Goal: Feedback & Contribution: Submit feedback/report problem

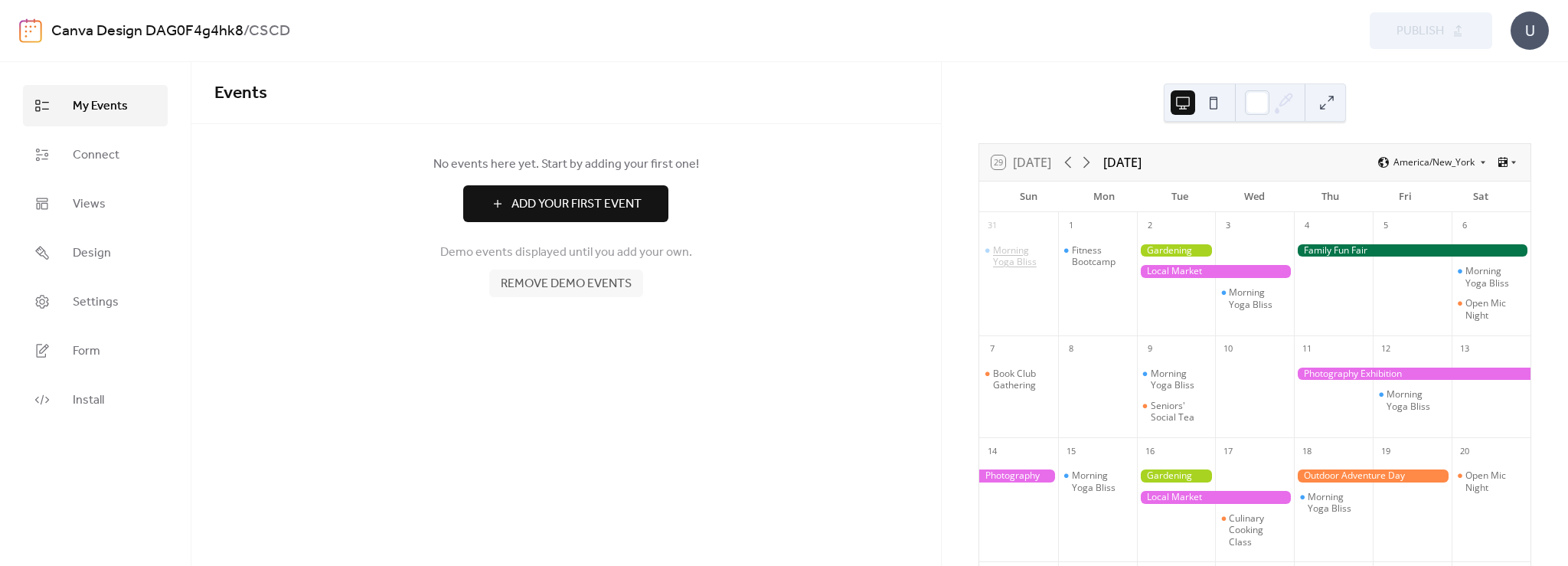
click at [1023, 252] on div "Morning Yoga Bliss" at bounding box center [1023, 256] width 59 height 23
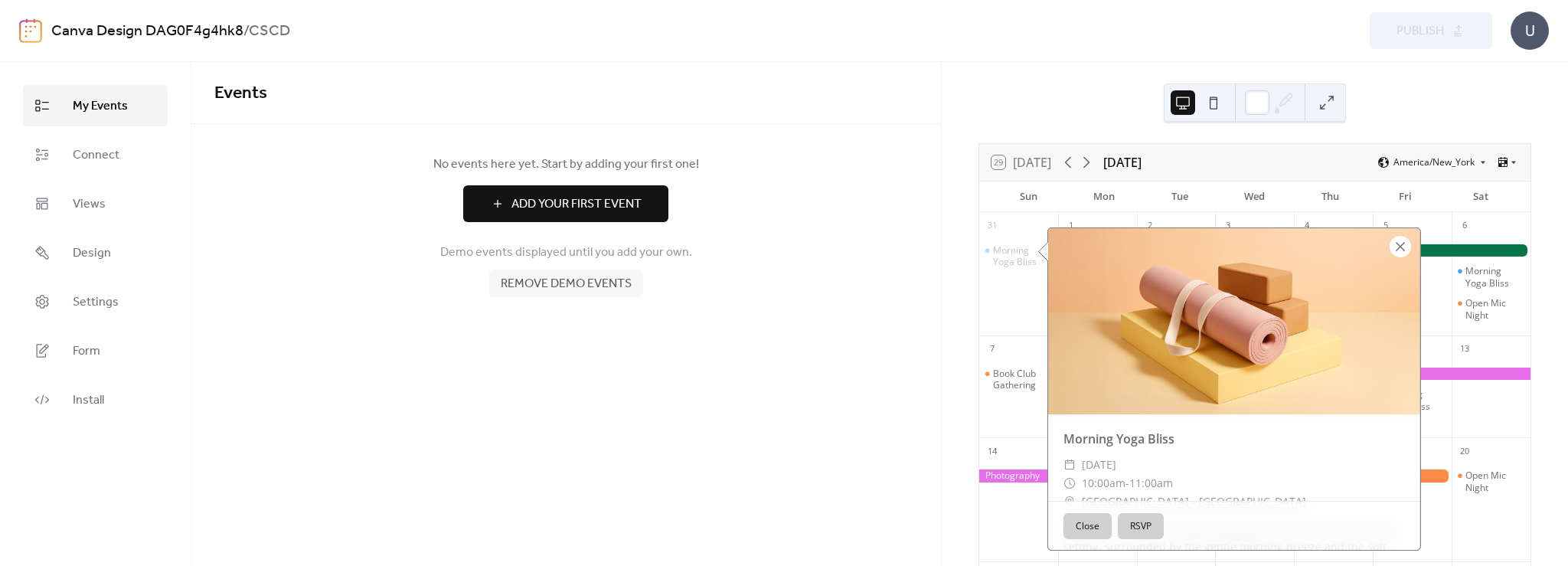
click at [1402, 246] on div at bounding box center [1400, 246] width 22 height 22
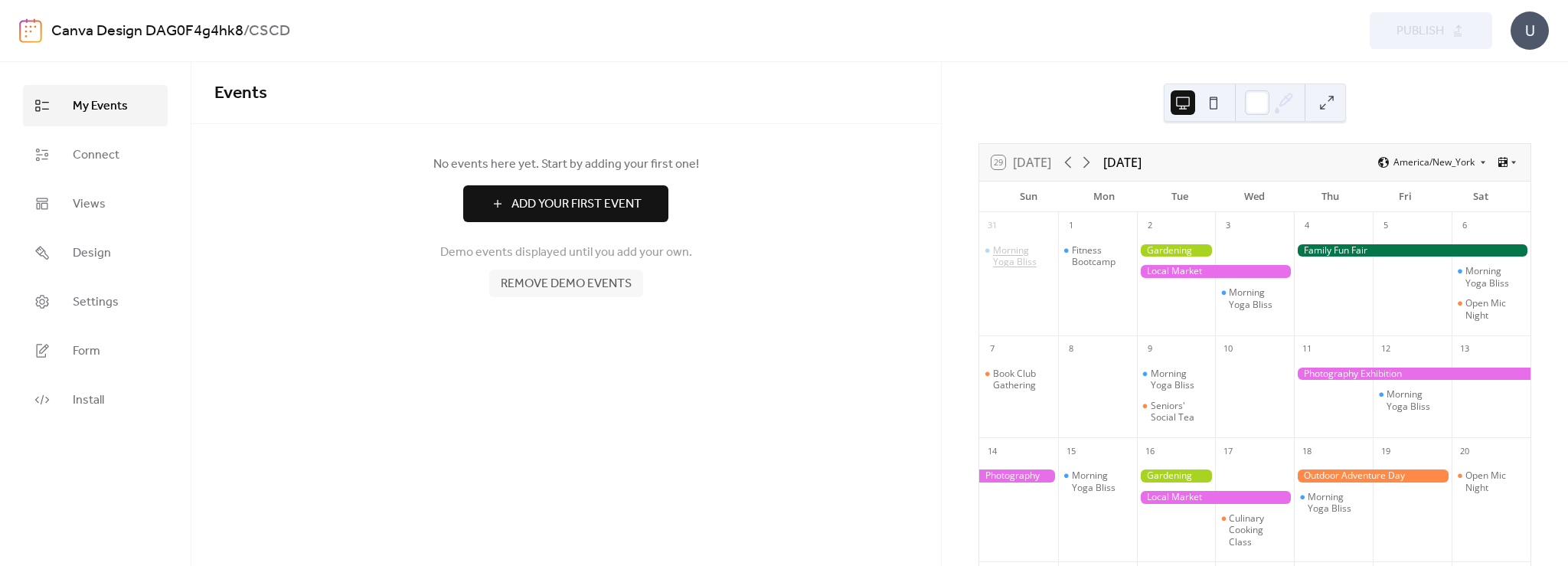
click at [1023, 266] on div "Morning Yoga Bliss" at bounding box center [1023, 256] width 59 height 23
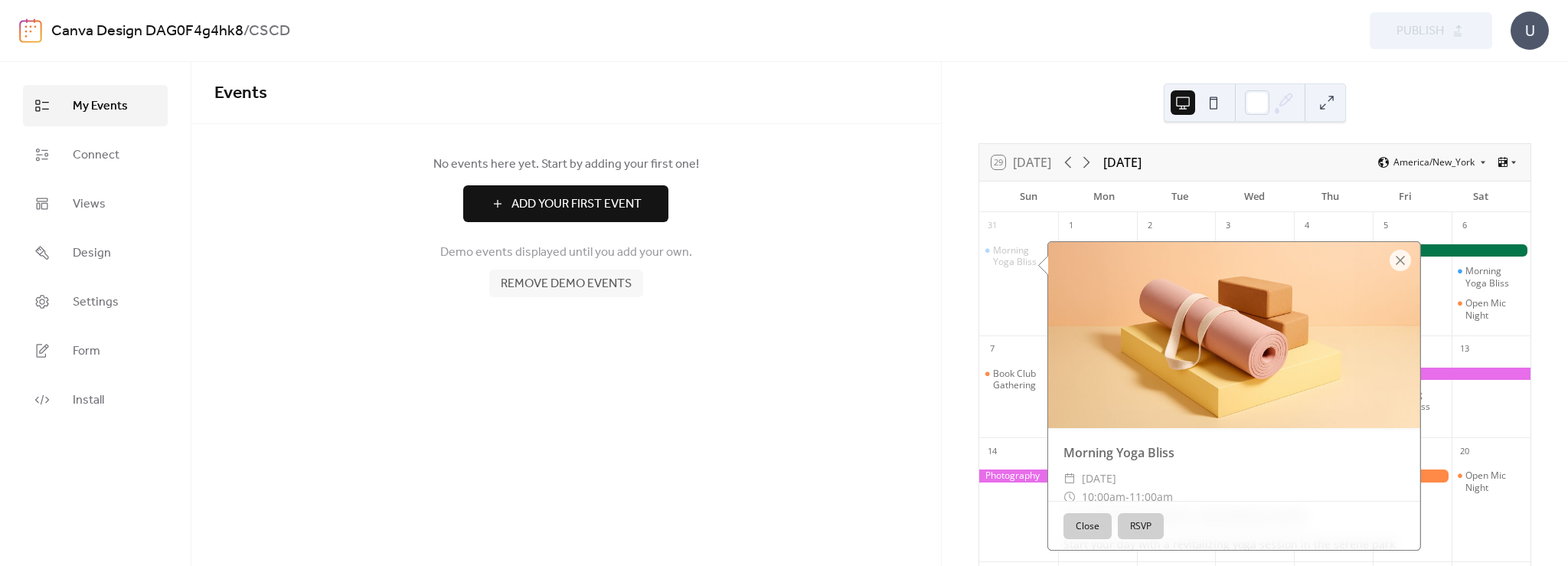
click at [1002, 250] on div "Morning Yoga Bliss" at bounding box center [1018, 256] width 79 height 23
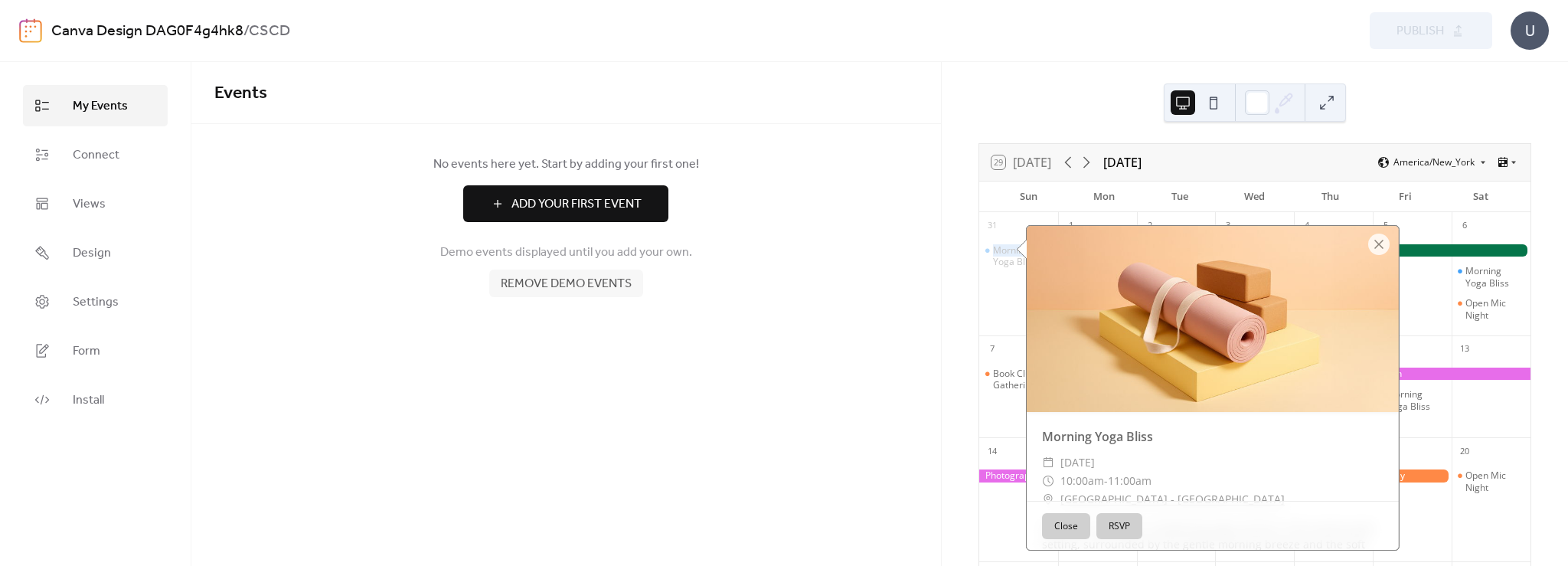
click at [1002, 250] on div "Morning Yoga Bliss" at bounding box center [1018, 256] width 79 height 23
click at [1028, 252] on div at bounding box center [1213, 319] width 372 height 186
click at [1378, 243] on div at bounding box center [1379, 244] width 22 height 22
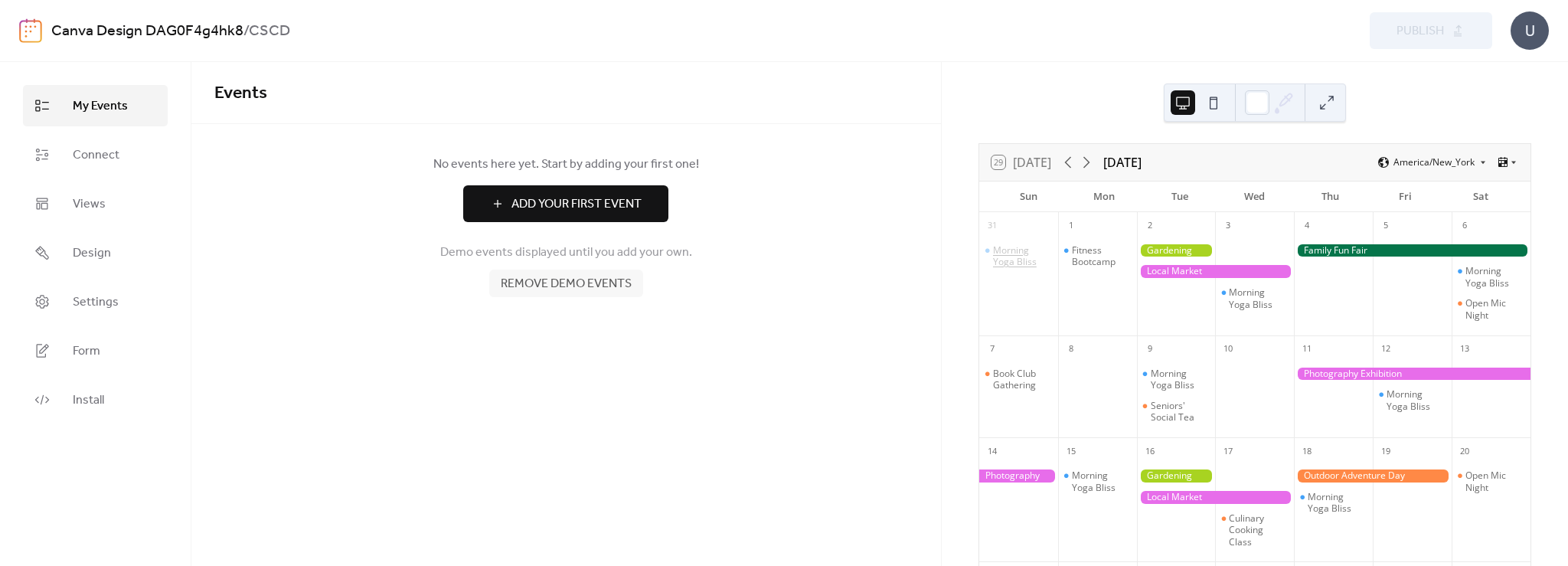
click at [1025, 264] on div "Morning Yoga Bliss" at bounding box center [1023, 256] width 59 height 23
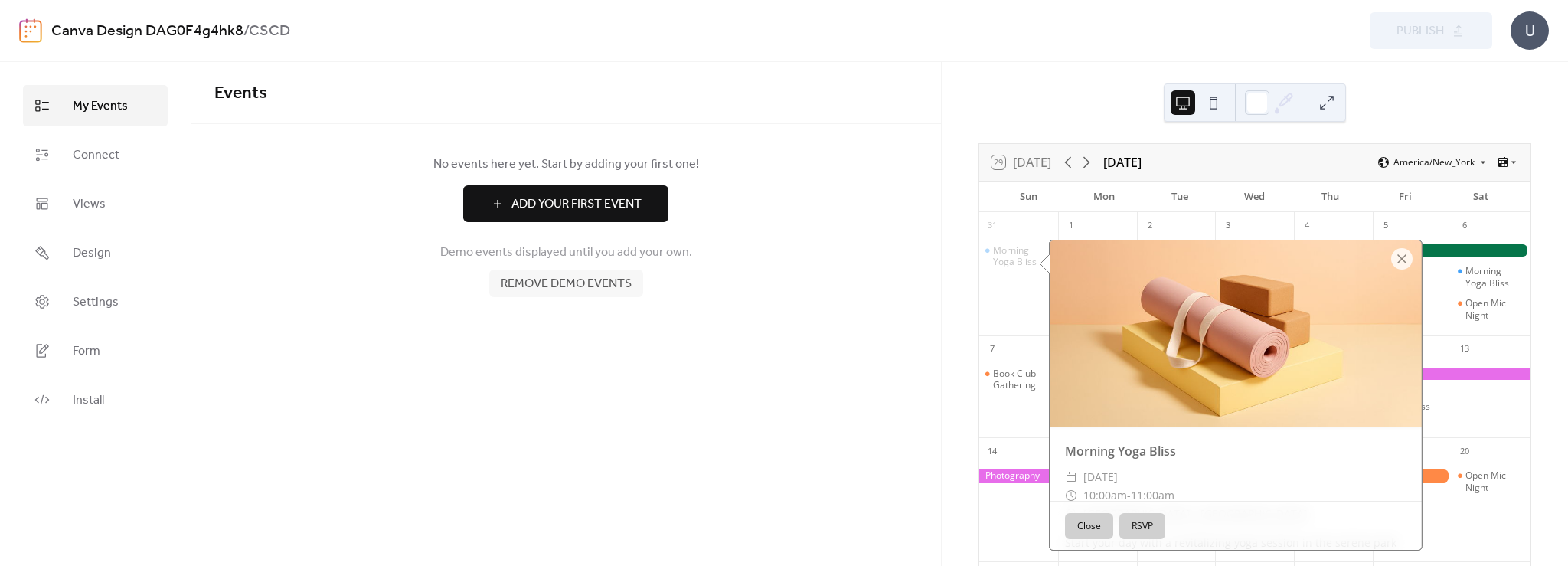
click at [778, 306] on div "No events here yet. Start by adding your first one! Add Your First Event Demo e…" at bounding box center [566, 225] width 750 height 204
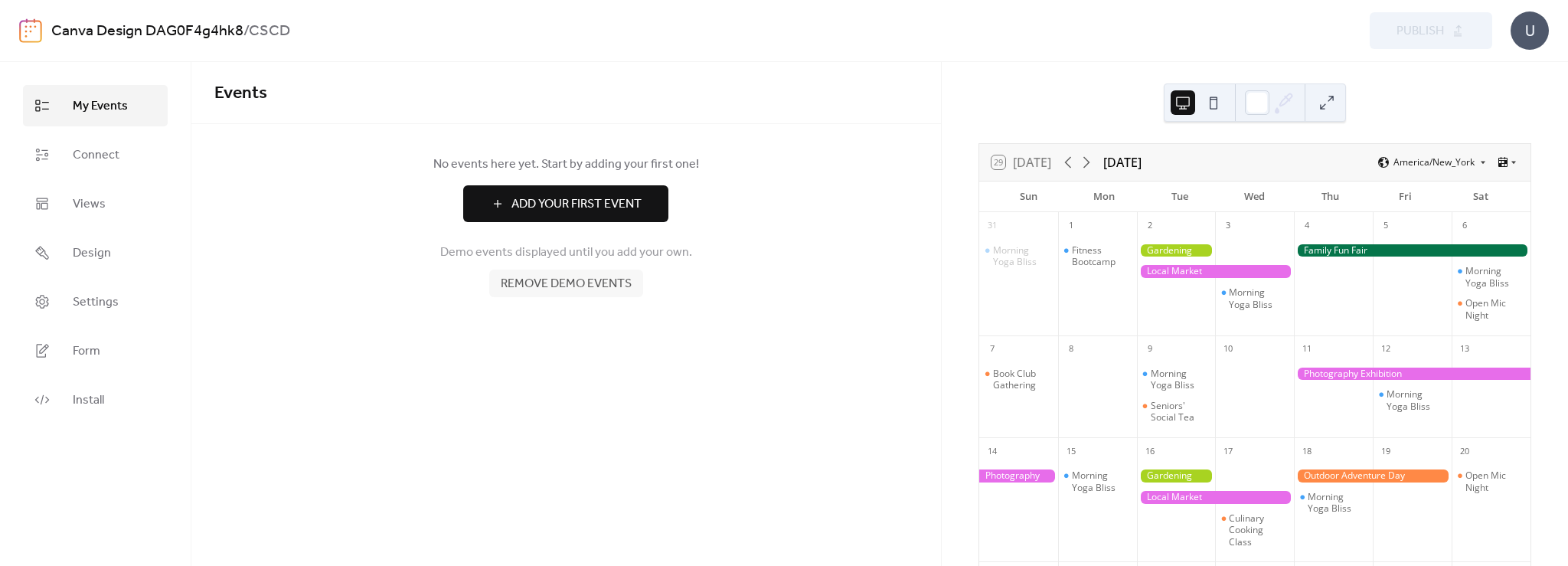
click at [621, 279] on span "Remove demo events" at bounding box center [566, 283] width 131 height 18
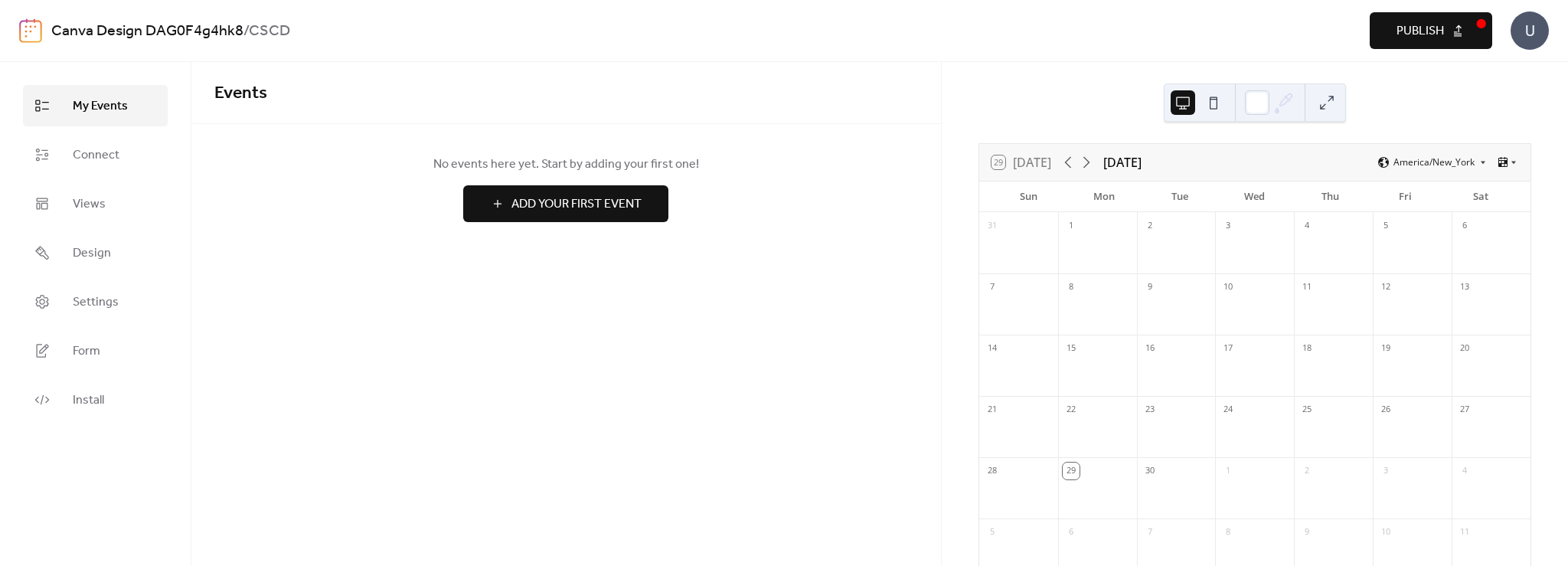
click at [1263, 161] on div "29 Today September 2025 America/New_York" at bounding box center [1255, 162] width 551 height 36
click at [101, 251] on span "Design" at bounding box center [92, 253] width 38 height 18
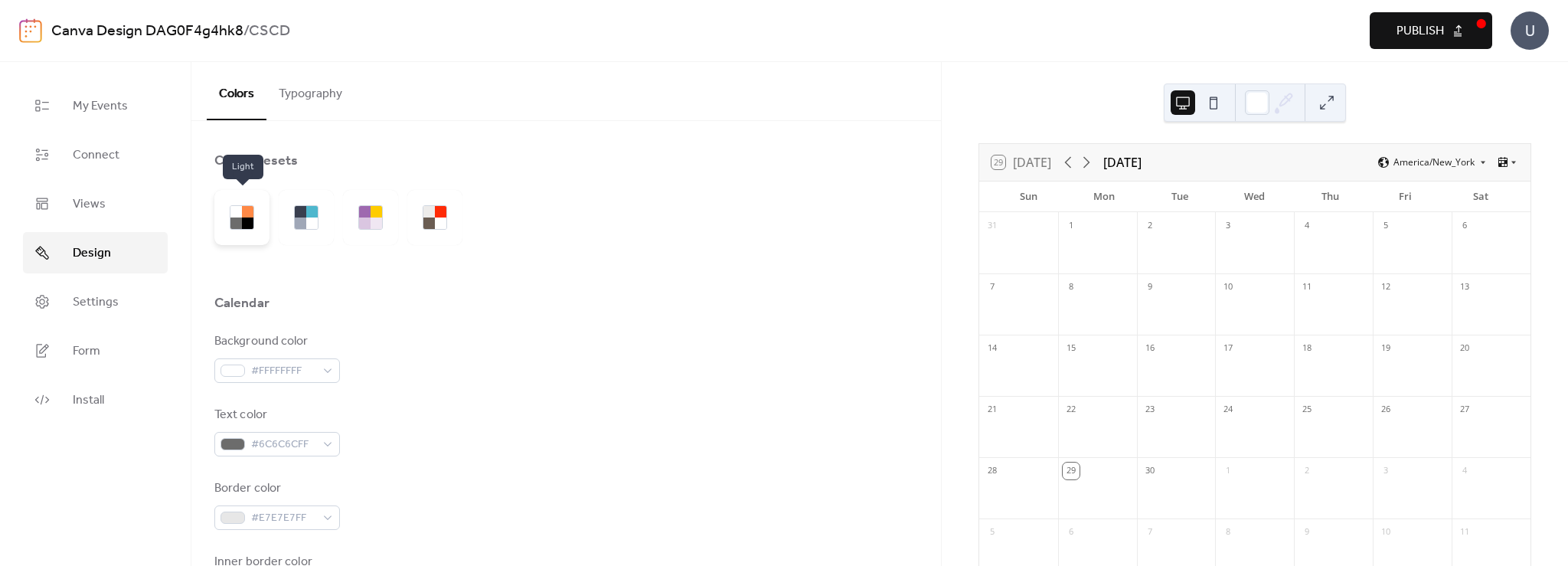
click at [251, 230] on div at bounding box center [242, 218] width 55 height 55
click at [1088, 163] on icon at bounding box center [1086, 162] width 18 height 18
click at [1384, 304] on div at bounding box center [1412, 314] width 79 height 31
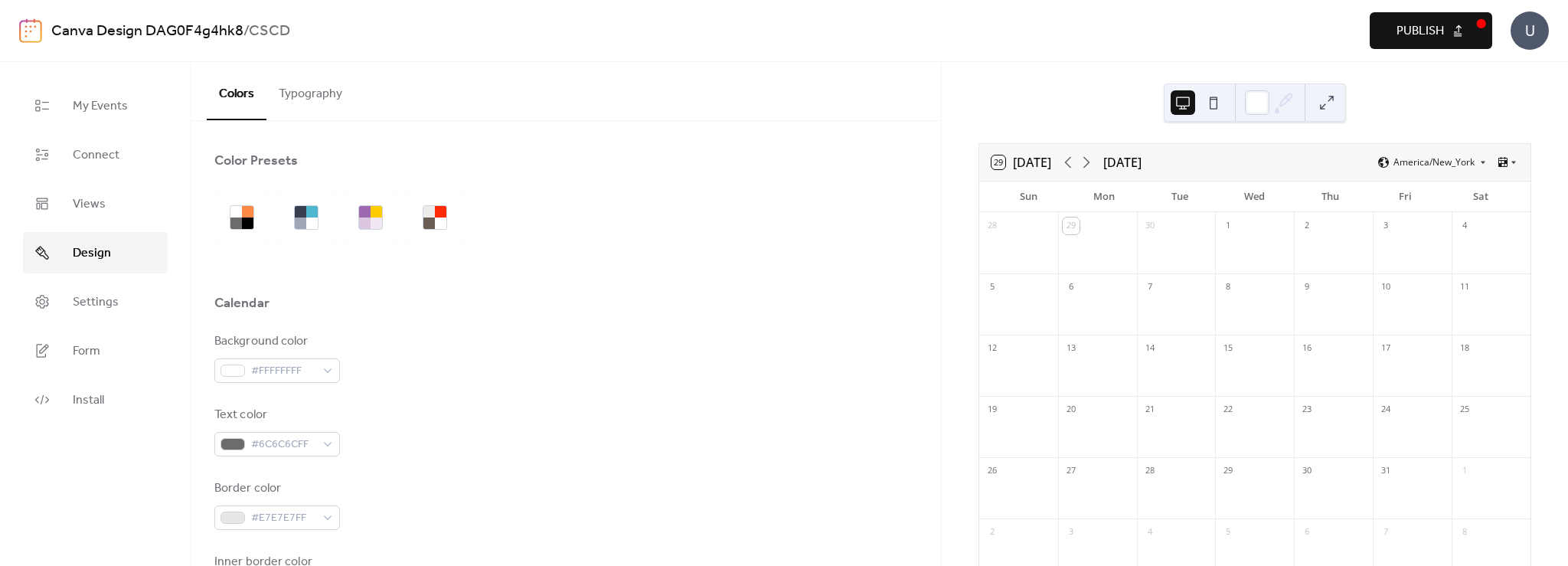
click at [1408, 298] on div at bounding box center [1412, 314] width 79 height 31
click at [1408, 301] on div at bounding box center [1412, 314] width 79 height 31
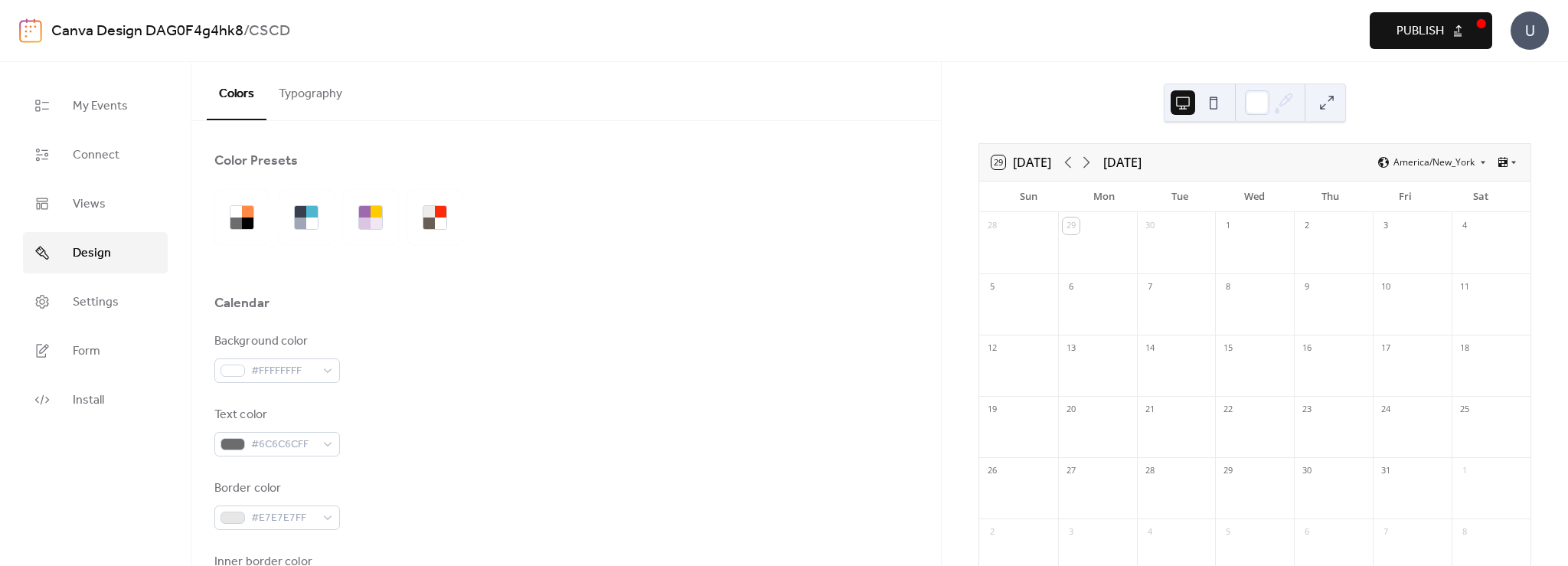
click at [1408, 301] on div at bounding box center [1412, 314] width 79 height 31
click at [115, 106] on span "My Events" at bounding box center [101, 106] width 55 height 18
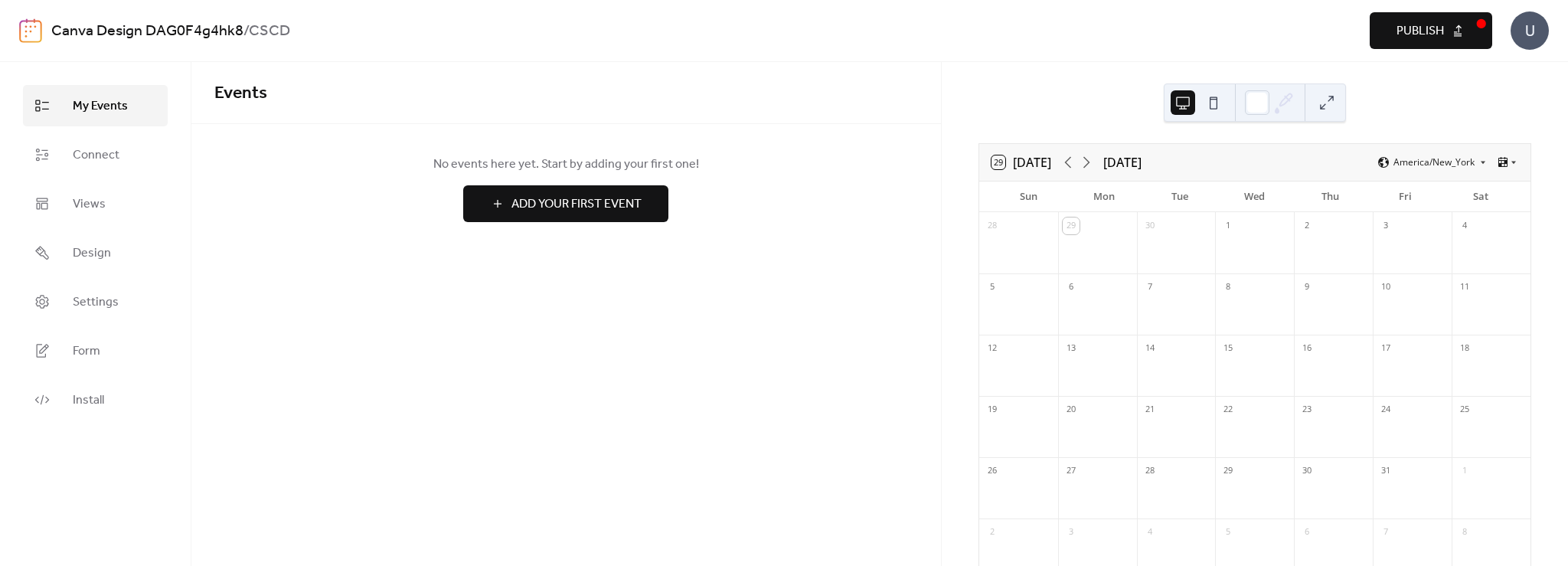
click at [601, 203] on span "Add Your First Event" at bounding box center [576, 204] width 130 height 18
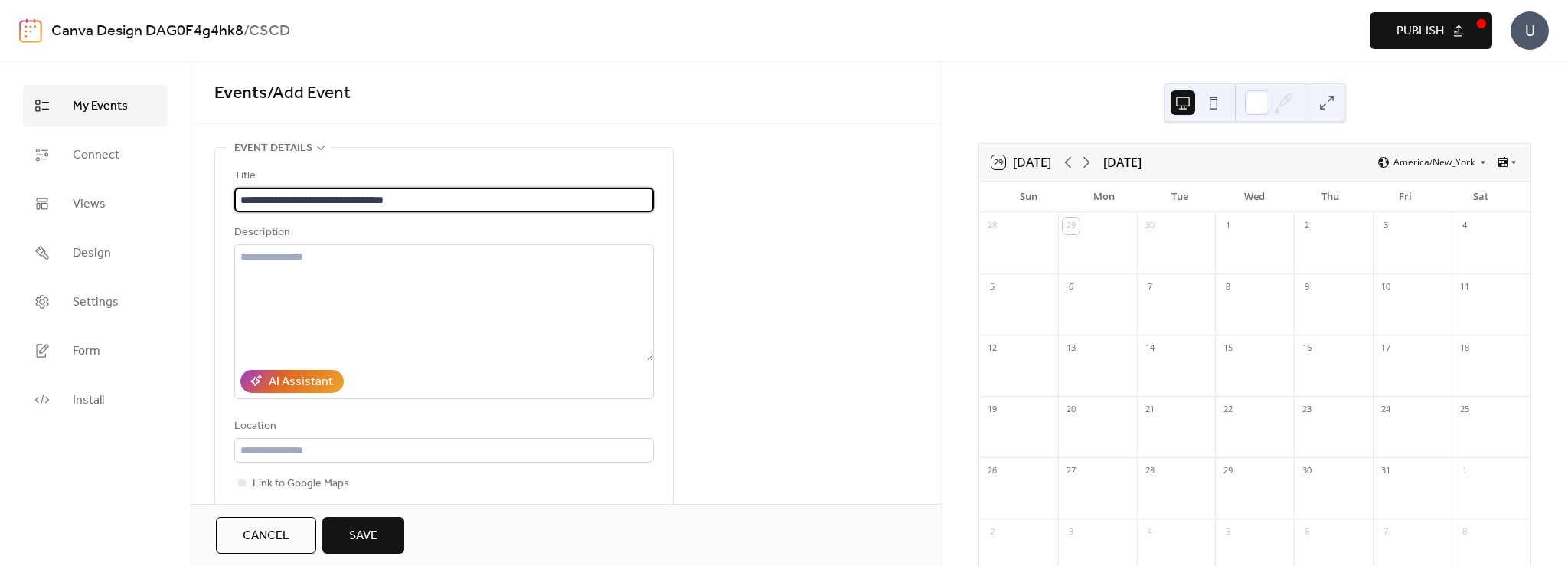
type input "**********"
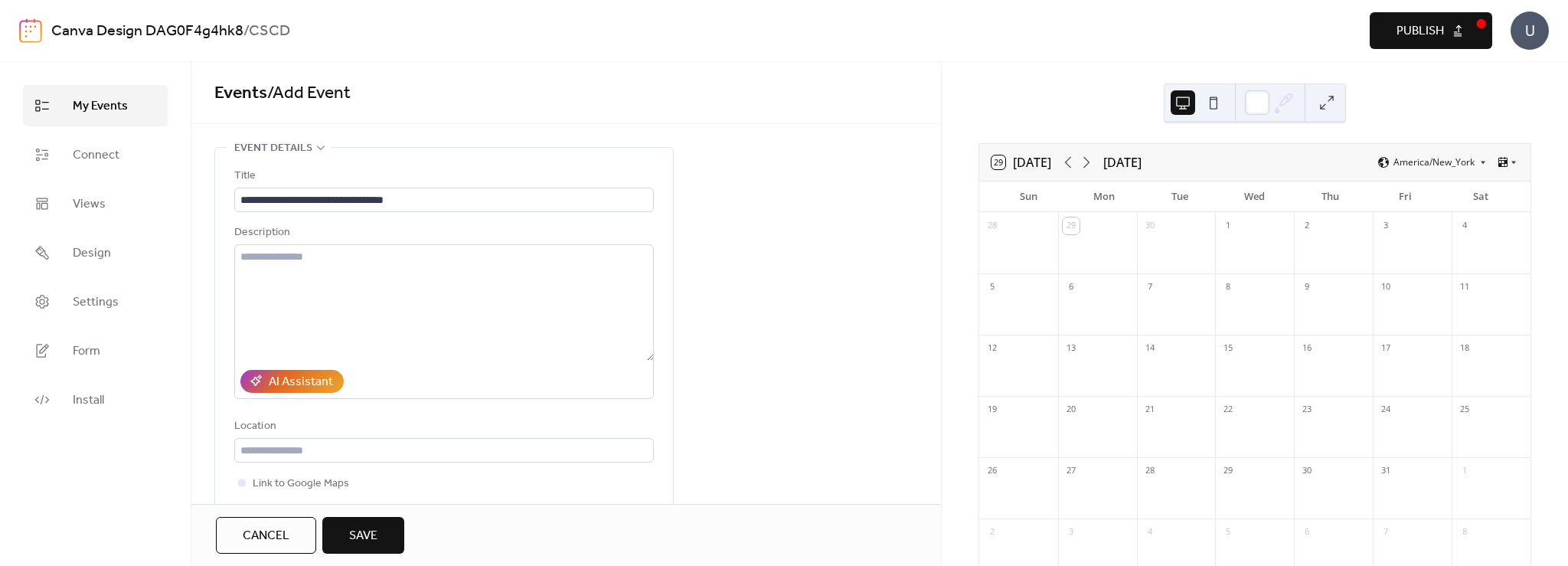
click at [379, 530] on button "Save" at bounding box center [363, 535] width 82 height 36
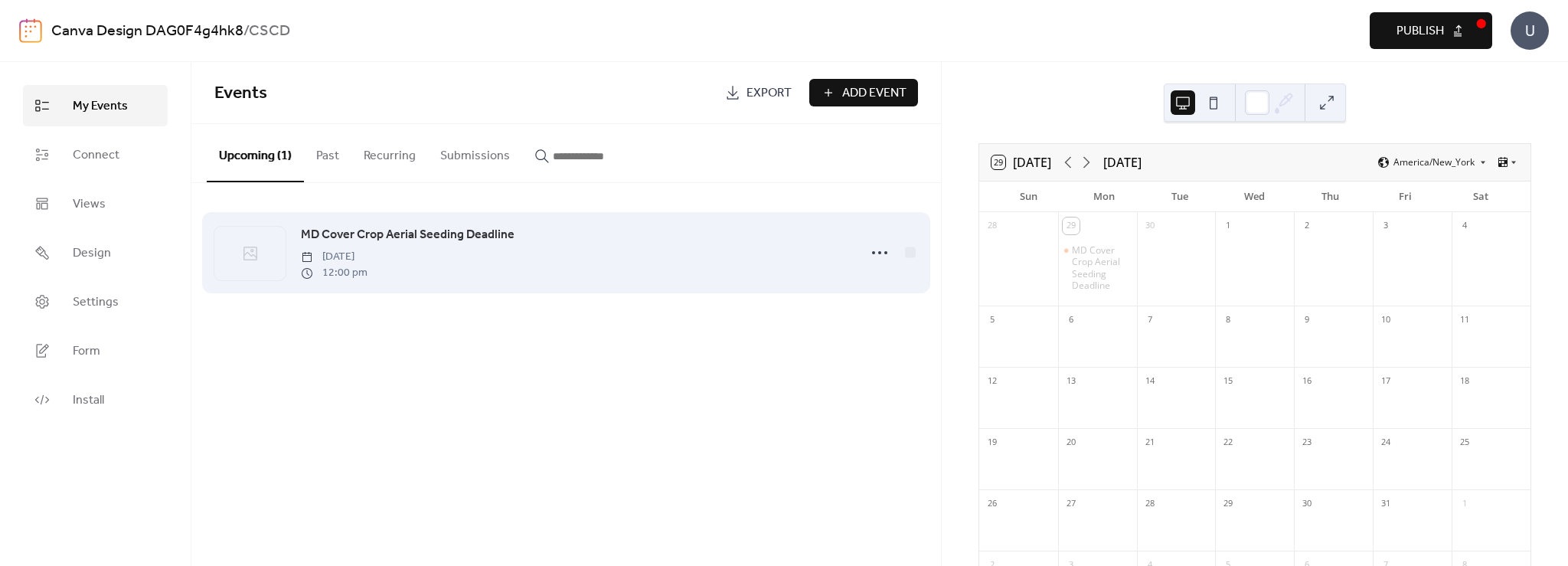
click at [429, 237] on span "MD Cover Crop Aerial Seeding Deadline" at bounding box center [407, 235] width 213 height 18
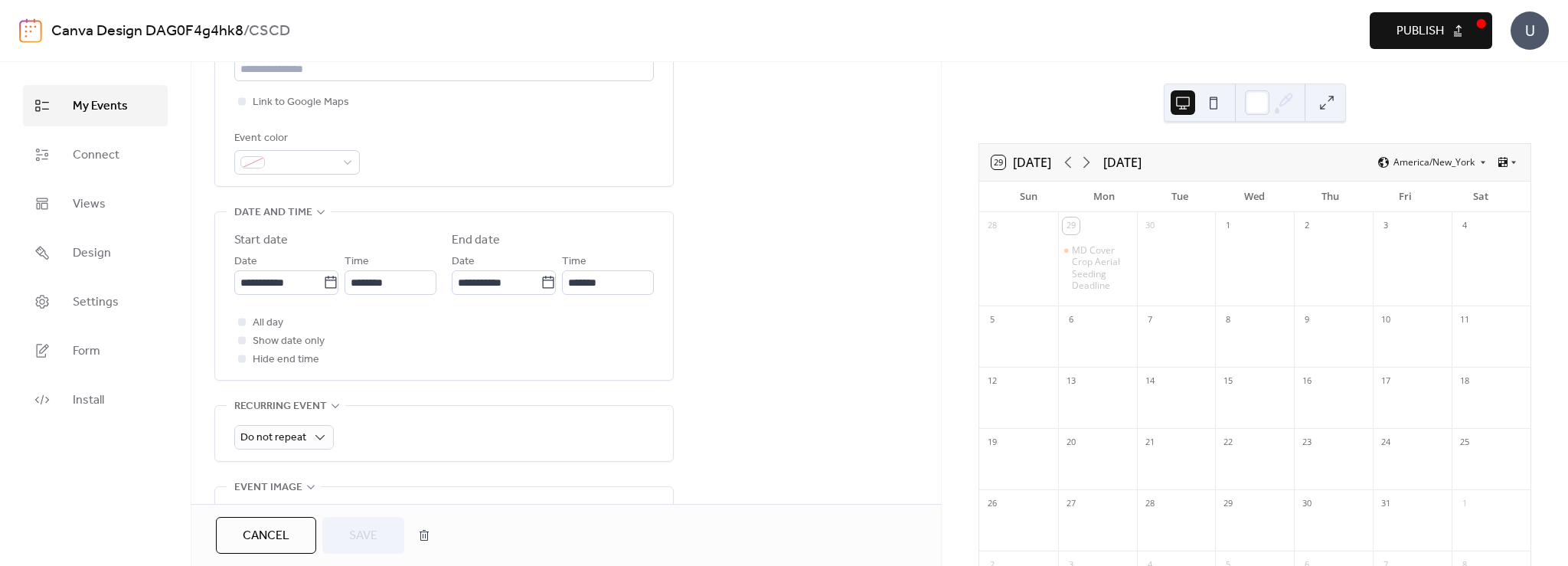
scroll to position [383, 0]
click at [325, 281] on icon at bounding box center [331, 281] width 16 height 16
click at [323, 281] on input "**********" at bounding box center [278, 281] width 88 height 24
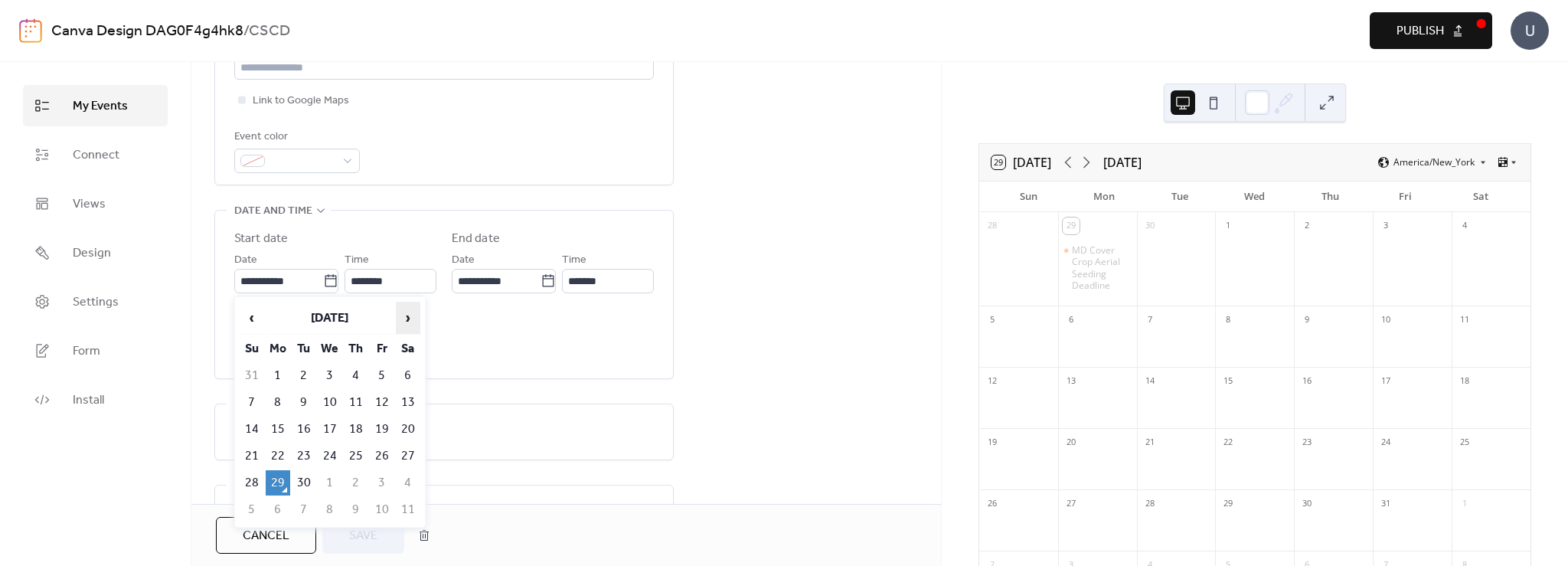
click at [410, 316] on span "›" at bounding box center [408, 317] width 23 height 30
click at [374, 404] on td "10" at bounding box center [382, 402] width 24 height 25
type input "**********"
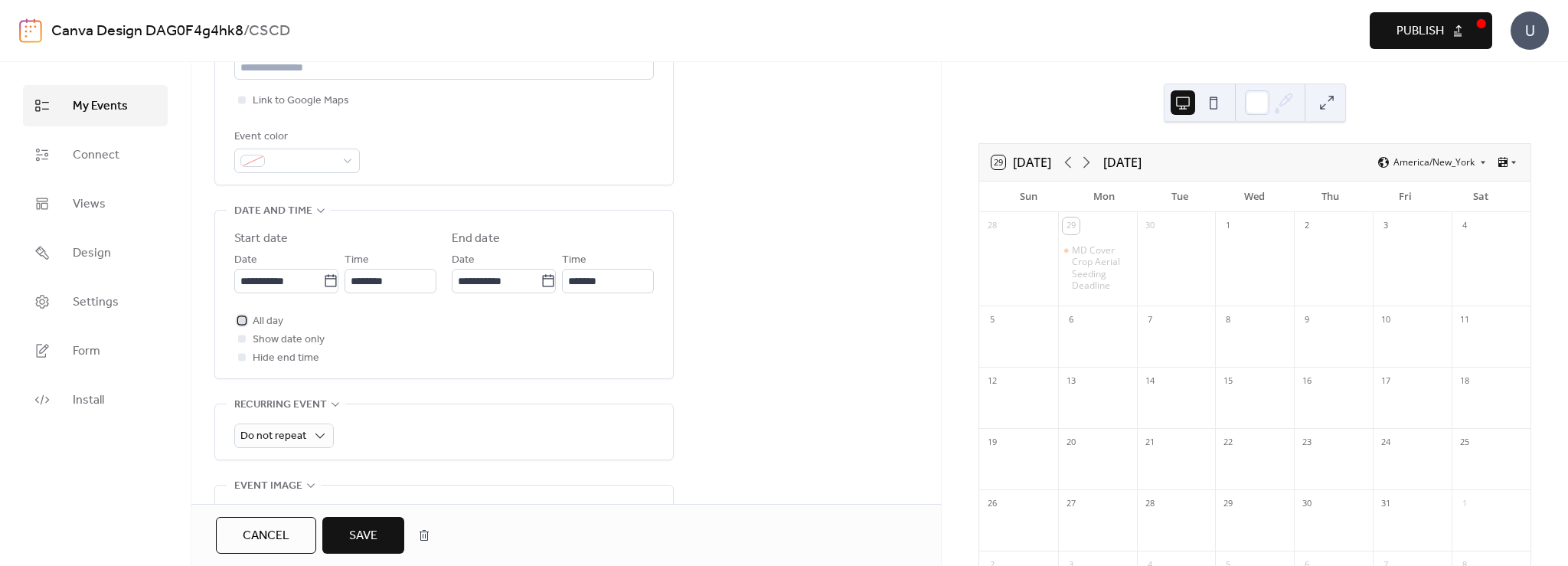
click at [265, 320] on span "All day" at bounding box center [268, 321] width 30 height 18
click at [368, 534] on span "Save" at bounding box center [363, 536] width 29 height 18
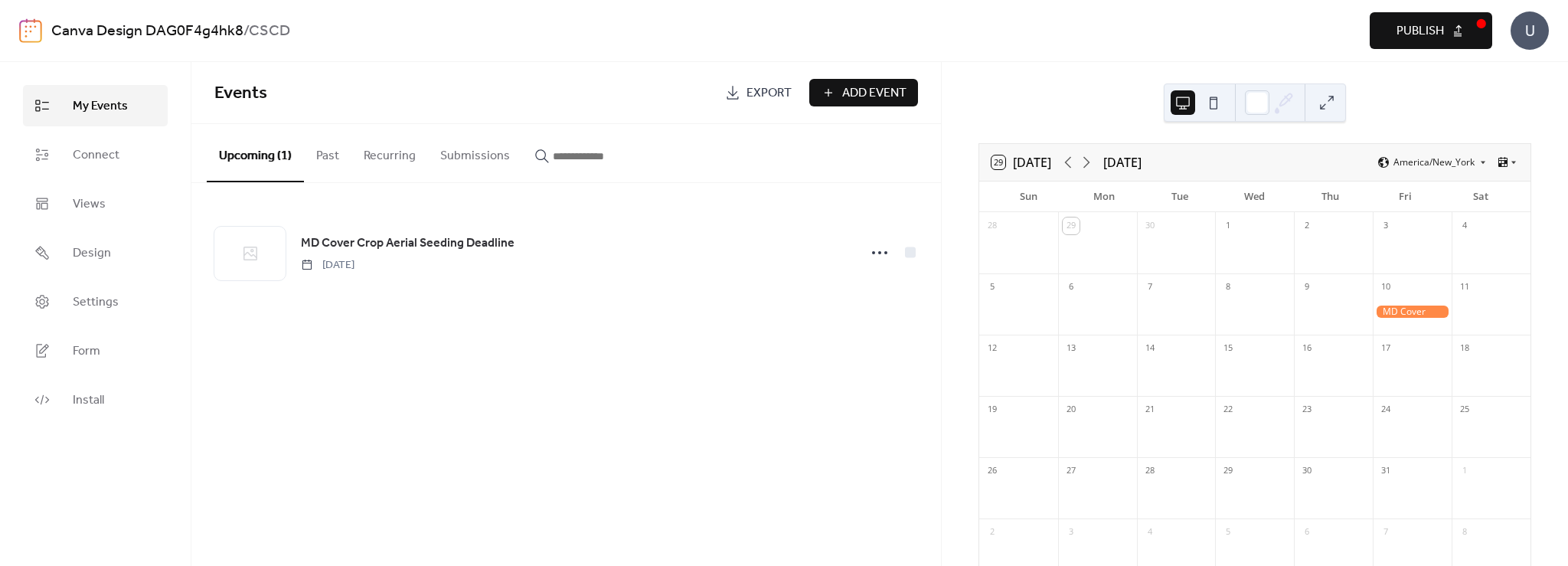
click at [1230, 432] on div at bounding box center [1254, 436] width 79 height 31
click at [871, 94] on span "Add Event" at bounding box center [875, 93] width 64 height 18
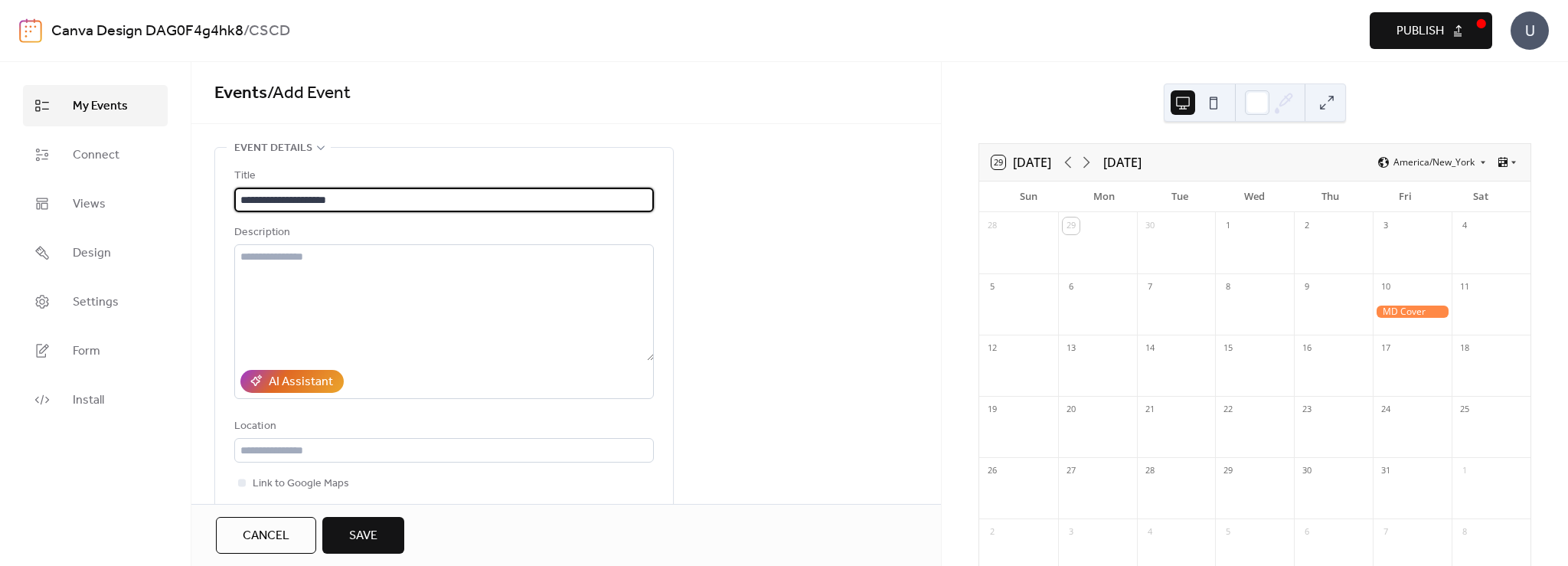
type input "**********"
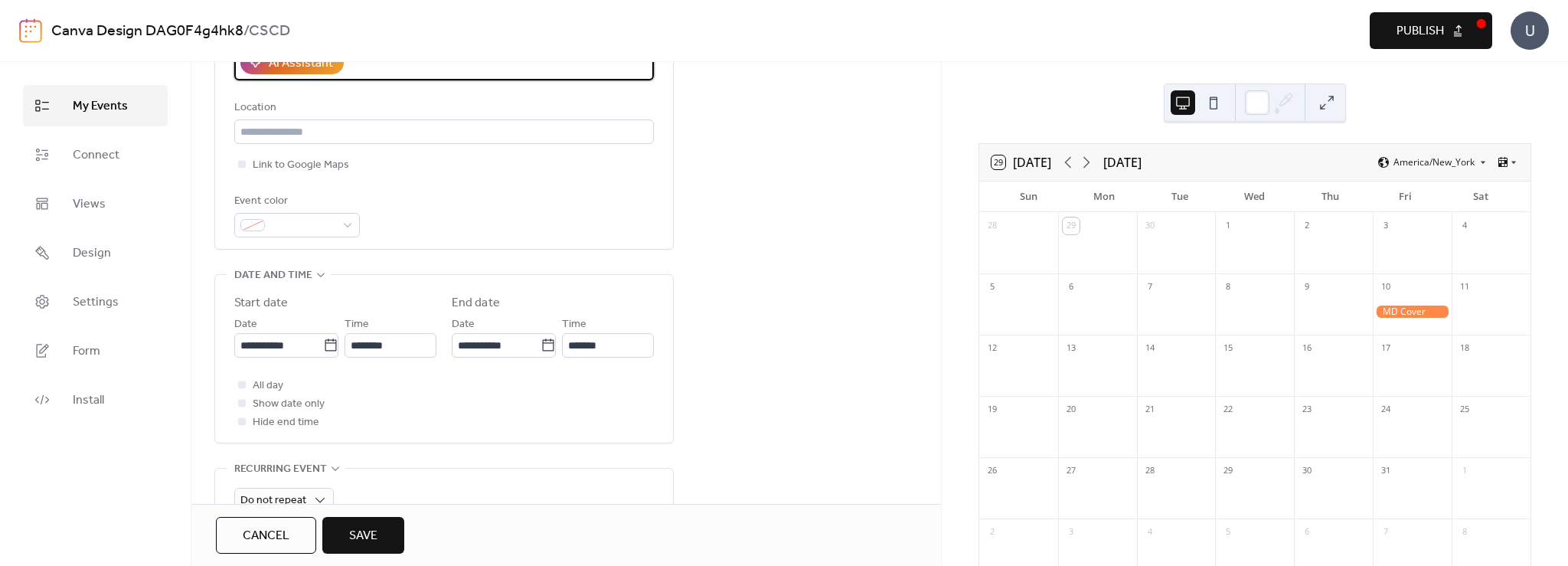
scroll to position [383, 0]
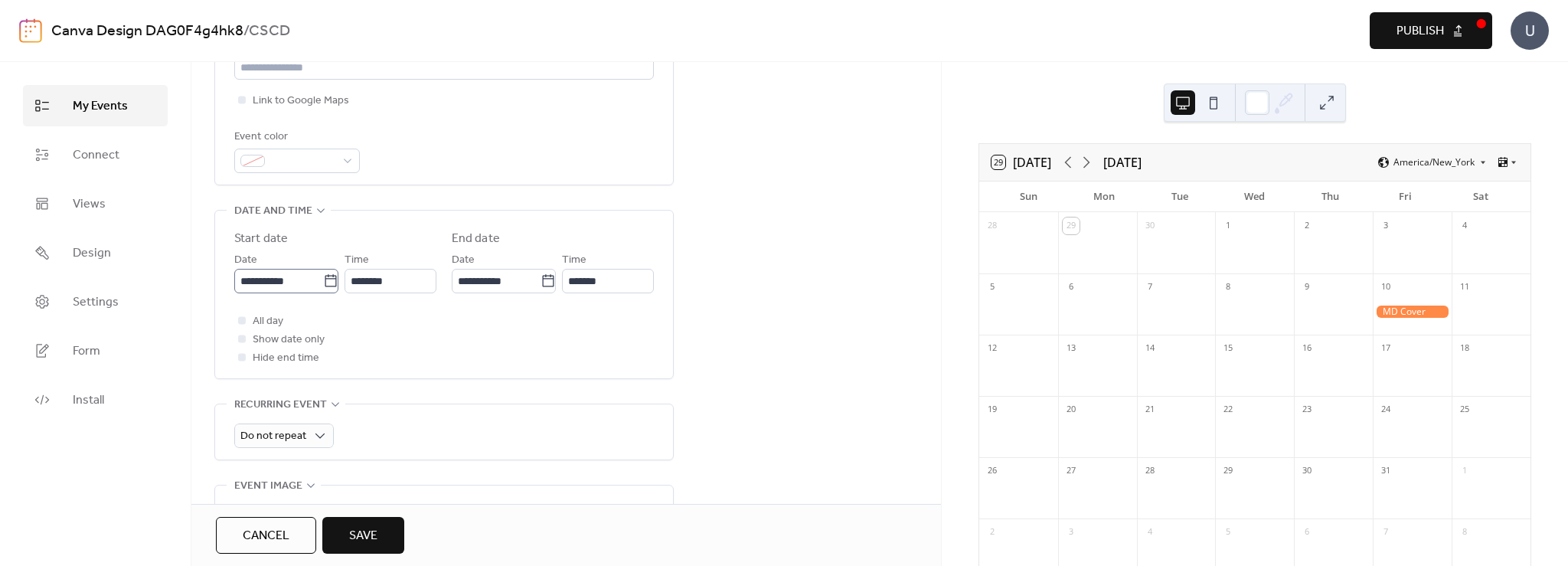
type textarea "**********"
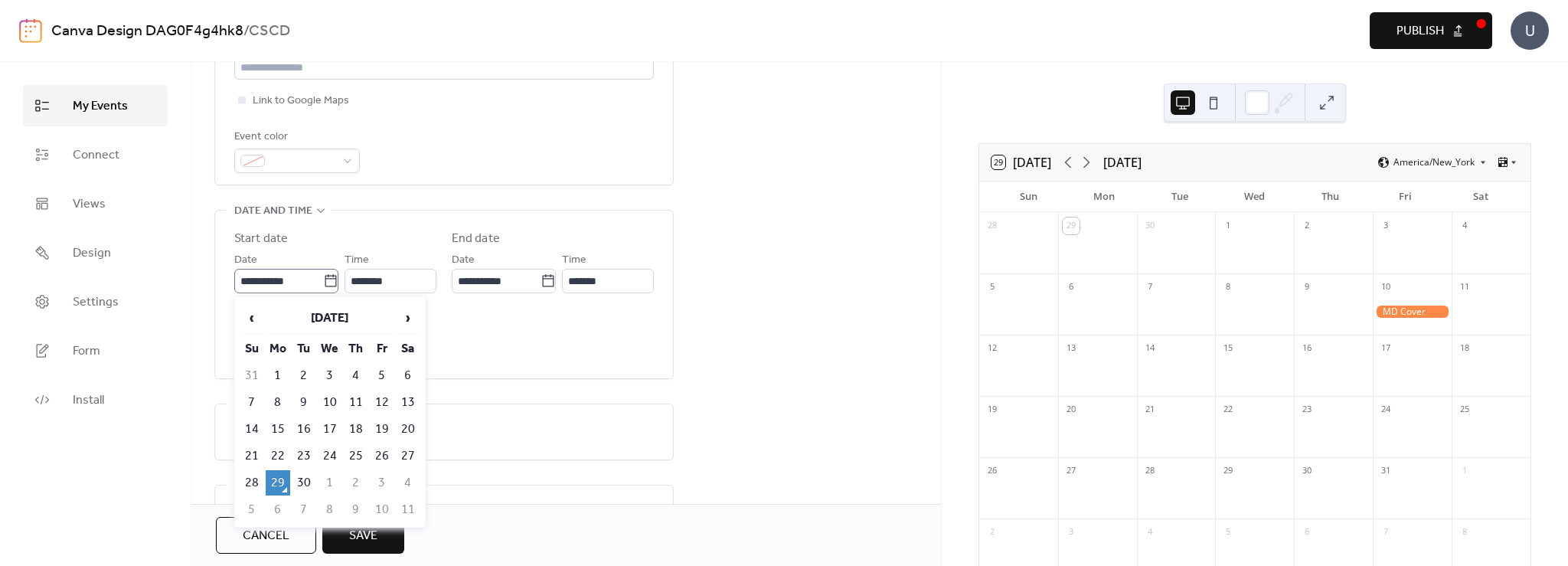
click at [330, 276] on icon at bounding box center [331, 281] width 16 height 16
click at [323, 276] on input "**********" at bounding box center [278, 281] width 88 height 24
click at [411, 319] on span "›" at bounding box center [408, 317] width 23 height 30
click at [331, 448] on td "22" at bounding box center [330, 456] width 24 height 25
type input "**********"
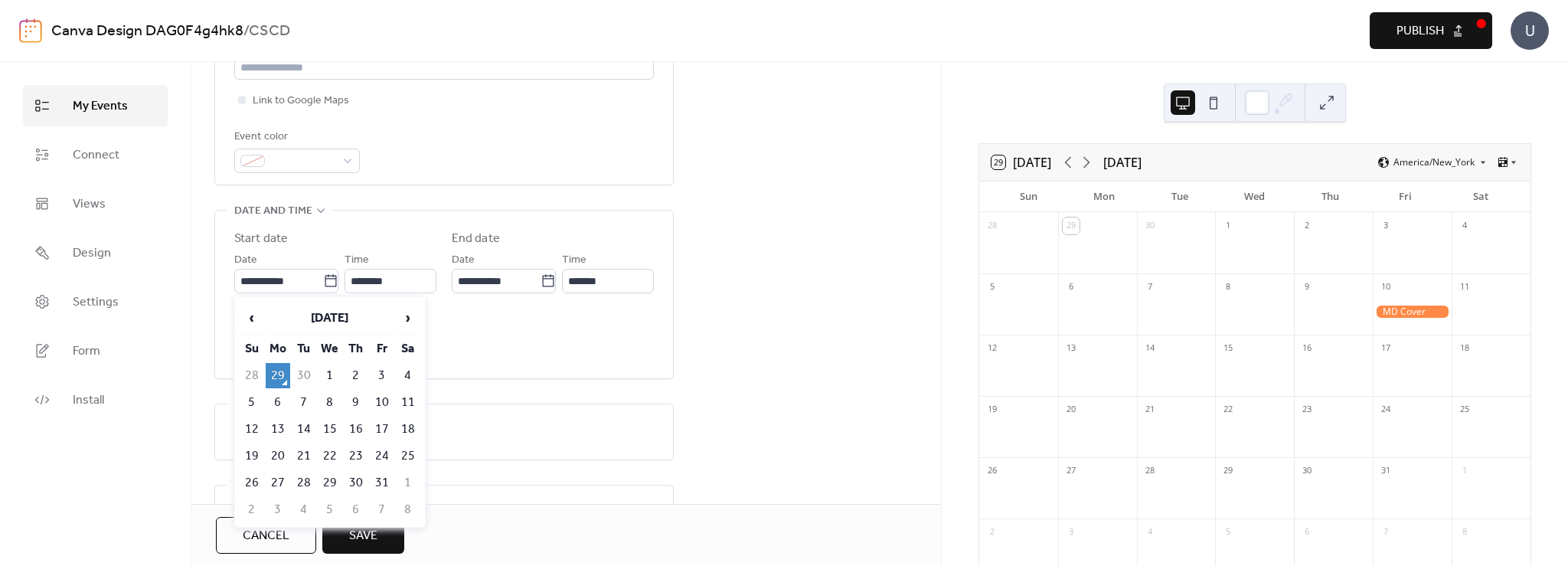
type input "**********"
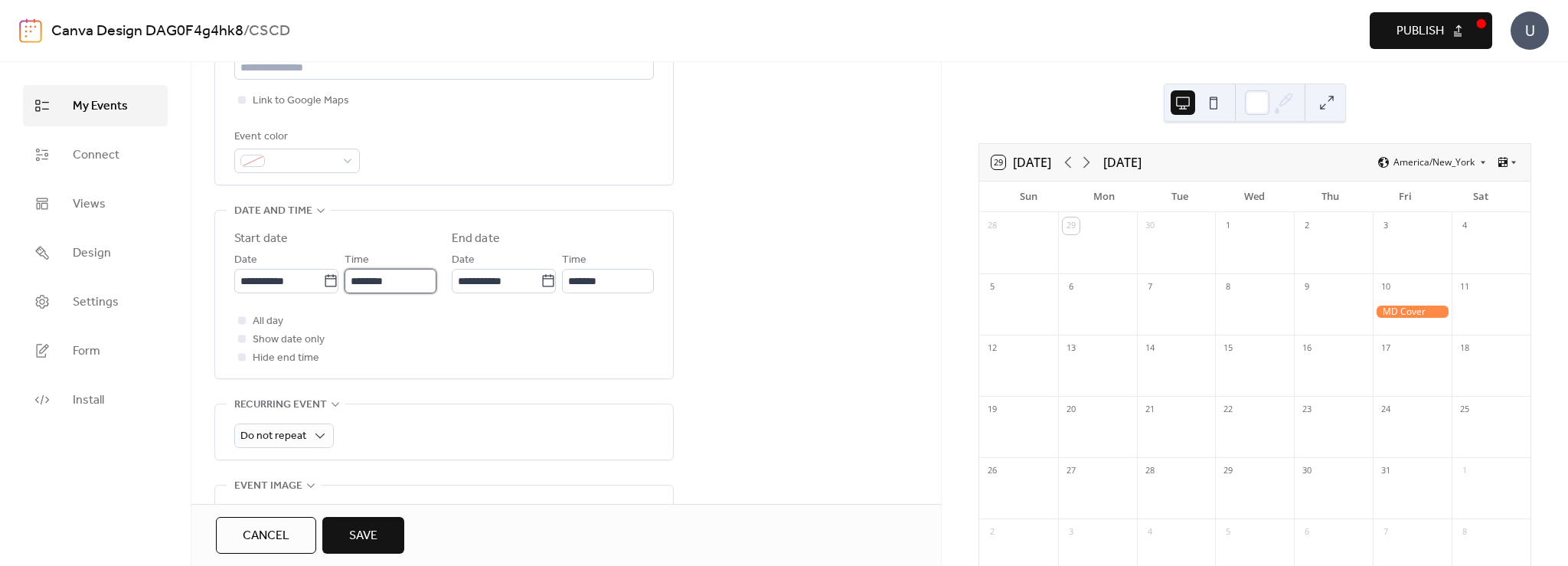
click at [406, 279] on input "********" at bounding box center [391, 281] width 92 height 24
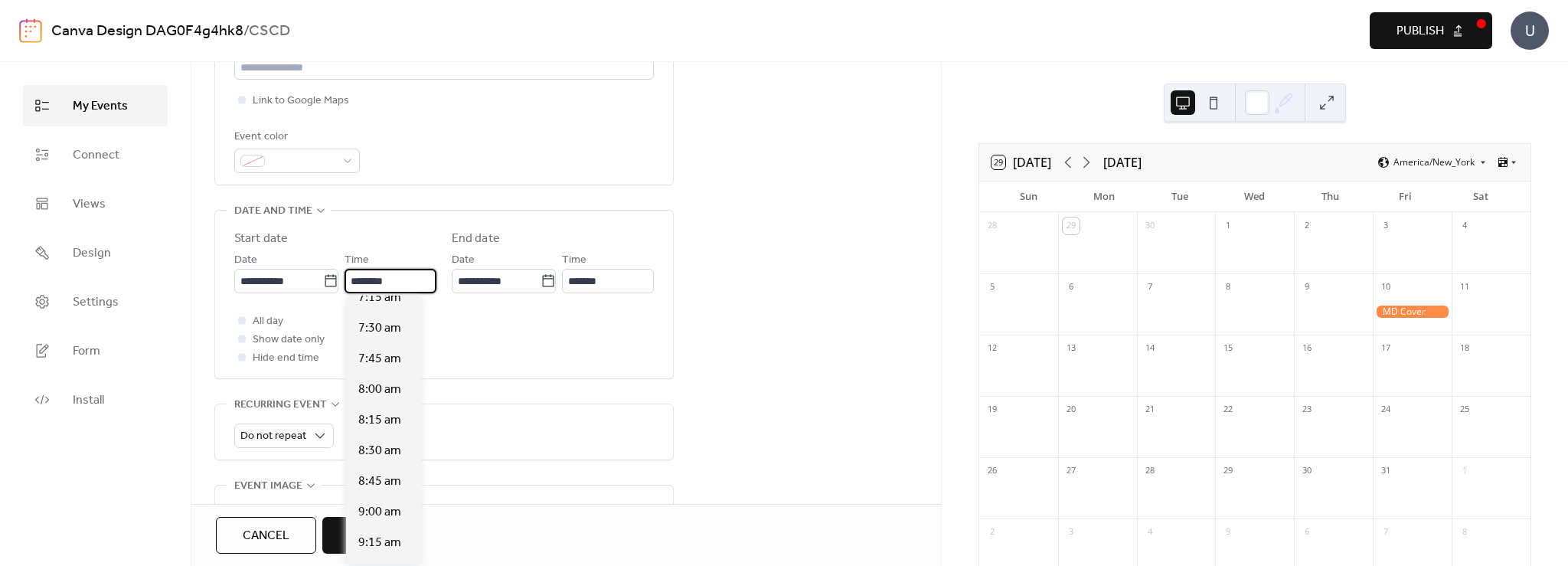
scroll to position [911, 0]
click at [389, 442] on span "8:30 am" at bounding box center [379, 441] width 42 height 18
type input "*******"
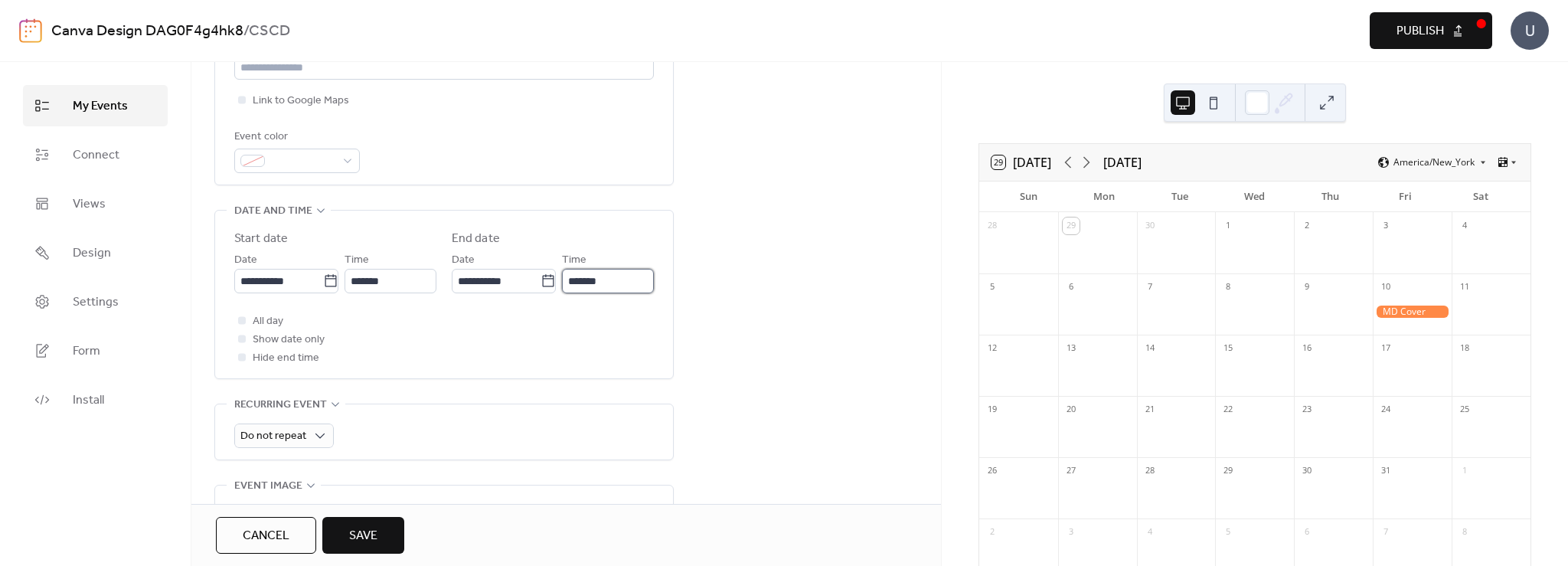
click at [619, 278] on input "*******" at bounding box center [608, 281] width 92 height 24
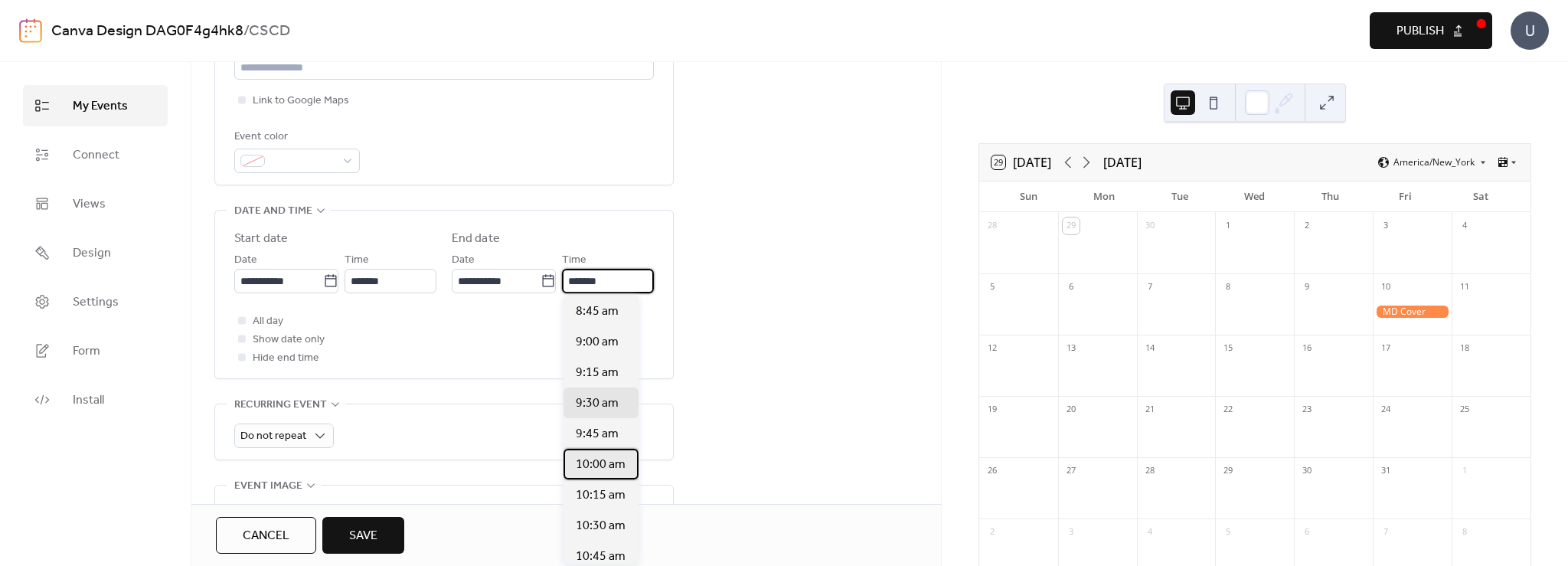
click at [593, 464] on span "10:00 am" at bounding box center [600, 465] width 49 height 18
type input "********"
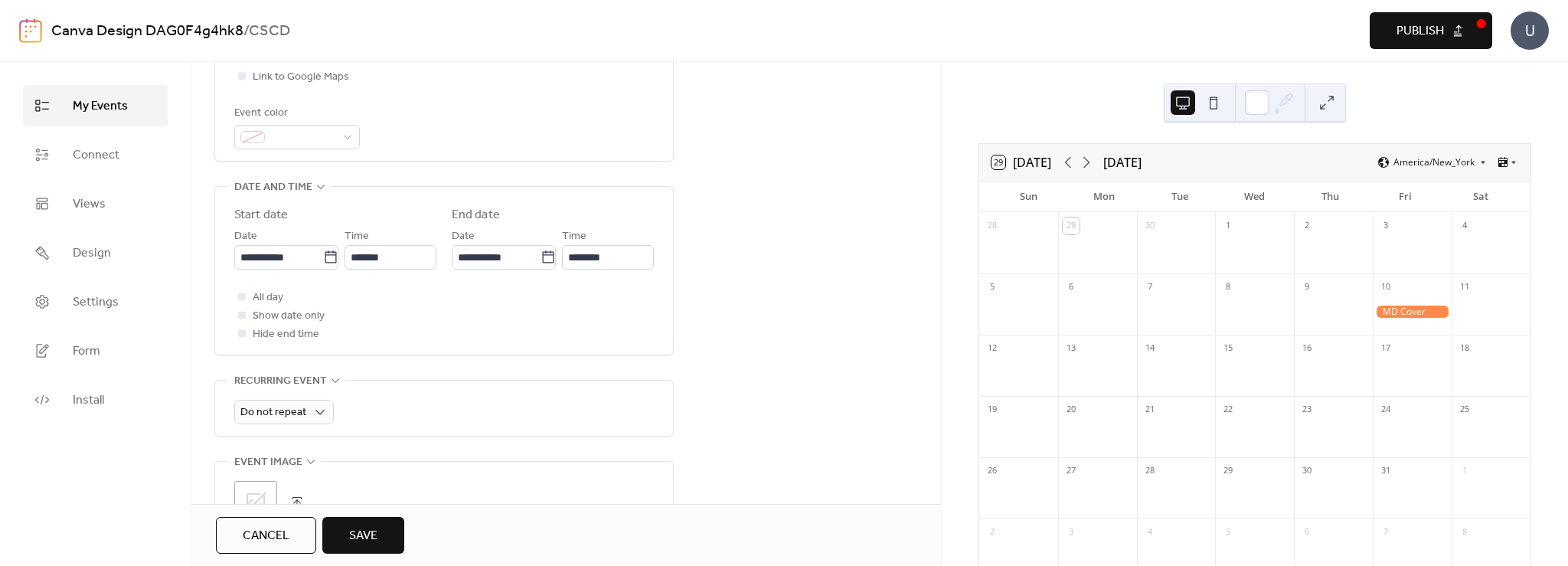
scroll to position [383, 0]
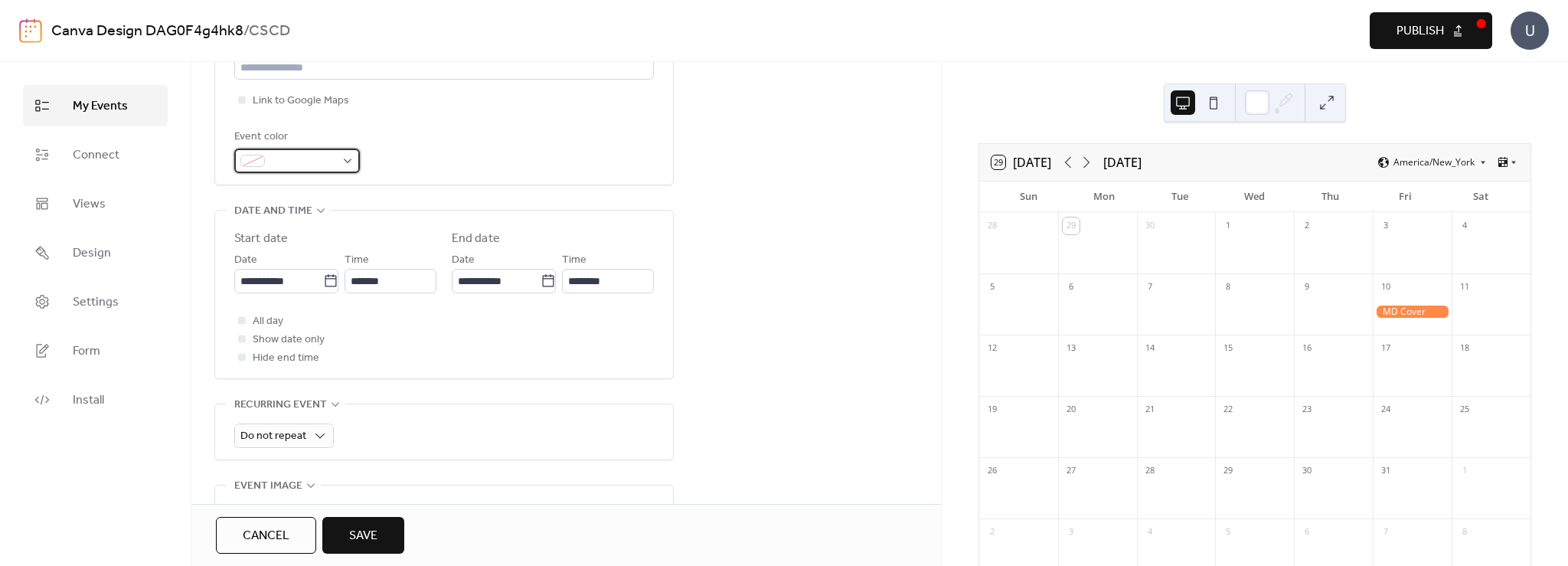
click at [350, 168] on div at bounding box center [296, 160] width 126 height 24
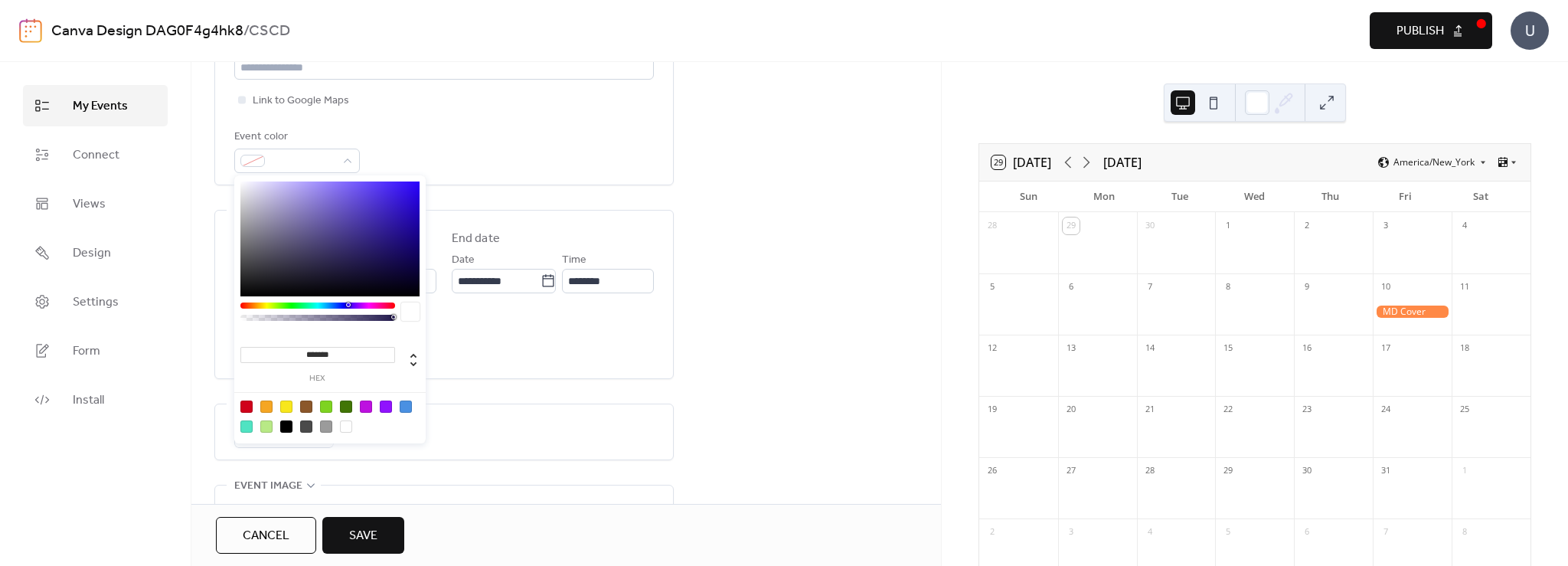
click at [245, 403] on div at bounding box center [246, 407] width 12 height 12
type input "*******"
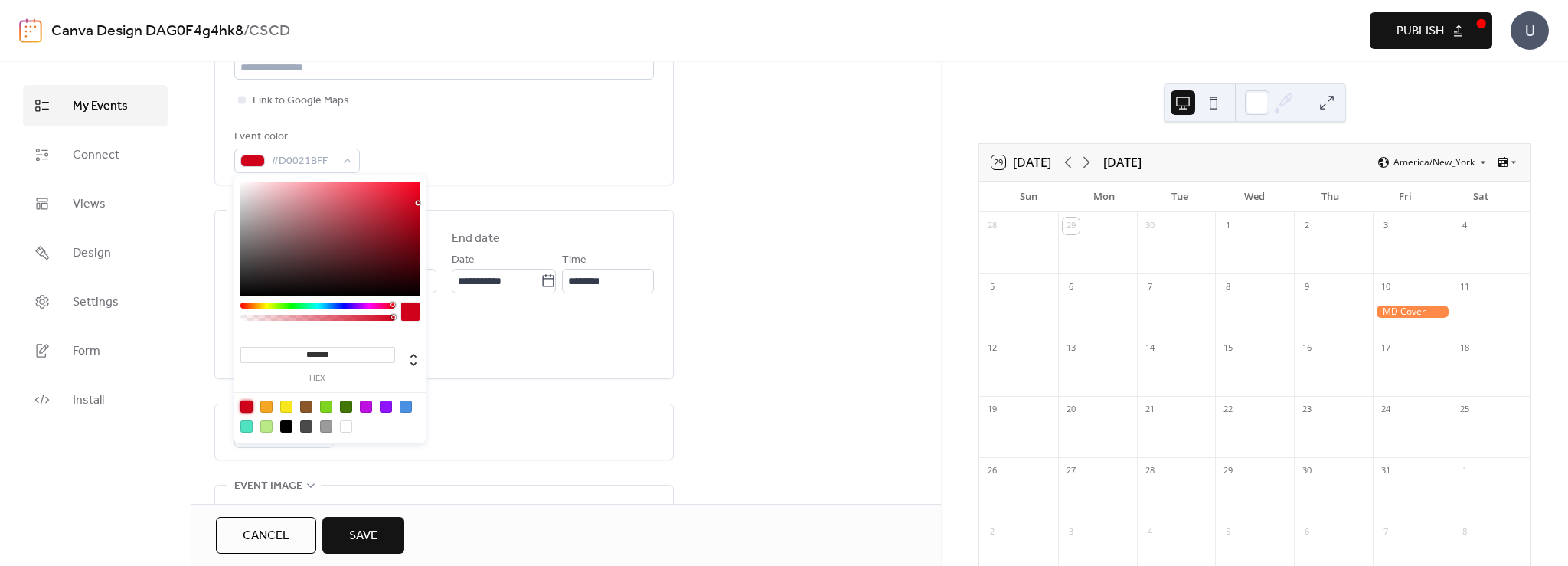
click at [361, 545] on span "Save" at bounding box center [363, 536] width 29 height 18
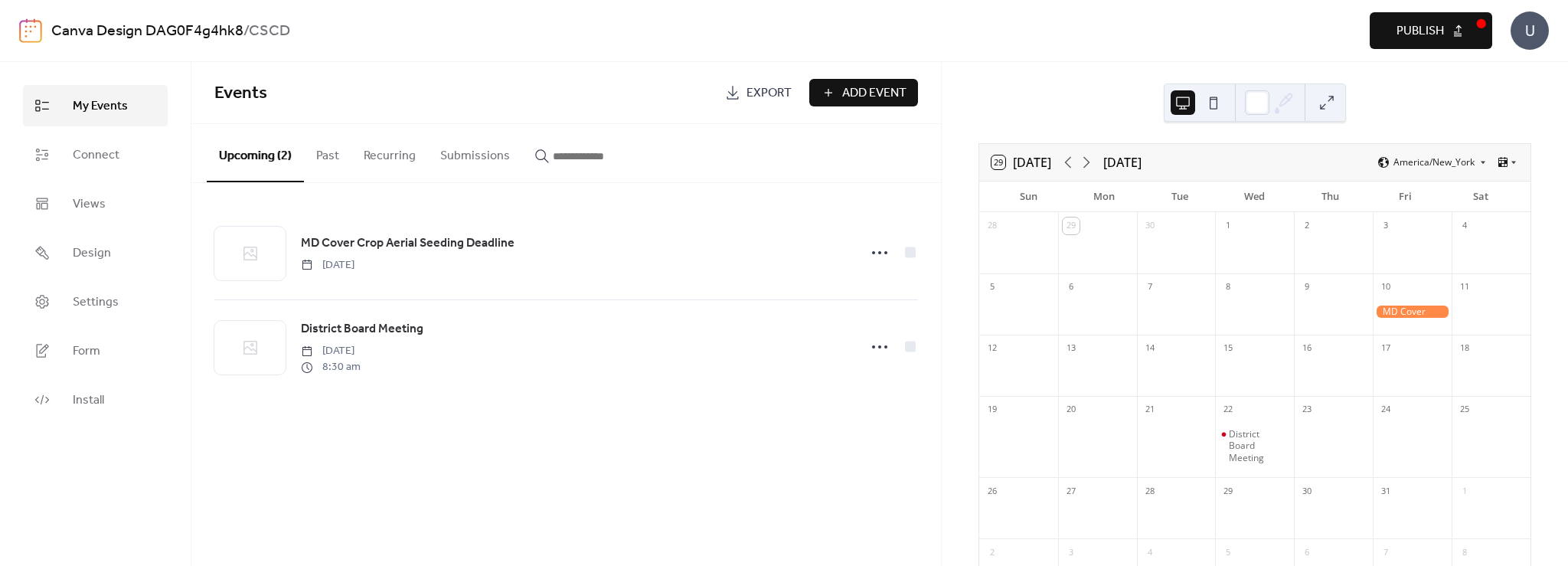
click at [1419, 30] on span "Publish" at bounding box center [1420, 31] width 48 height 18
click at [320, 16] on div "Canva Design DAG0F4g4hk8 / CSCD Preview Publish U" at bounding box center [784, 30] width 1530 height 62
click at [300, 33] on div "Canva Design DAG0F4g4hk8 / CSCD" at bounding box center [438, 31] width 774 height 29
click at [282, 25] on b "CSCD" at bounding box center [270, 31] width 42 height 29
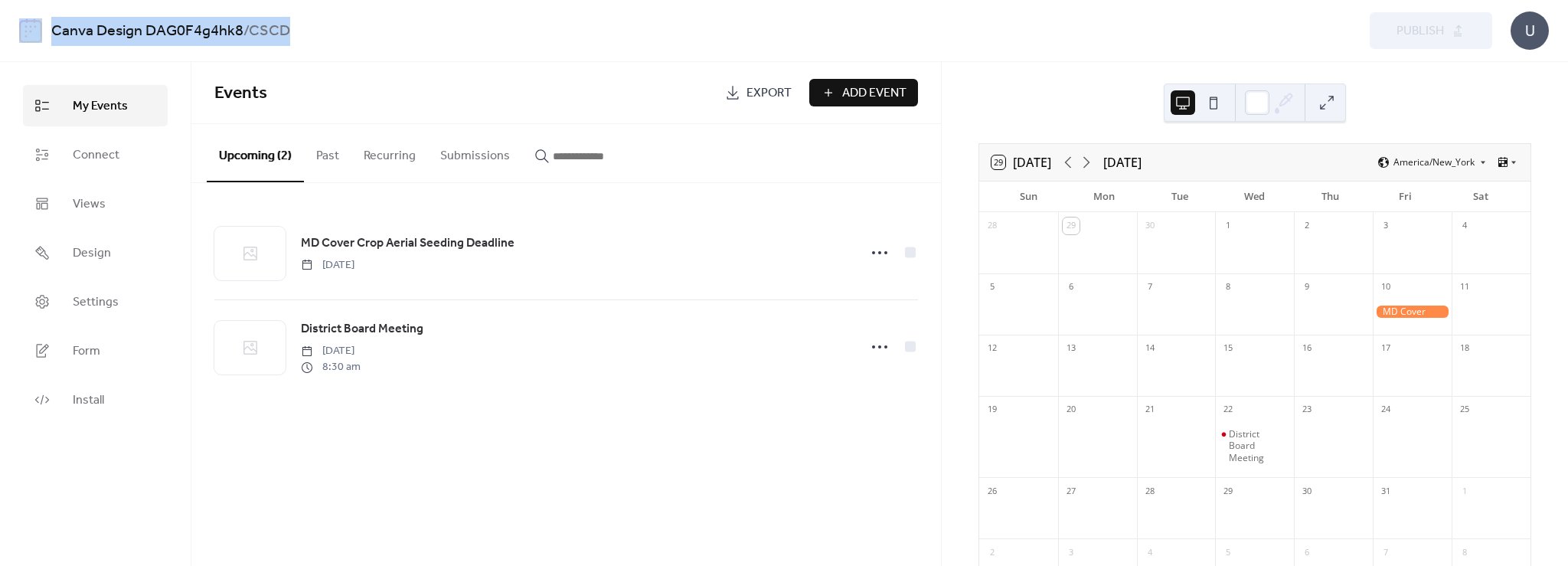
drag, startPoint x: 322, startPoint y: 36, endPoint x: 18, endPoint y: 40, distance: 304.0
click at [18, 40] on div "Canva Design DAG0F4g4hk8 / CSCD Preview Publish U" at bounding box center [784, 31] width 1568 height 62
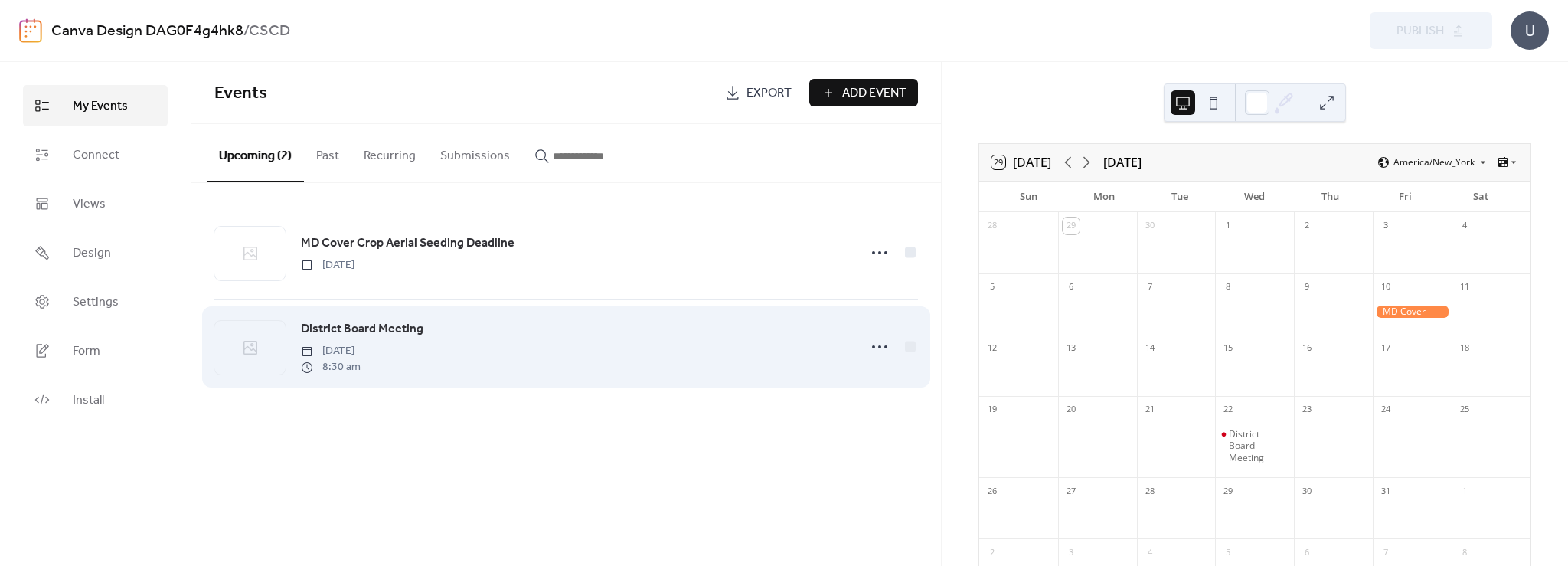
drag, startPoint x: 650, startPoint y: 384, endPoint x: 642, endPoint y: 377, distance: 10.6
click at [649, 384] on div "District Board Meeting Wednesday, October 22, 2025 8:30 am" at bounding box center [566, 347] width 704 height 94
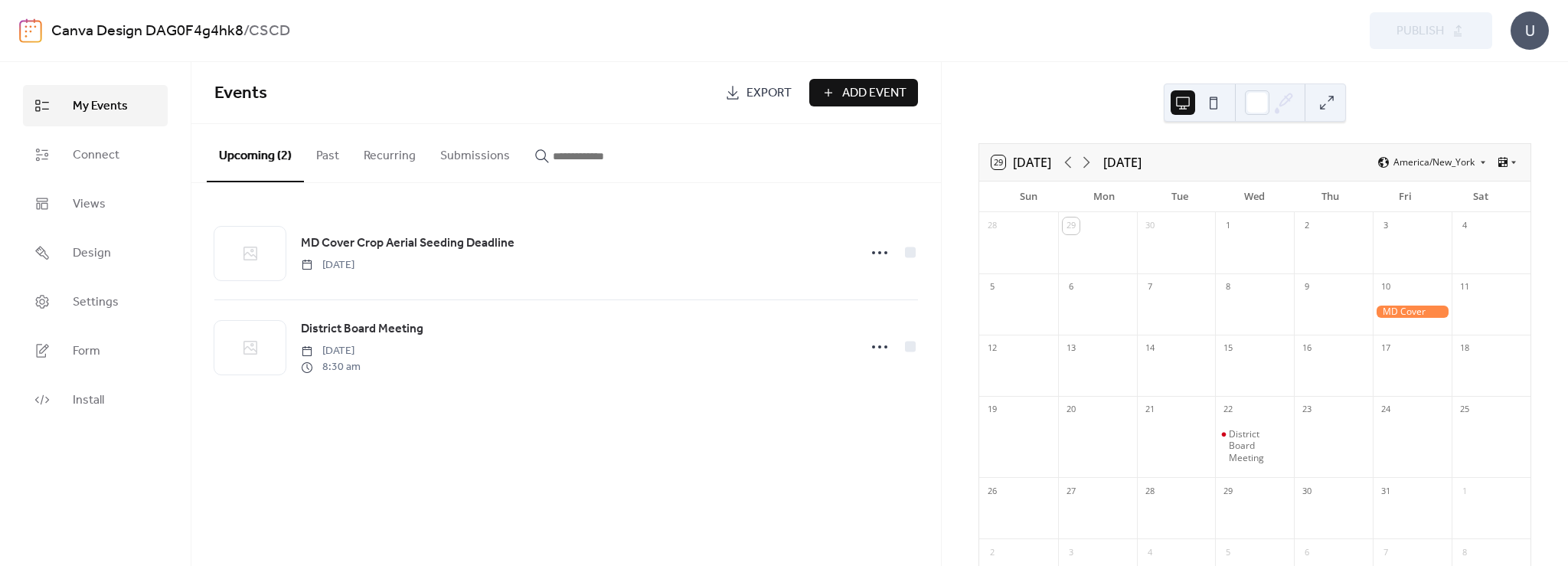
click at [747, 100] on span "Export" at bounding box center [769, 93] width 45 height 18
click at [1140, 32] on div "Preview Publish" at bounding box center [1163, 30] width 658 height 36
click at [671, 435] on div "Events Export Add Event Upcoming (2) Past Recurring Submissions MD Cover Crop A…" at bounding box center [566, 314] width 750 height 504
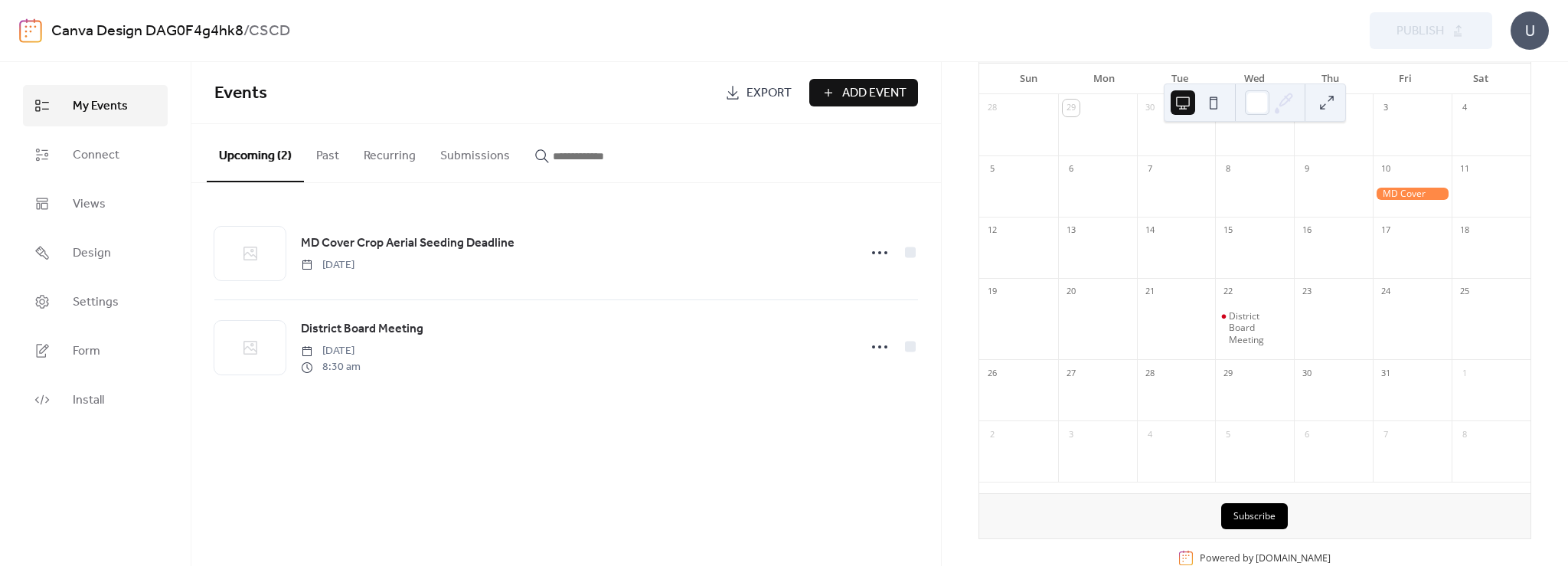
scroll to position [149, 0]
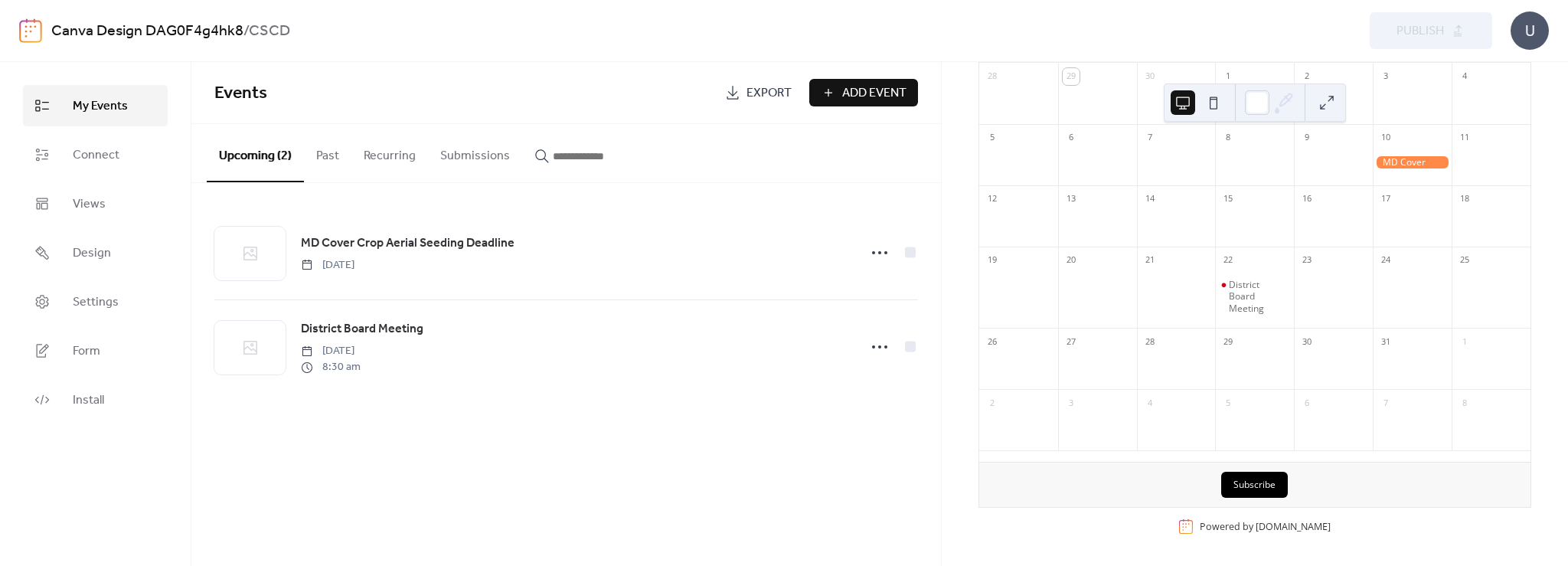
click at [1265, 485] on button "Subscribe" at bounding box center [1254, 485] width 67 height 26
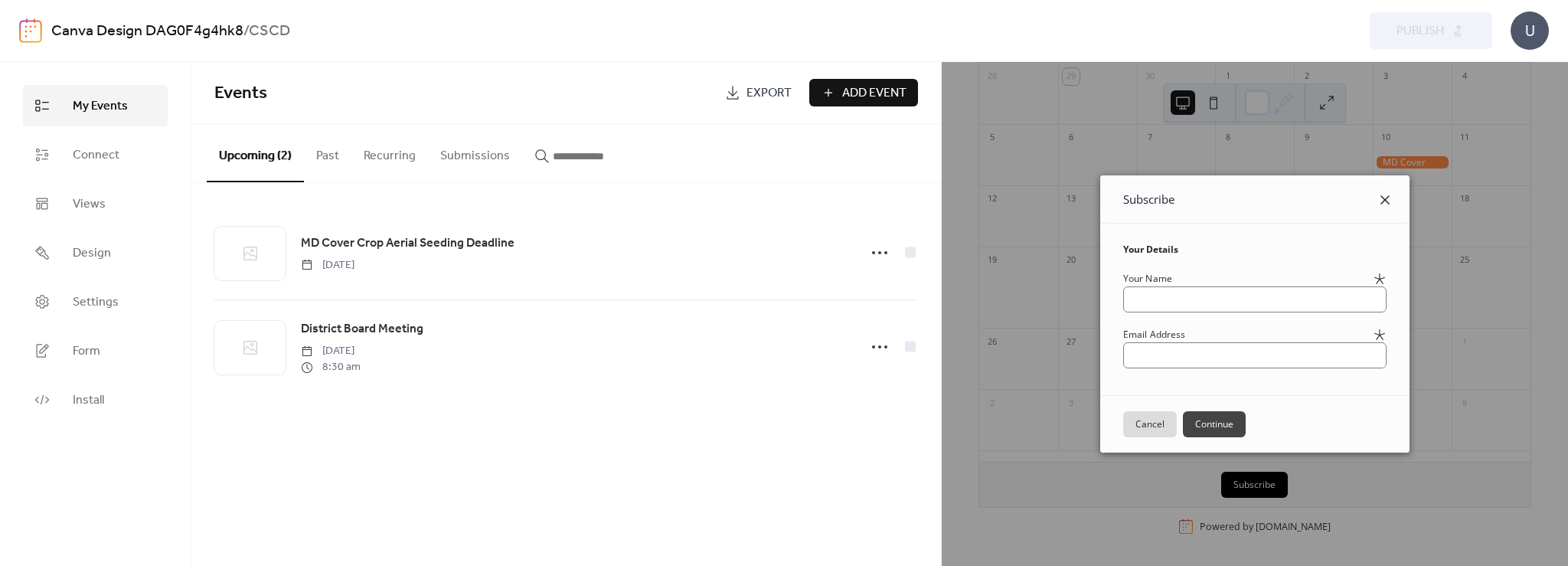
click at [1389, 199] on icon at bounding box center [1385, 199] width 10 height 10
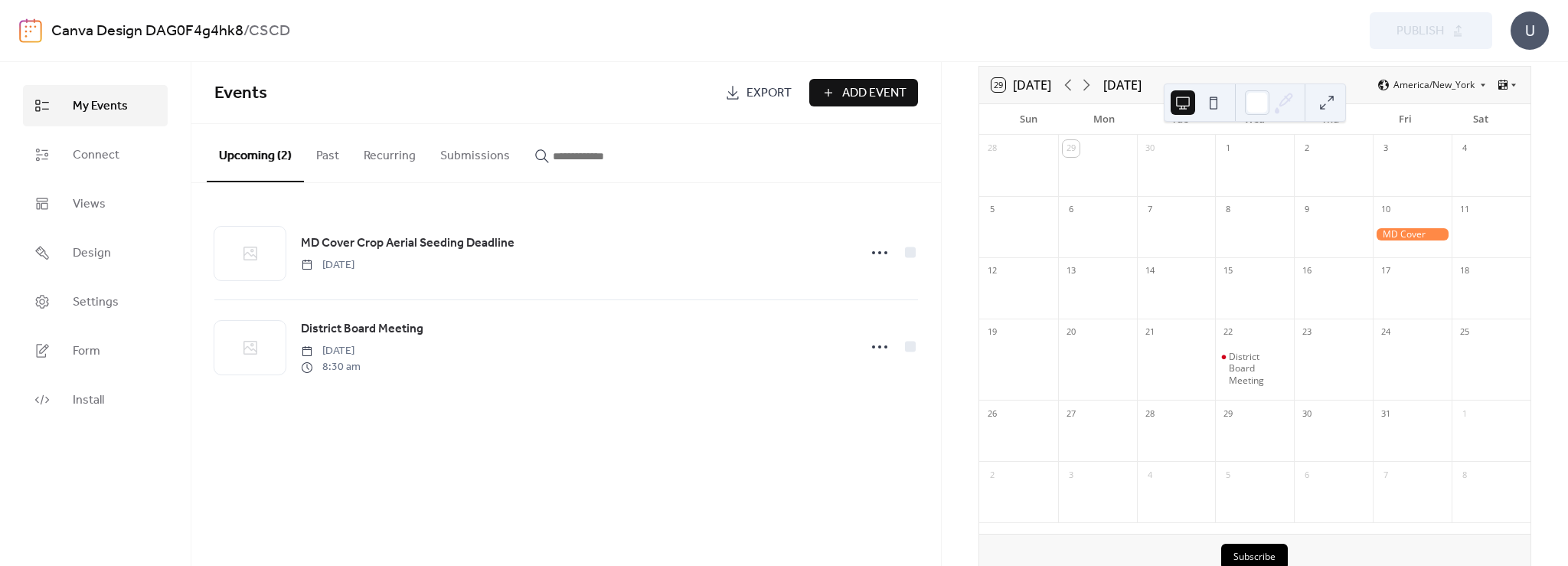
scroll to position [0, 0]
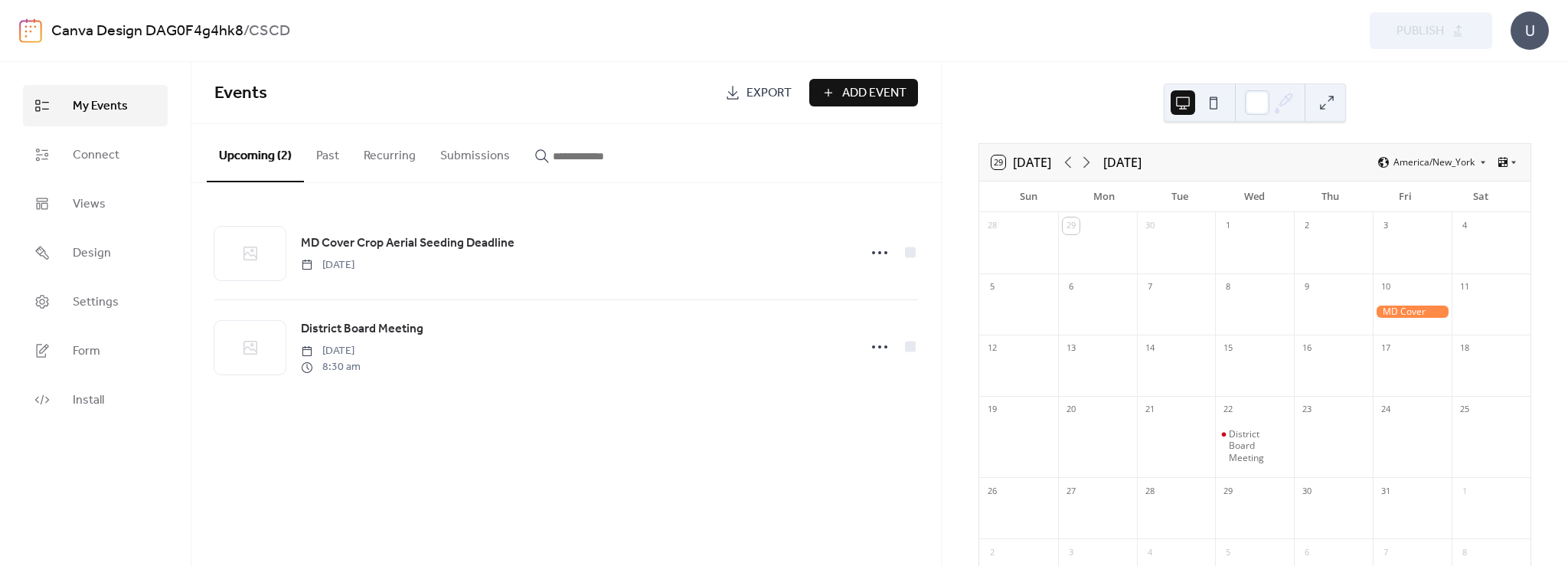
click at [1425, 28] on div "Preview Publish" at bounding box center [1163, 30] width 658 height 36
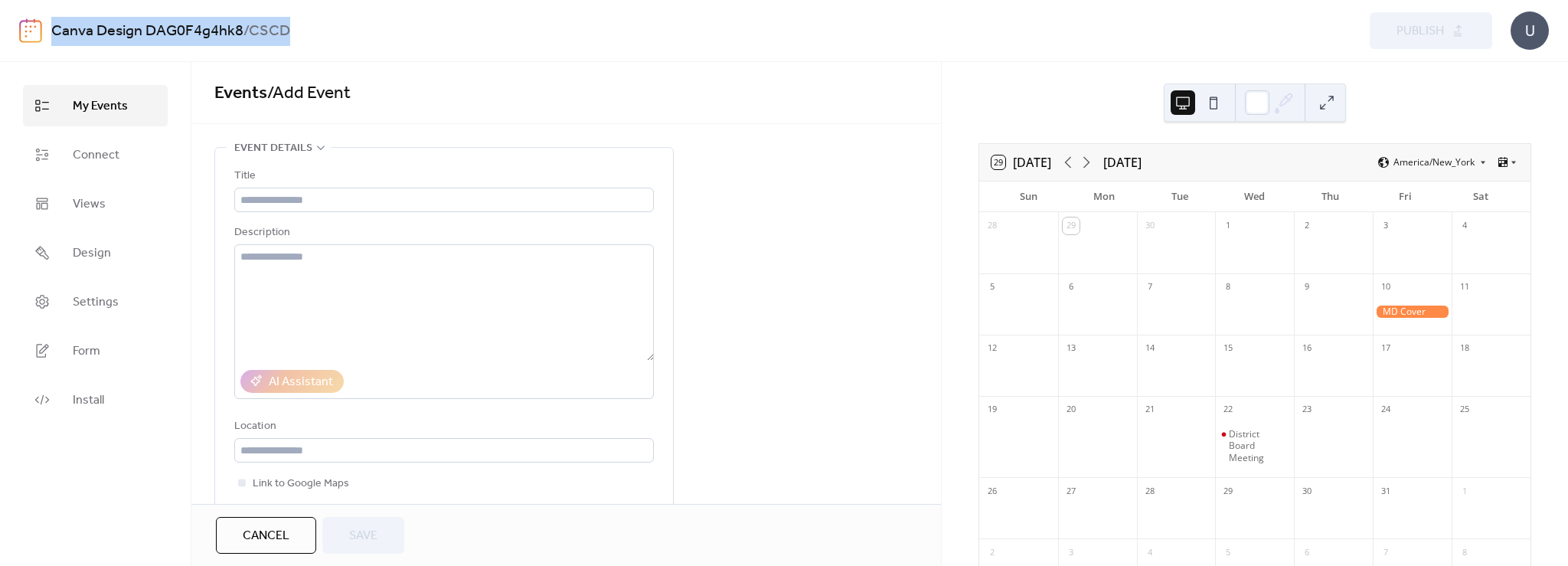
drag, startPoint x: 296, startPoint y: 31, endPoint x: 51, endPoint y: 31, distance: 245.0
click at [51, 31] on div "Canva Design DAG0F4g4hk8 / CSCD" at bounding box center [438, 31] width 774 height 29
copy div "Canva Design DAG0F4g4hk8 / CSCD"
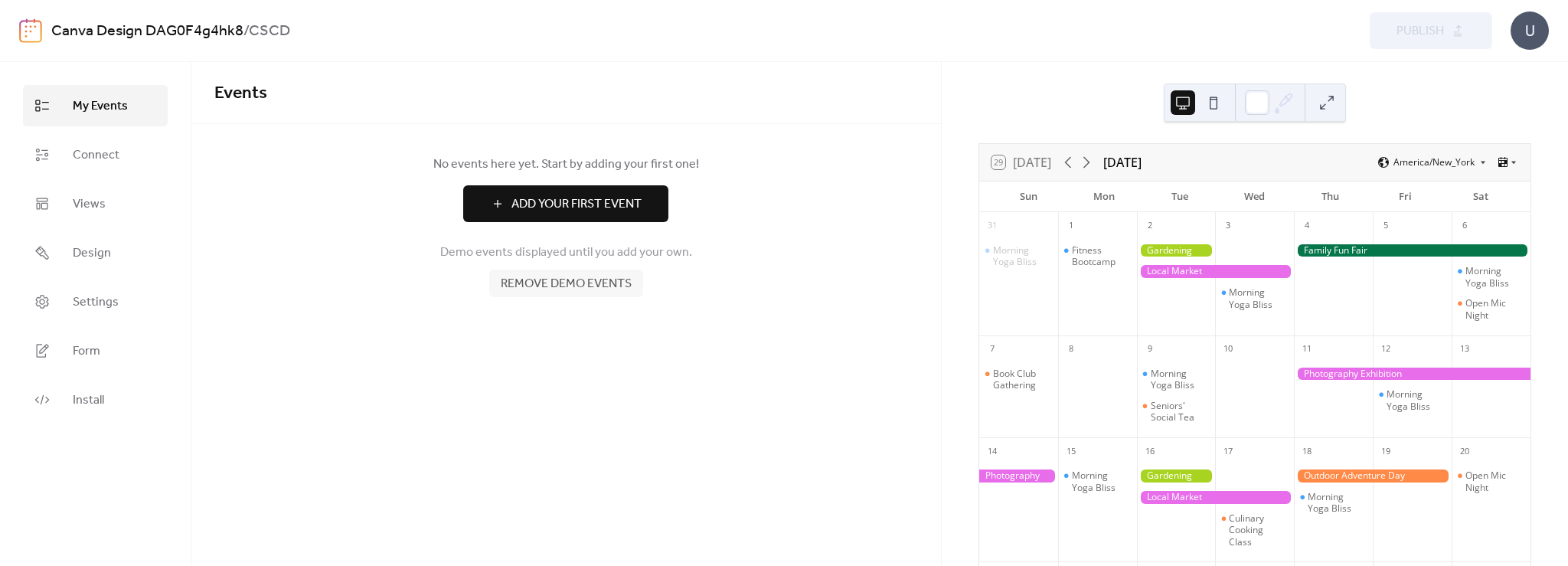
click at [608, 290] on span "Remove demo events" at bounding box center [566, 283] width 131 height 18
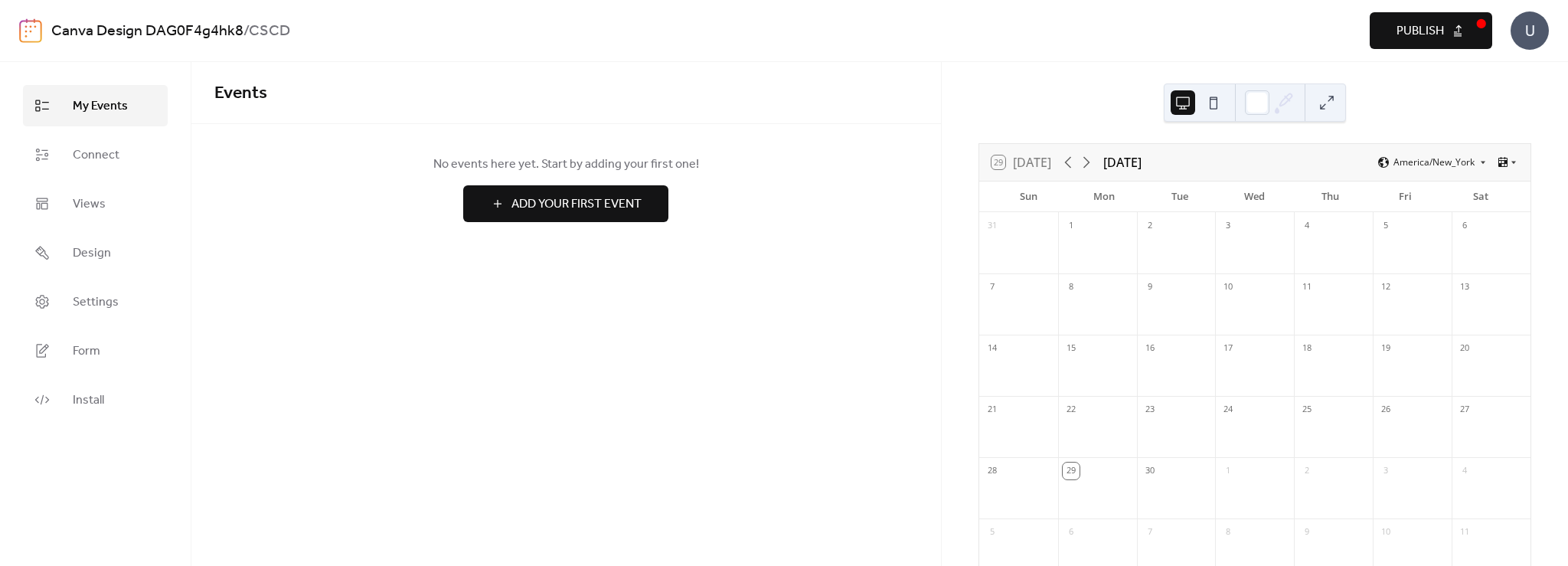
click at [1539, 33] on div "U" at bounding box center [1530, 30] width 38 height 38
click at [1409, 80] on div "29 Today September 2025 America/New_York Sun Mon Tue Wed Thu Fri Sat 31 1 2 3 4…" at bounding box center [1255, 314] width 627 height 504
click at [595, 201] on span "Add Your First Event" at bounding box center [576, 204] width 130 height 18
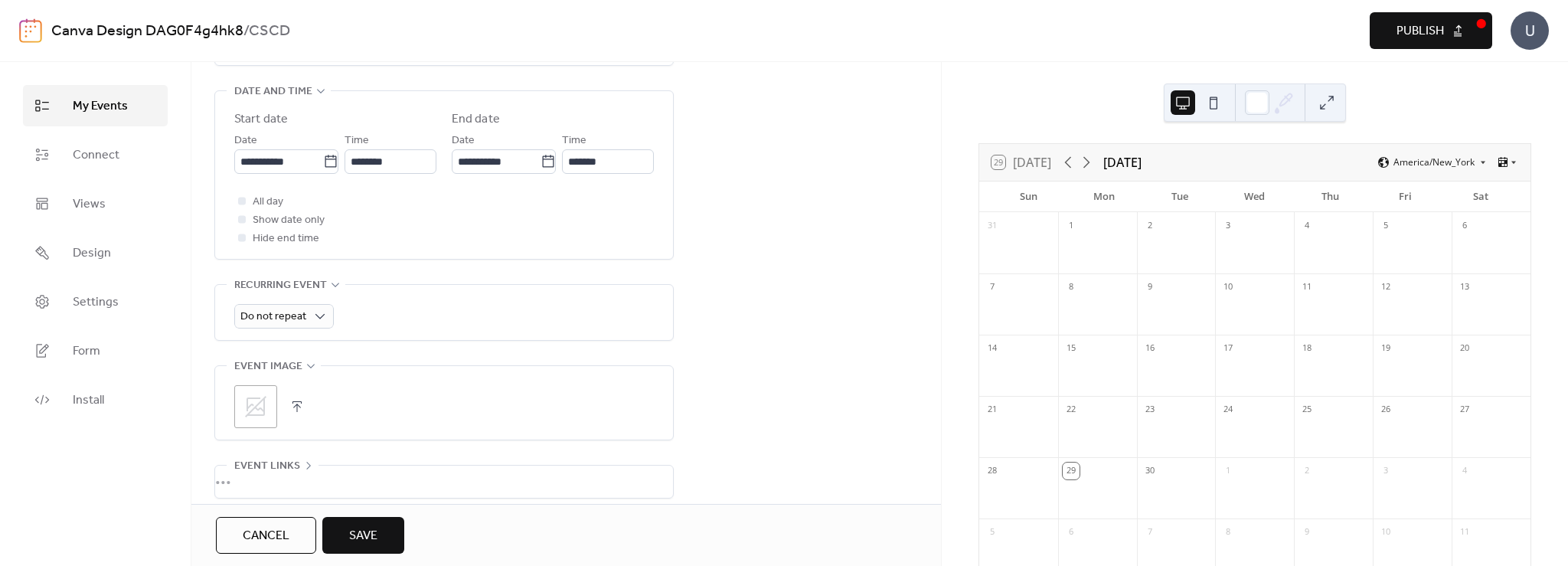
scroll to position [536, 0]
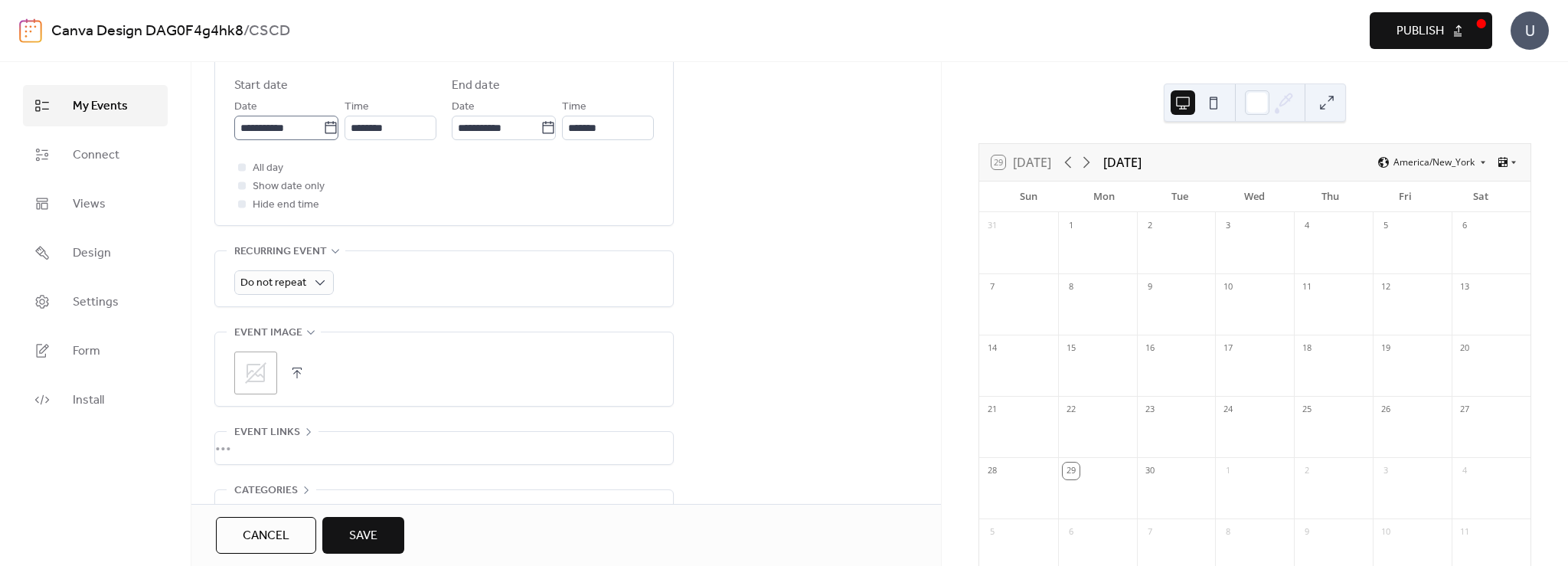
type input "**********"
click at [327, 125] on icon at bounding box center [330, 127] width 11 height 12
click at [323, 125] on input "**********" at bounding box center [278, 127] width 88 height 24
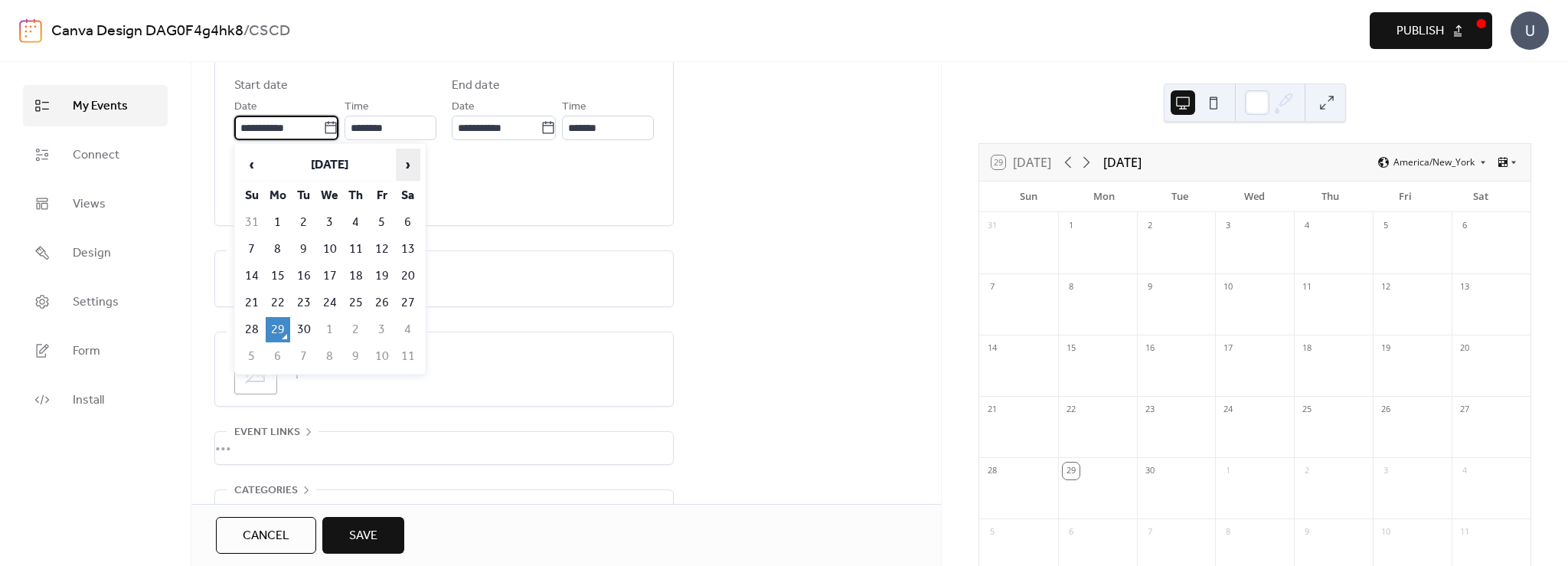
click at [411, 163] on span "›" at bounding box center [408, 164] width 23 height 30
click at [334, 298] on td "22" at bounding box center [330, 303] width 24 height 25
type input "**********"
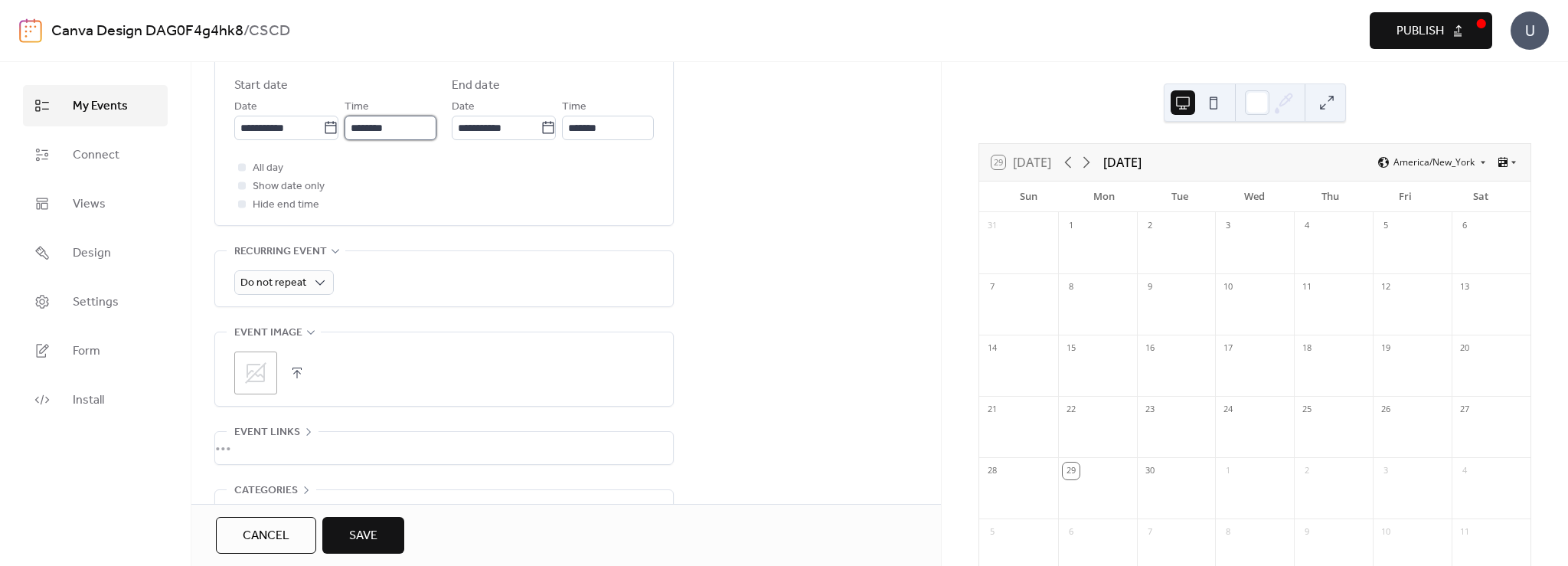
click at [393, 130] on input "********" at bounding box center [391, 127] width 92 height 24
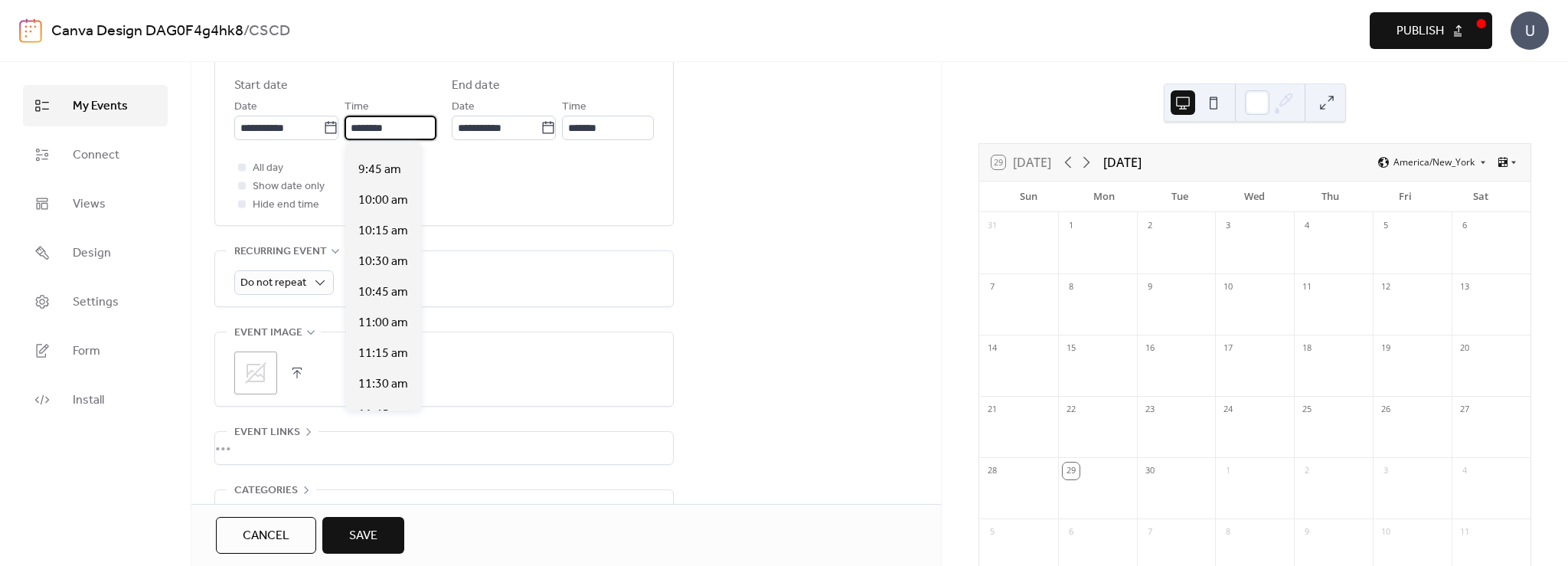
scroll to position [1011, 0]
click at [396, 192] on span "8:30 am" at bounding box center [379, 189] width 42 height 18
type input "*******"
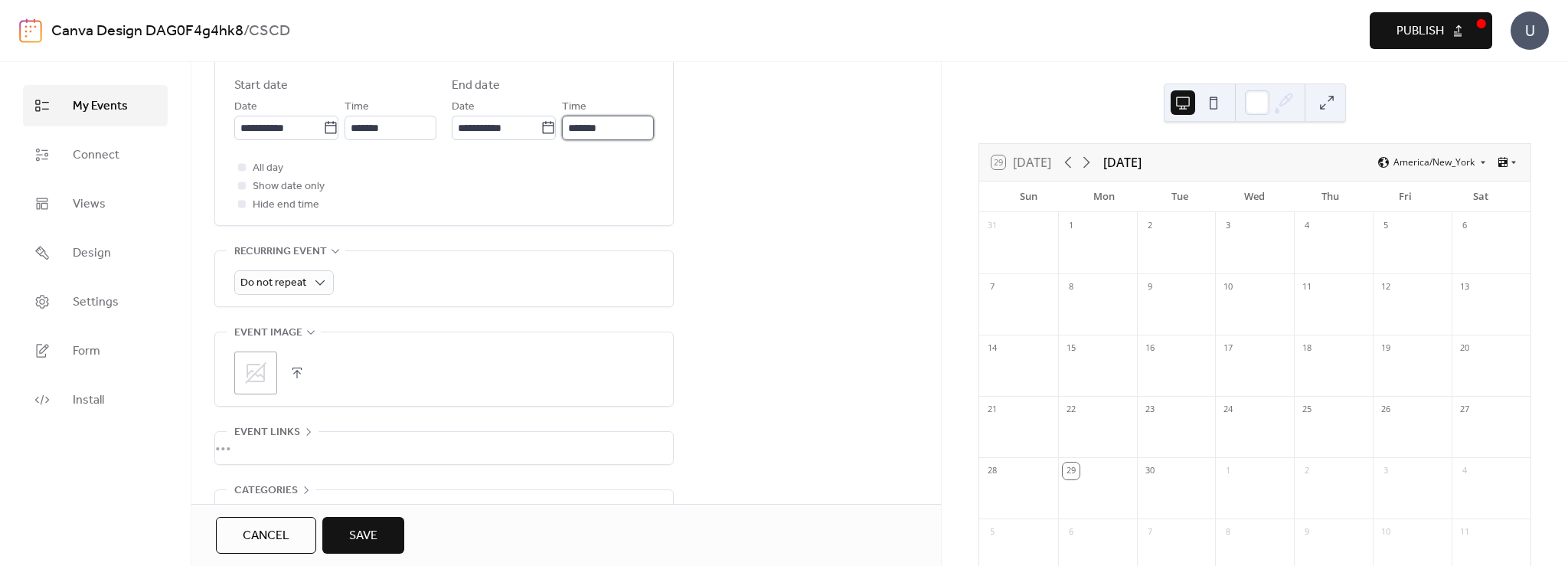
click at [609, 122] on input "*******" at bounding box center [608, 127] width 92 height 24
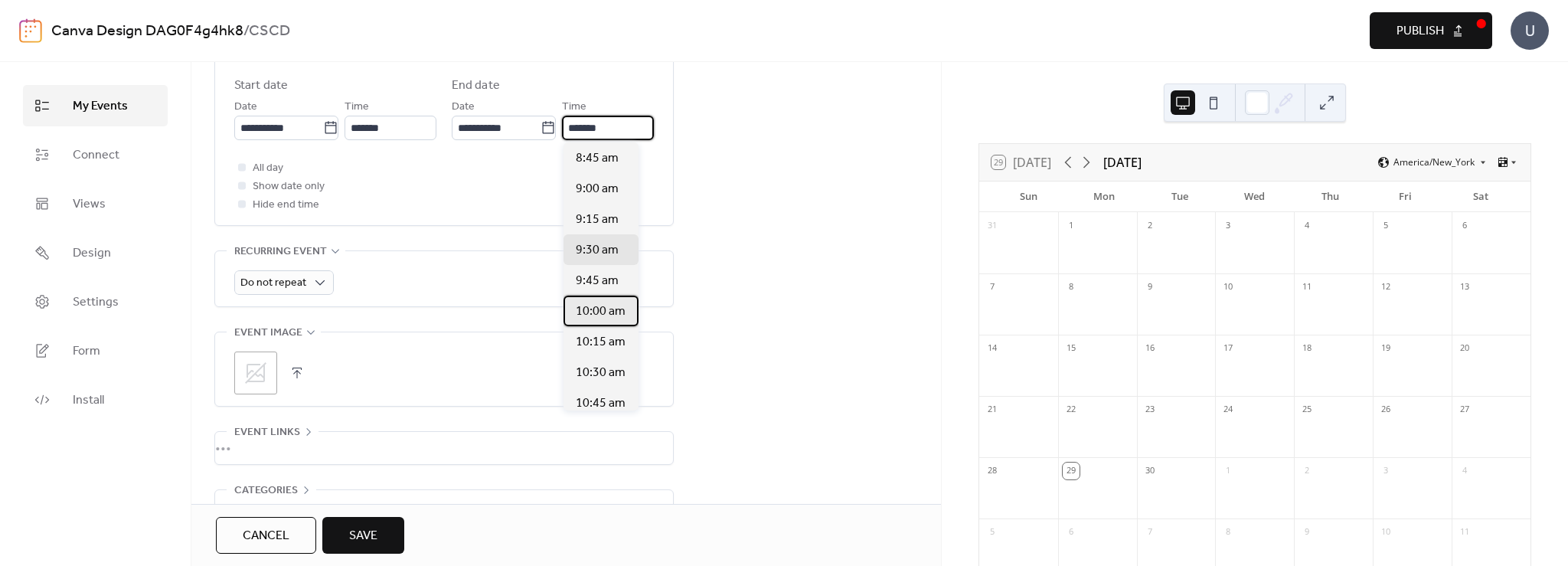
click at [608, 304] on span "10:00 am" at bounding box center [600, 311] width 49 height 18
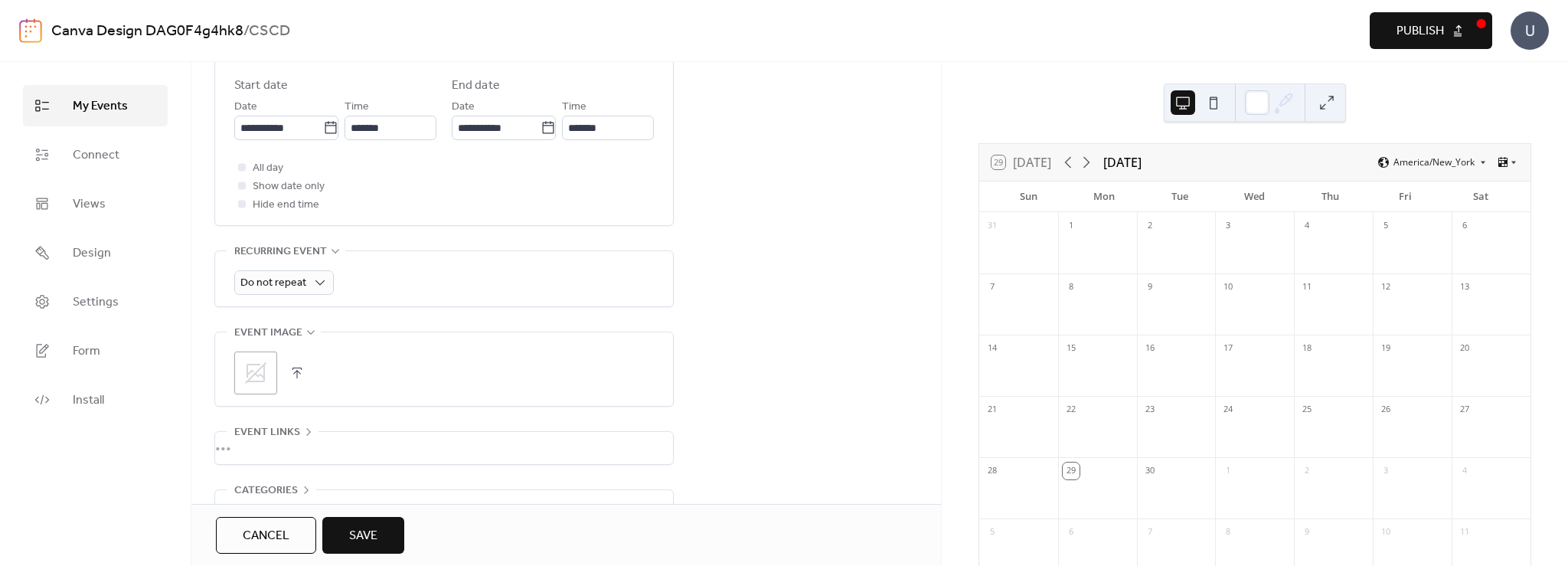
type input "********"
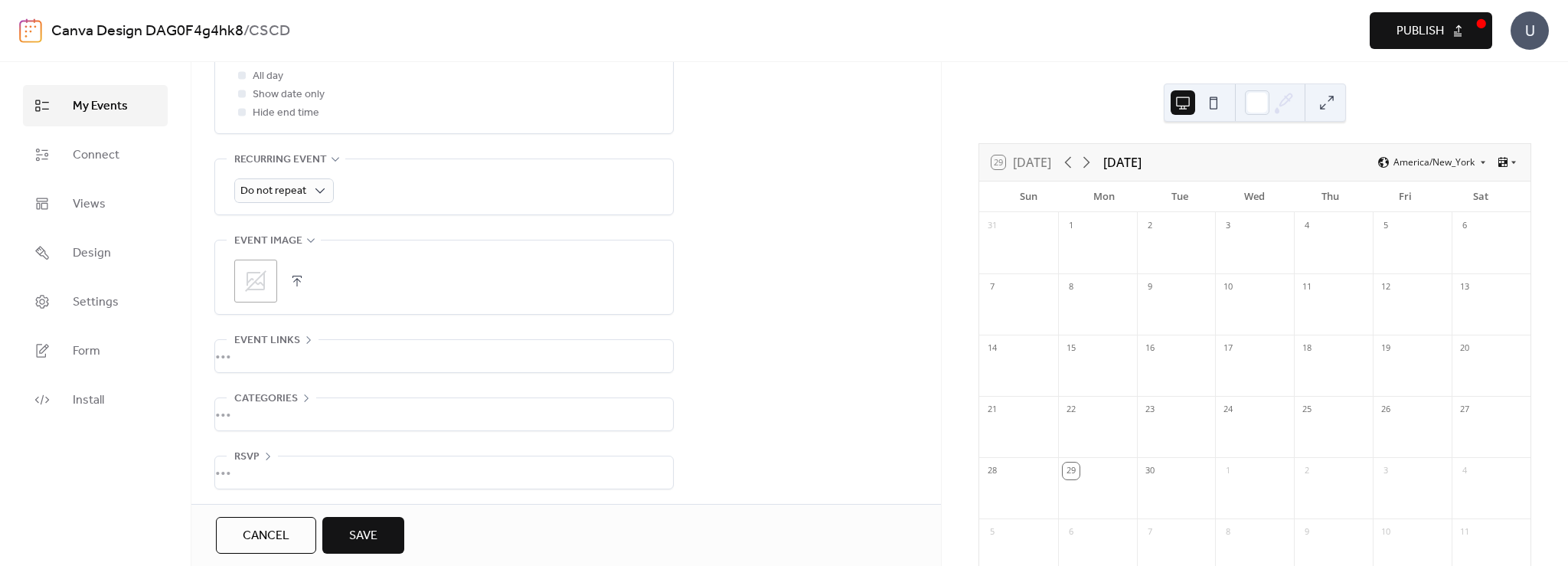
scroll to position [629, 0]
click at [360, 530] on span "Save" at bounding box center [363, 536] width 29 height 18
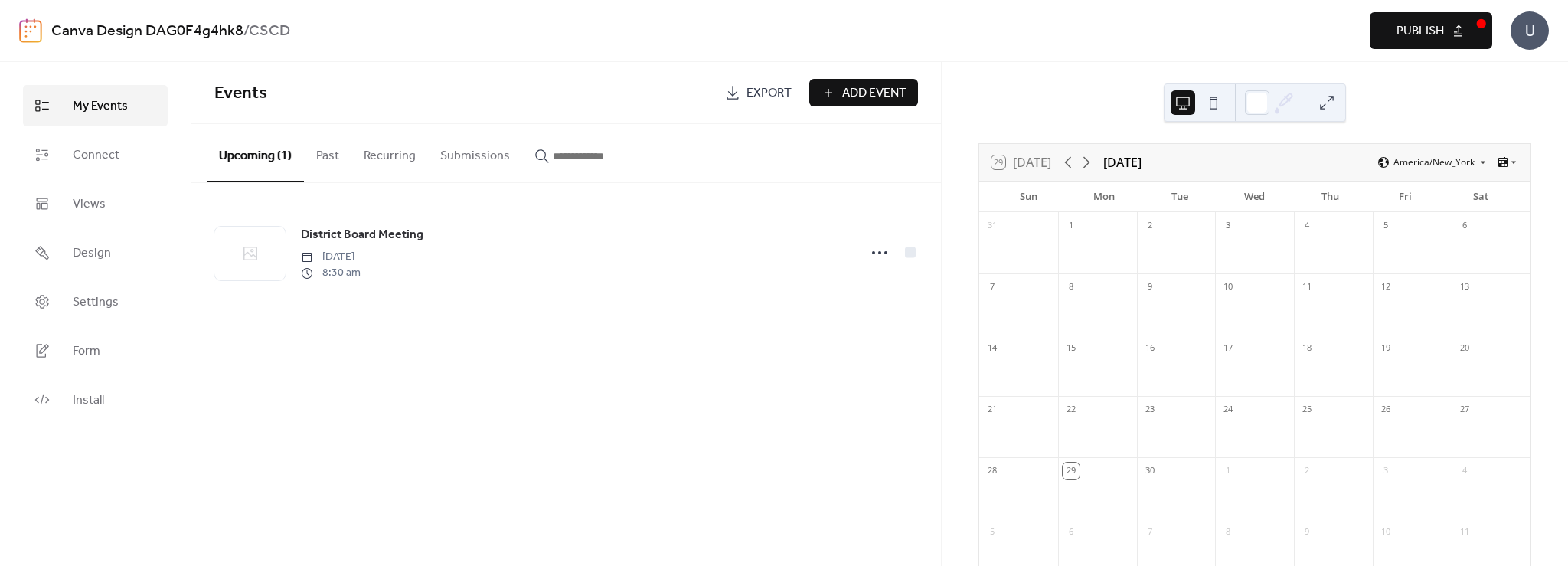
click at [1415, 31] on span "Publish" at bounding box center [1420, 31] width 48 height 18
click at [1088, 164] on icon at bounding box center [1086, 162] width 18 height 18
click at [735, 100] on link "Export" at bounding box center [758, 93] width 89 height 28
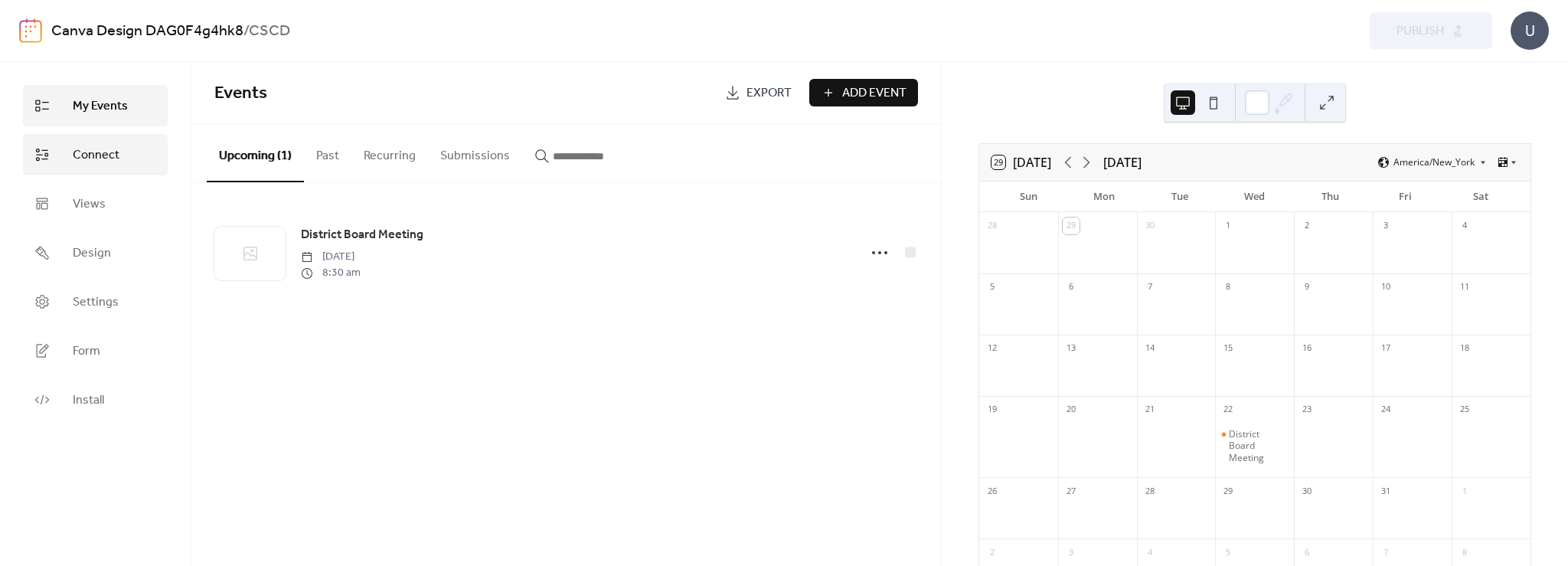
click at [101, 156] on span "Connect" at bounding box center [96, 155] width 47 height 18
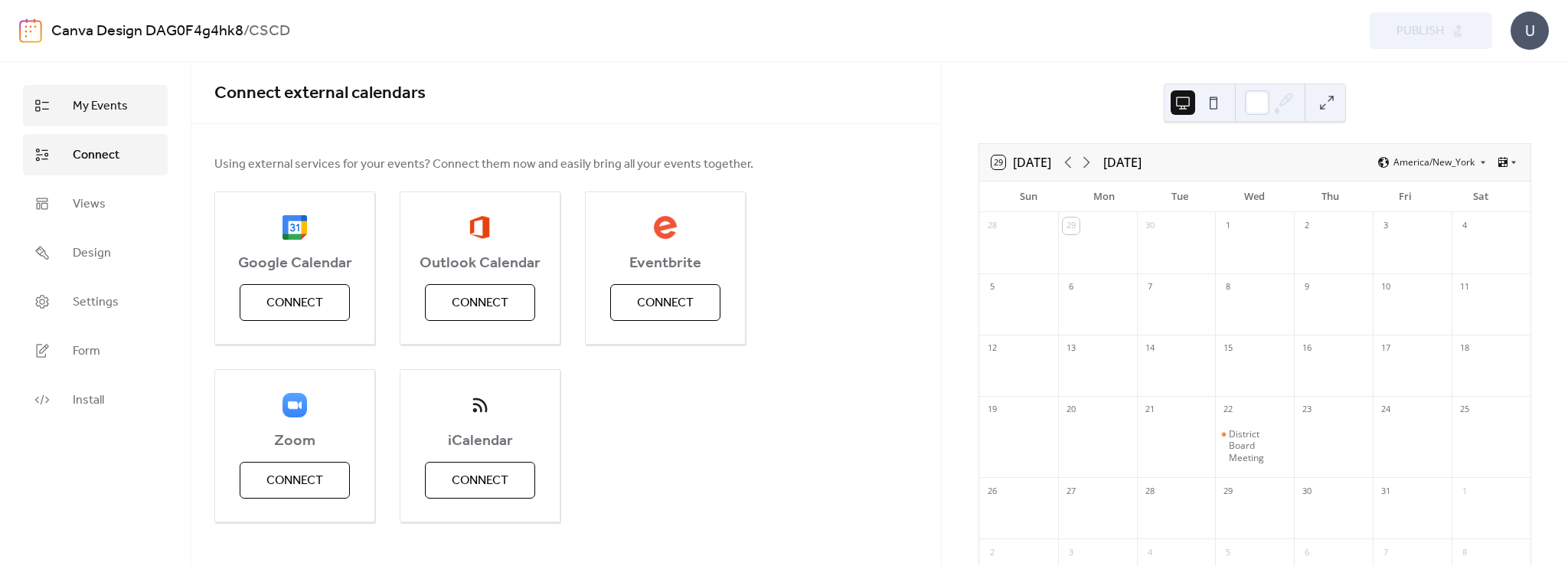
click at [93, 111] on span "My Events" at bounding box center [101, 106] width 55 height 18
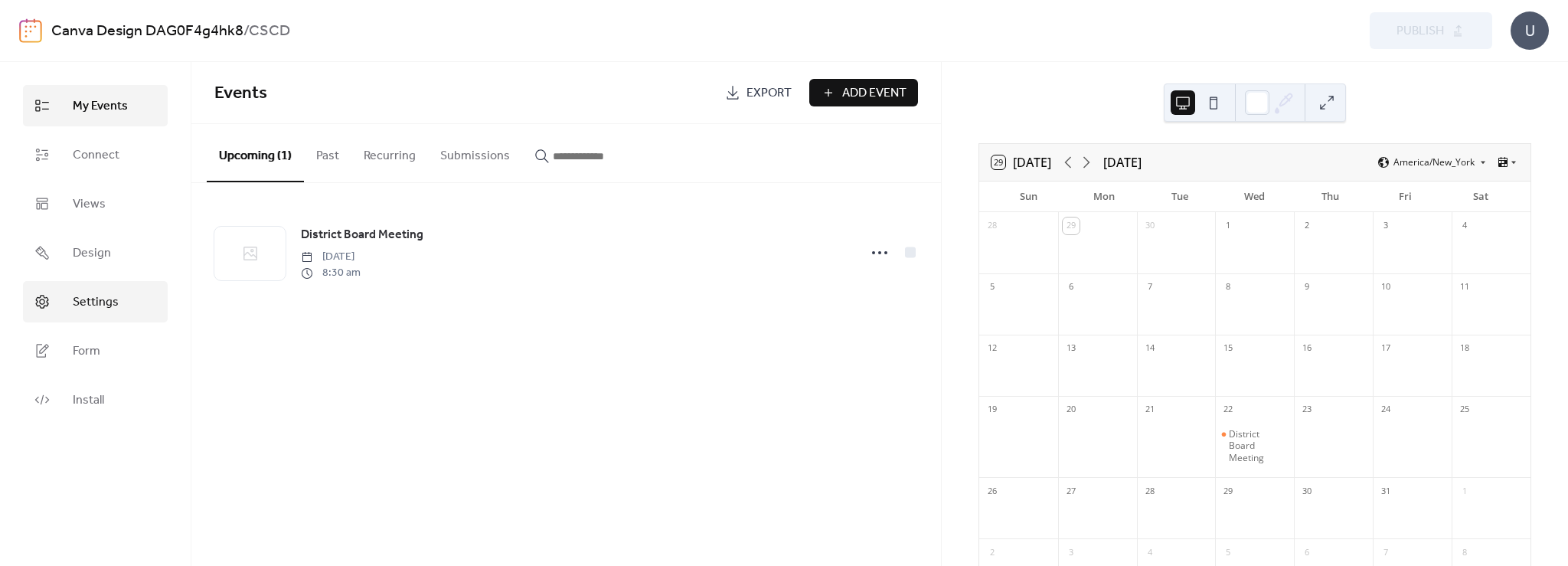
click at [54, 301] on link "Settings" at bounding box center [95, 302] width 145 height 42
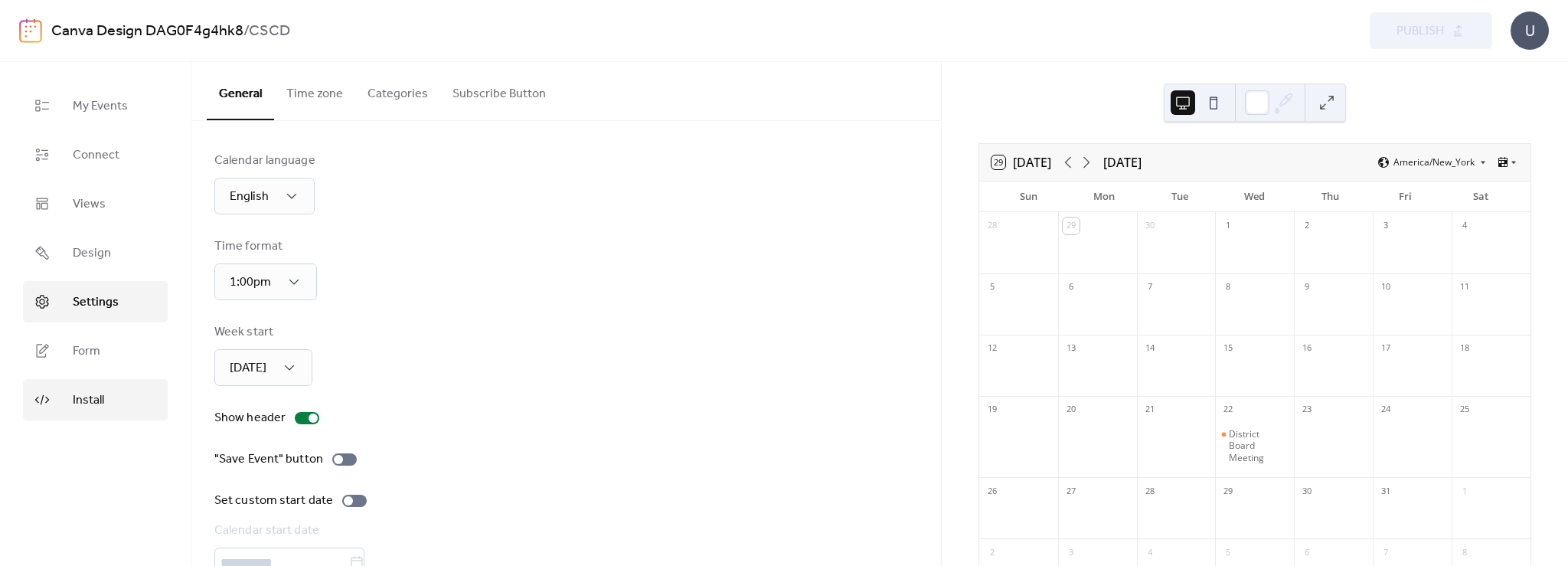
click at [82, 399] on span "Install" at bounding box center [88, 400] width 31 height 18
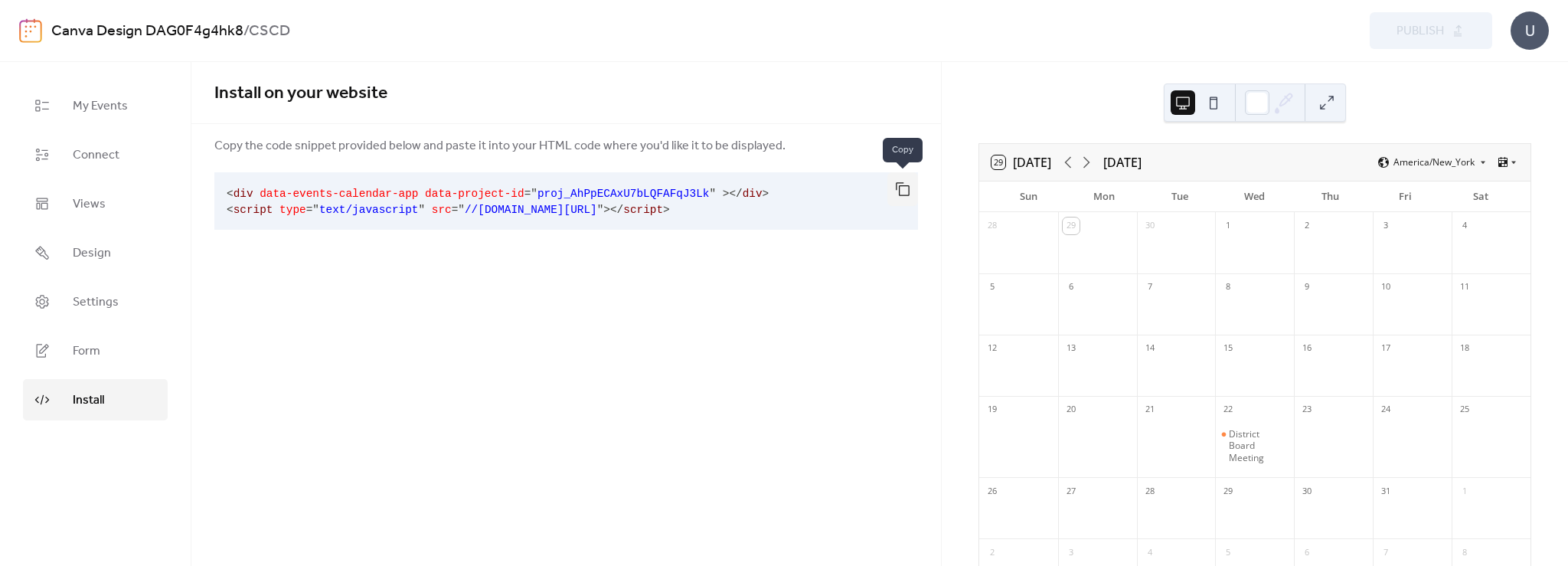
click at [902, 192] on button "button" at bounding box center [902, 189] width 30 height 34
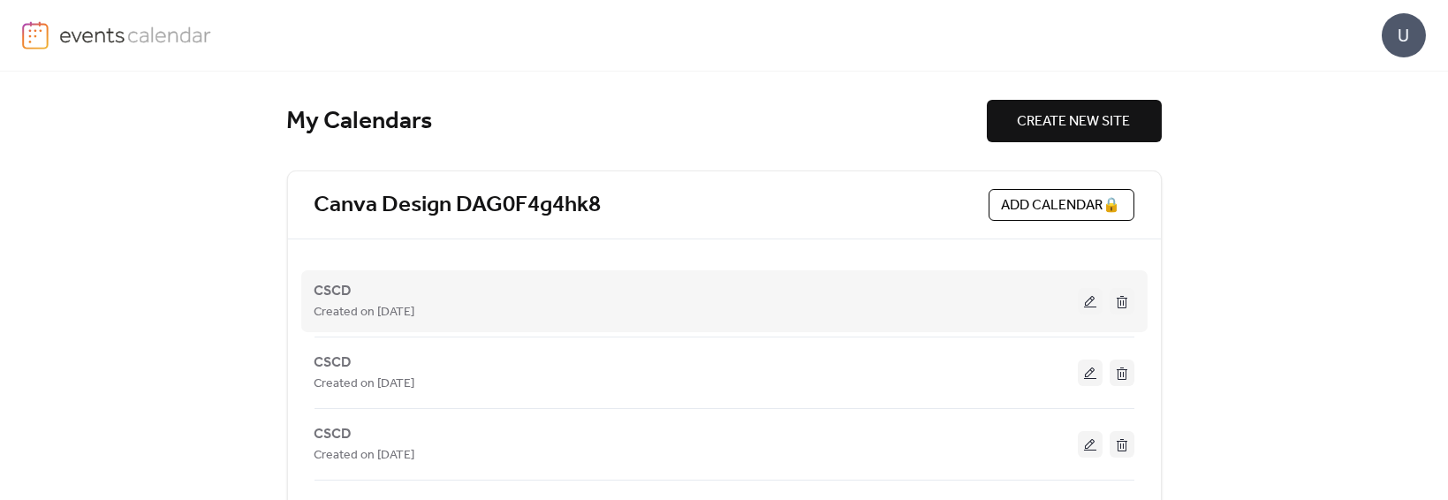
click at [1115, 298] on button at bounding box center [1122, 301] width 25 height 27
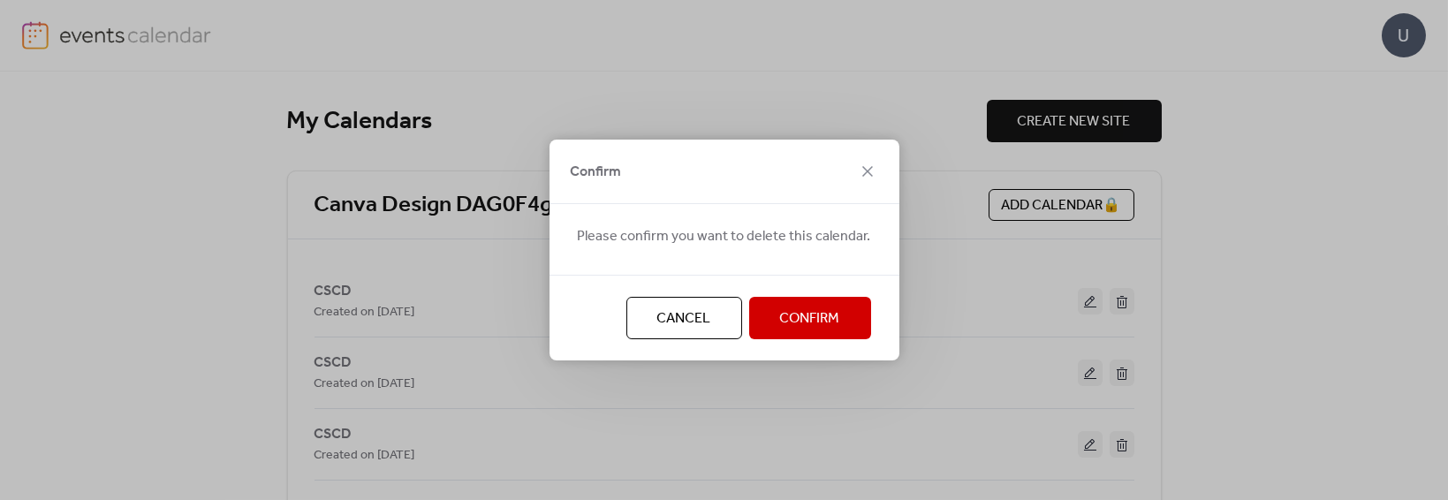
click at [754, 326] on button "Confirm" at bounding box center [810, 318] width 122 height 42
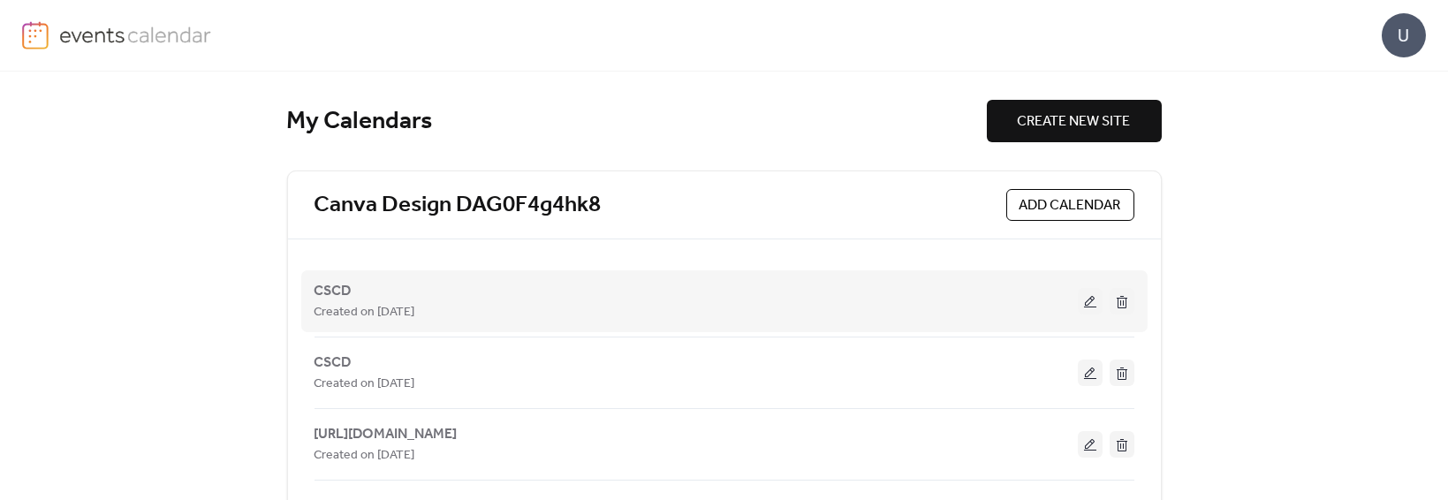
click at [1124, 300] on button at bounding box center [1122, 301] width 25 height 27
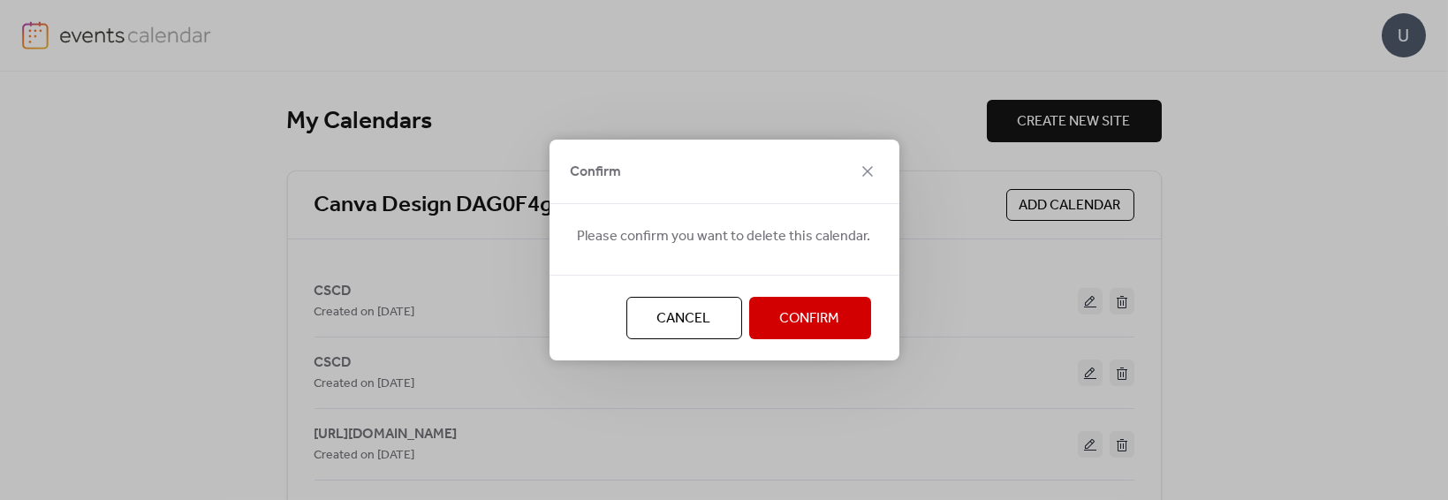
click at [845, 317] on button "Confirm" at bounding box center [810, 318] width 122 height 42
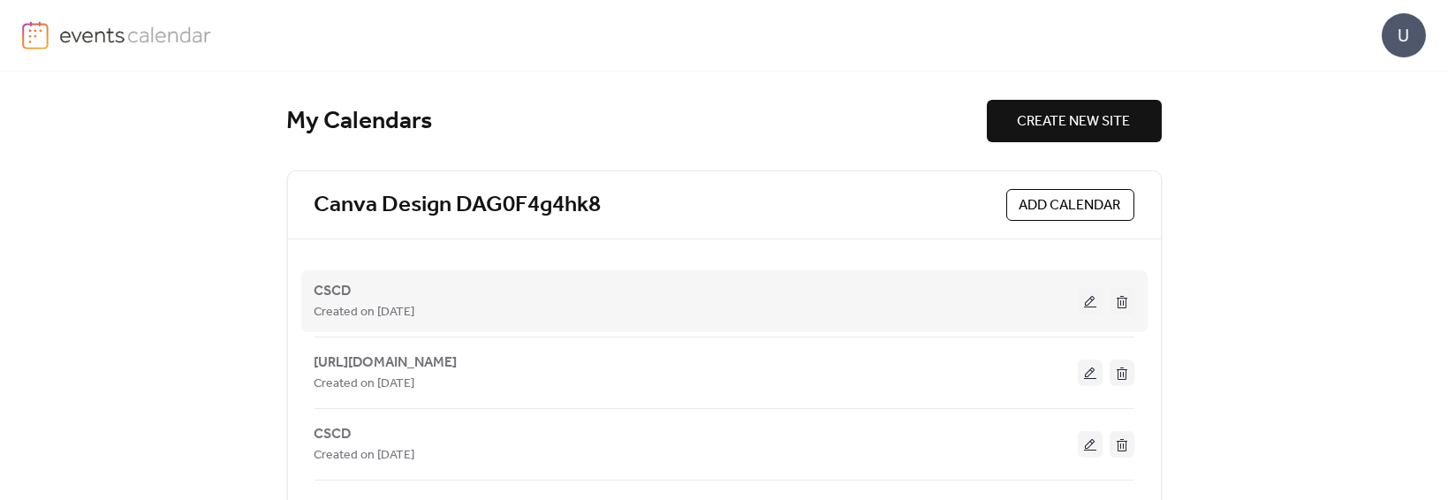
click at [1123, 300] on button at bounding box center [1122, 301] width 25 height 27
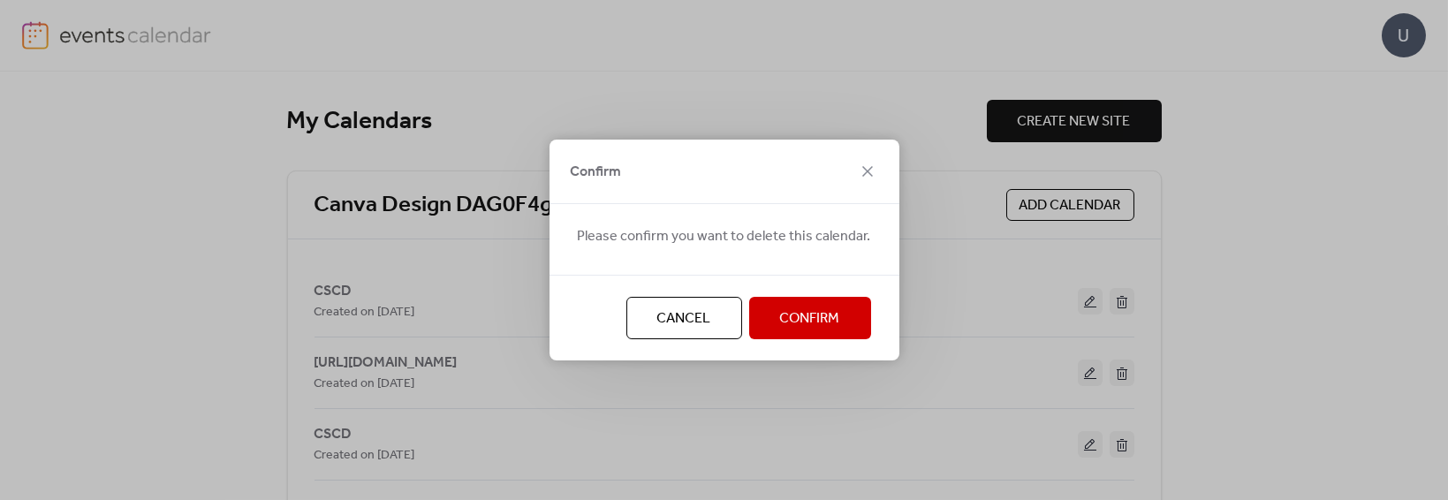
click at [826, 318] on span "Confirm" at bounding box center [810, 318] width 60 height 21
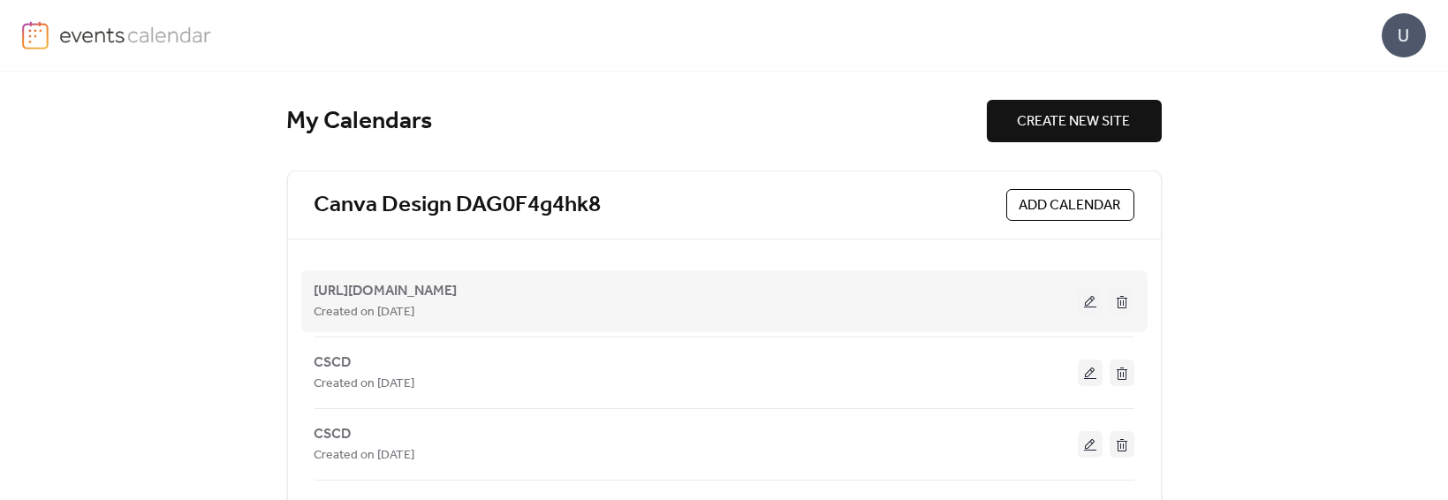
click at [1118, 302] on button at bounding box center [1122, 301] width 25 height 27
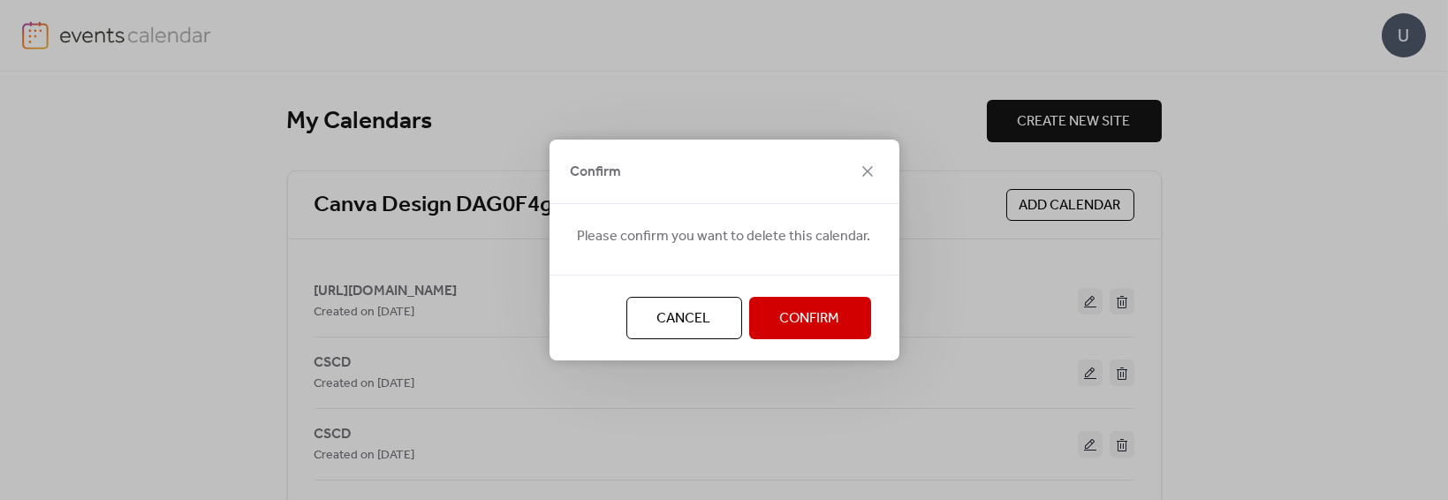
click at [821, 321] on span "Confirm" at bounding box center [810, 318] width 60 height 21
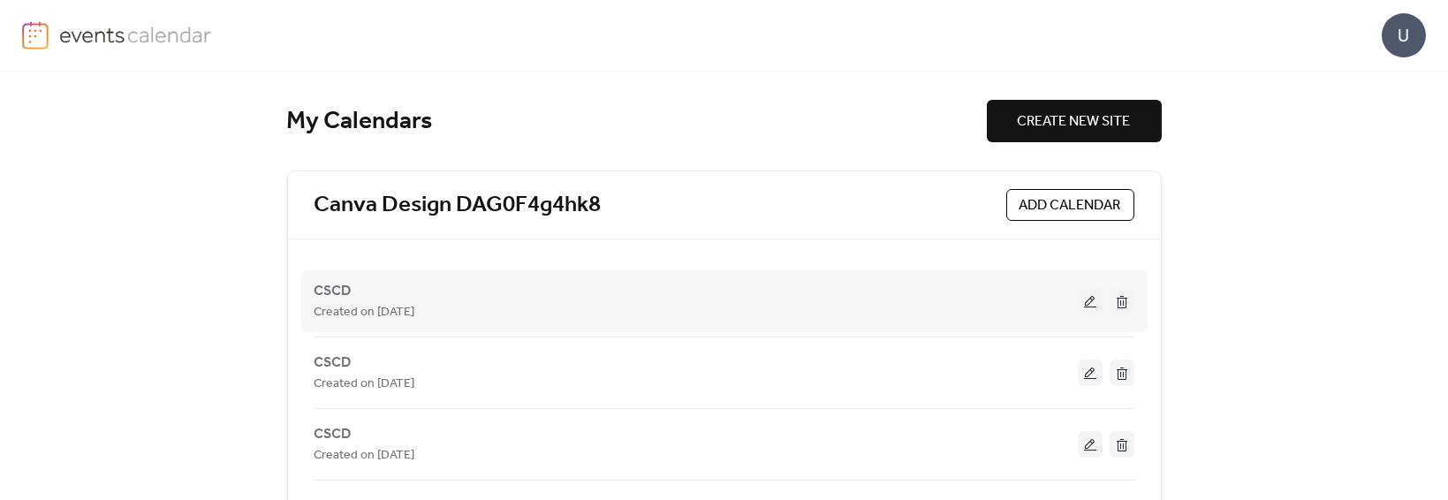
click at [1126, 299] on button at bounding box center [1122, 301] width 25 height 27
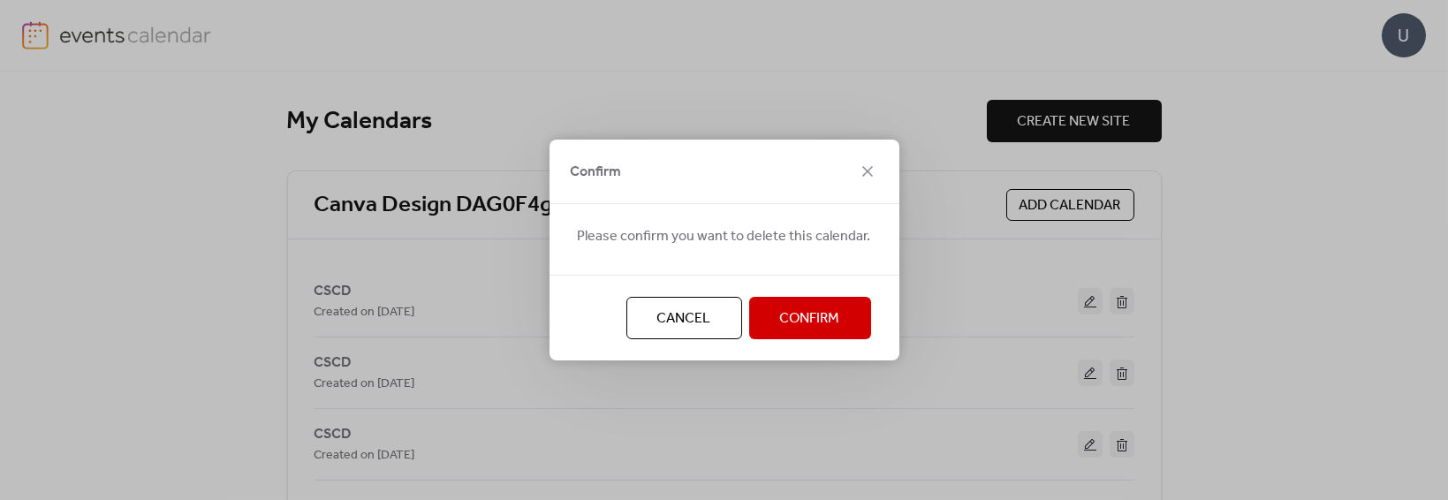
click at [810, 317] on span "Confirm" at bounding box center [810, 318] width 60 height 21
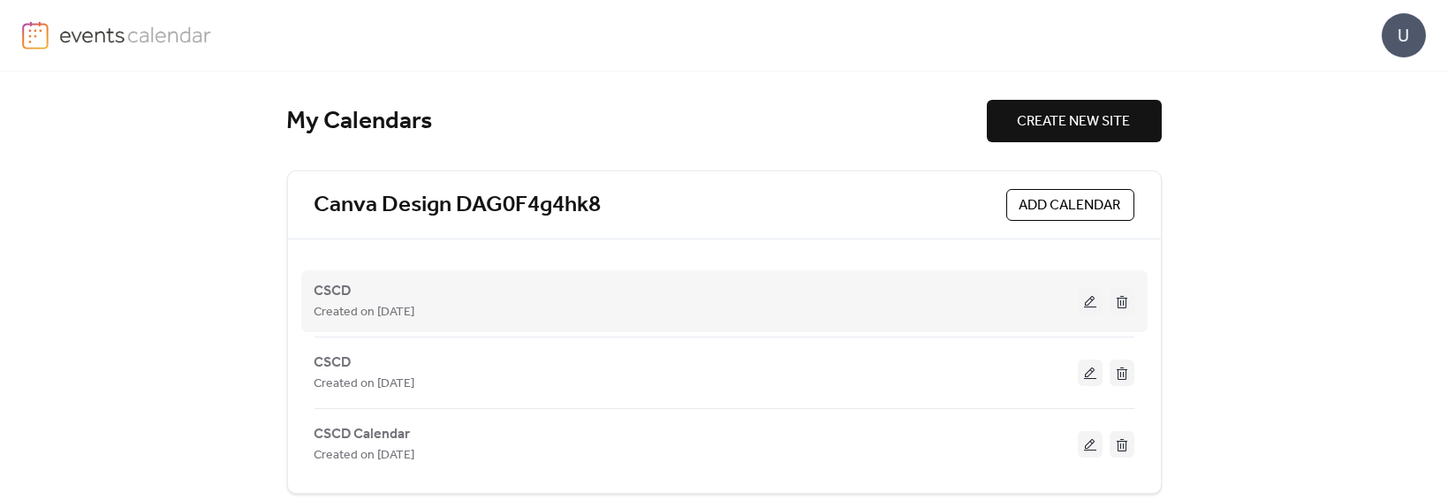
click at [1115, 305] on button at bounding box center [1122, 301] width 25 height 27
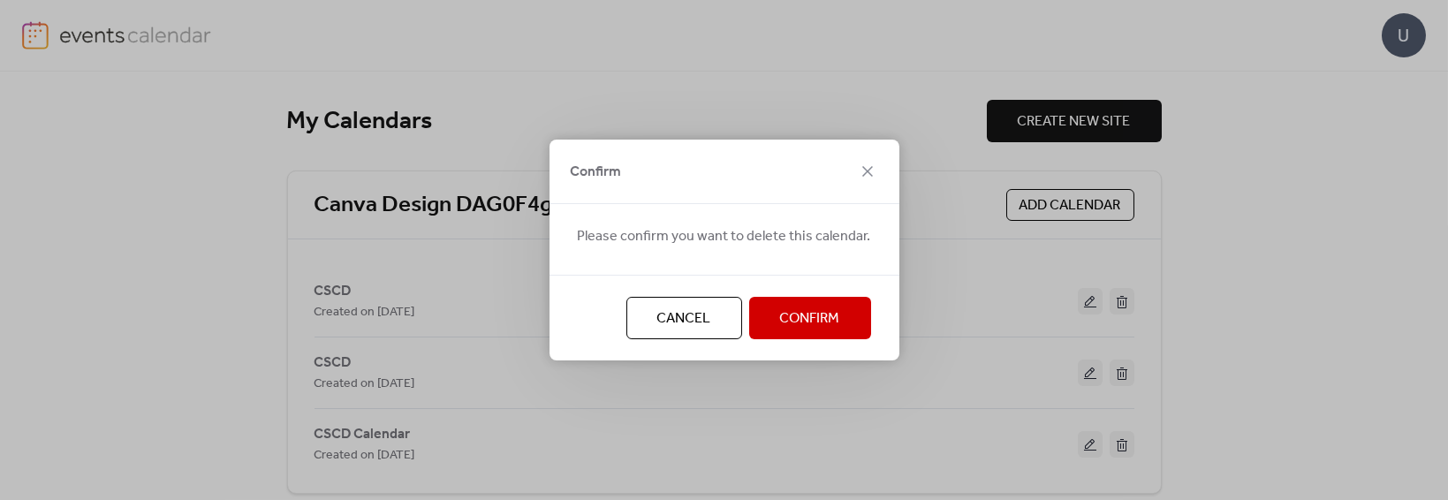
click at [826, 325] on span "Confirm" at bounding box center [810, 318] width 60 height 21
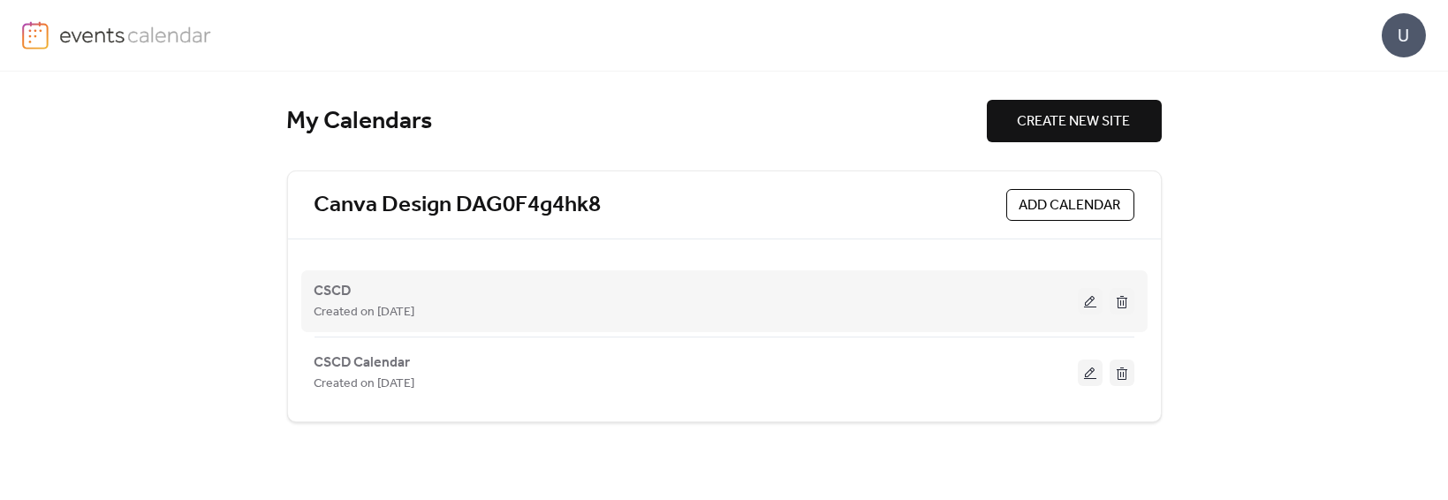
click at [1119, 303] on button at bounding box center [1122, 301] width 25 height 27
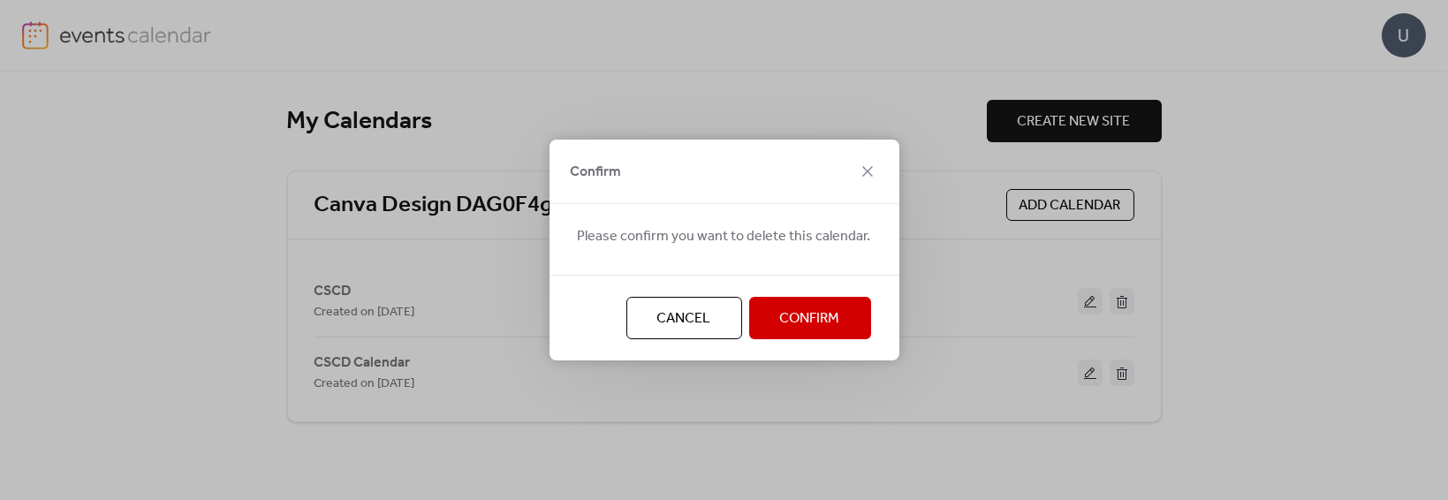
click at [806, 321] on span "Confirm" at bounding box center [810, 318] width 60 height 21
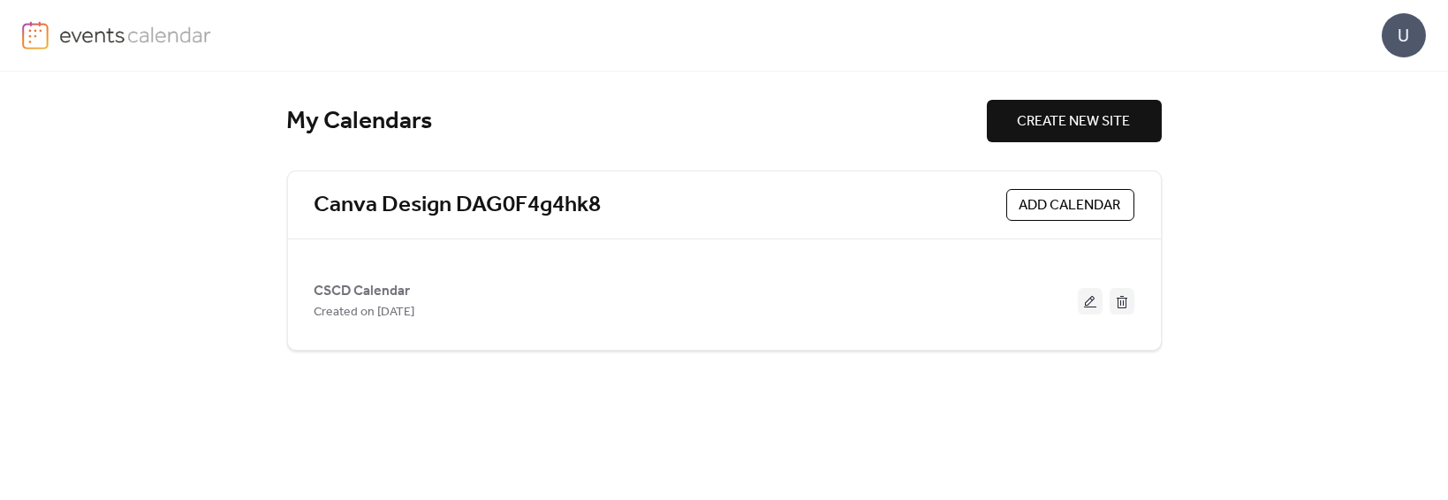
click at [1118, 301] on button at bounding box center [1122, 301] width 25 height 27
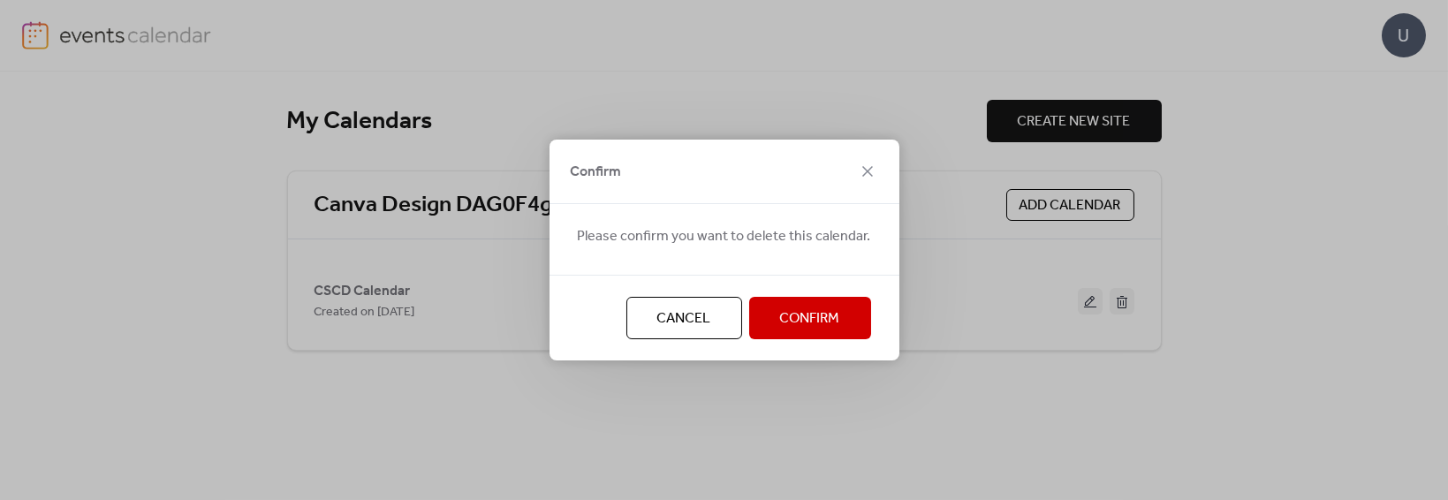
click at [805, 320] on span "Confirm" at bounding box center [810, 318] width 60 height 21
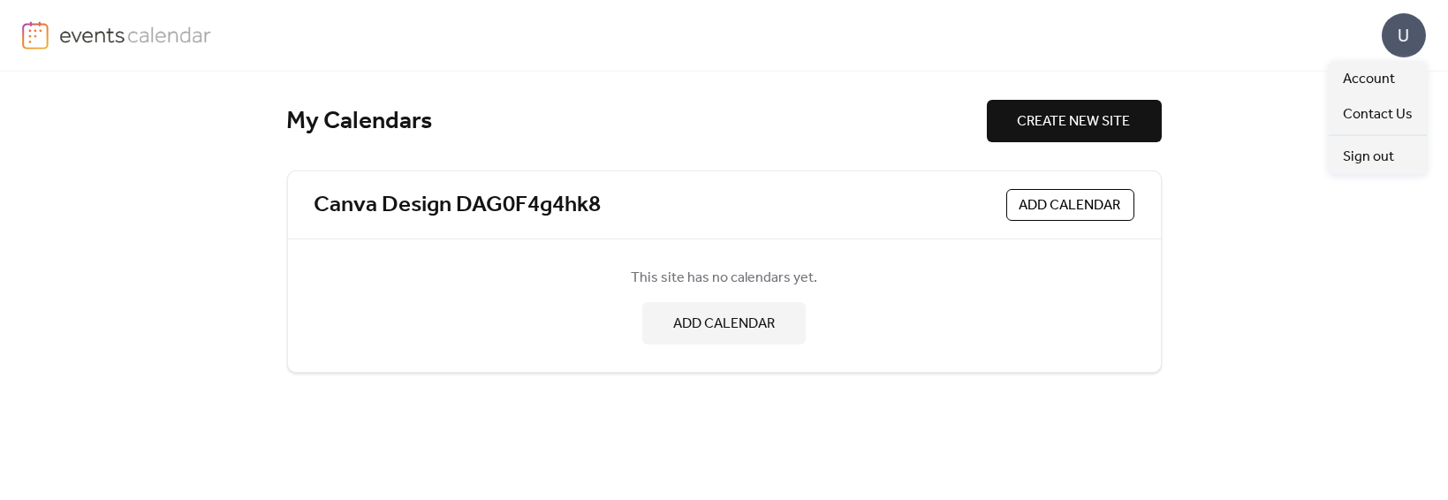
click at [1408, 26] on div "U" at bounding box center [1404, 35] width 44 height 44
click at [1374, 78] on span "Account" at bounding box center [1369, 79] width 52 height 21
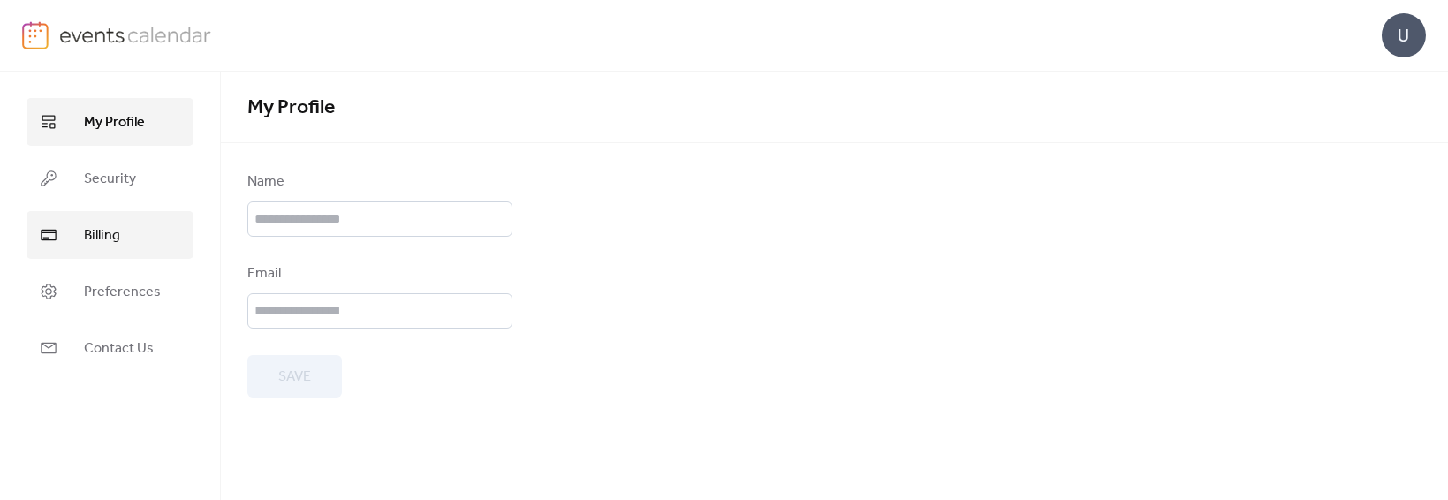
click at [102, 237] on span "Billing" at bounding box center [102, 235] width 36 height 21
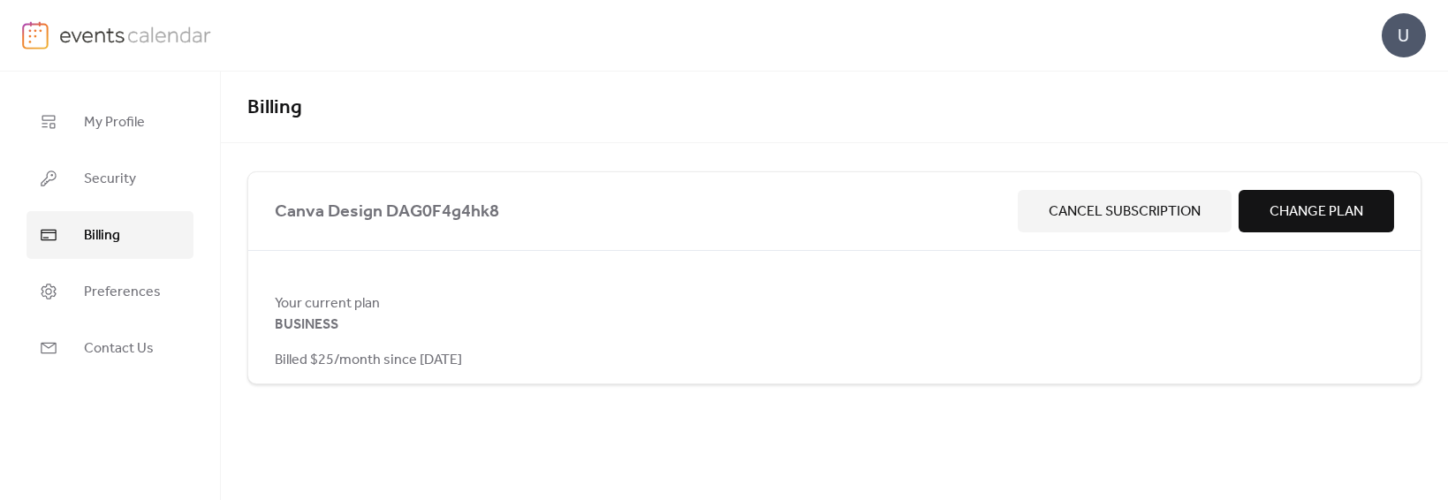
click at [1138, 216] on span "Cancel Subscription" at bounding box center [1125, 211] width 152 height 21
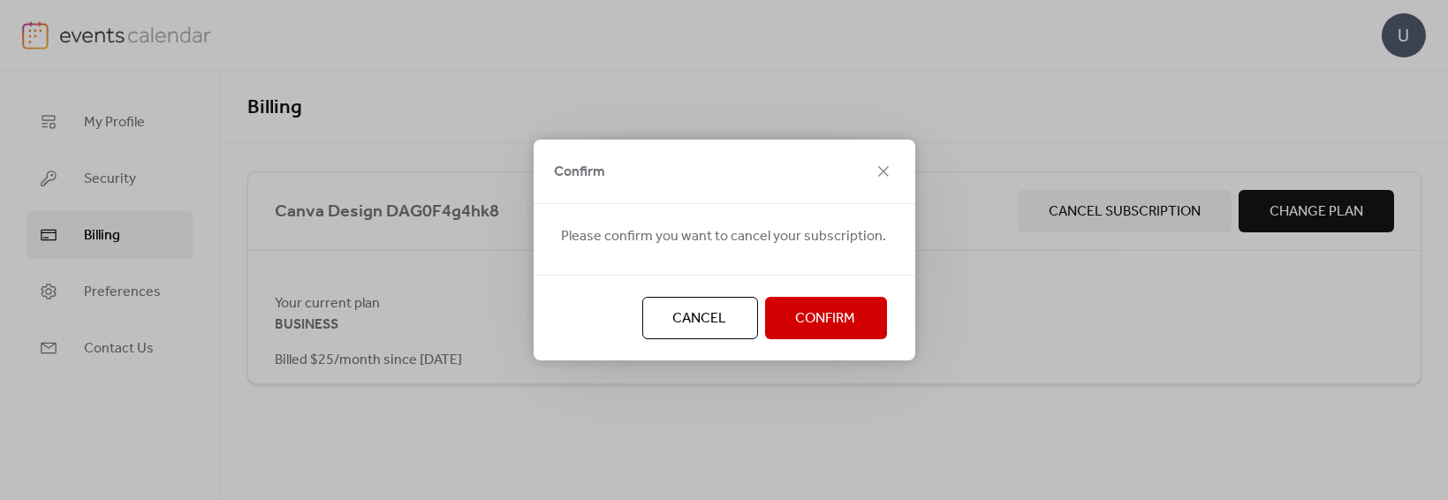
click at [843, 323] on span "Confirm" at bounding box center [826, 318] width 60 height 21
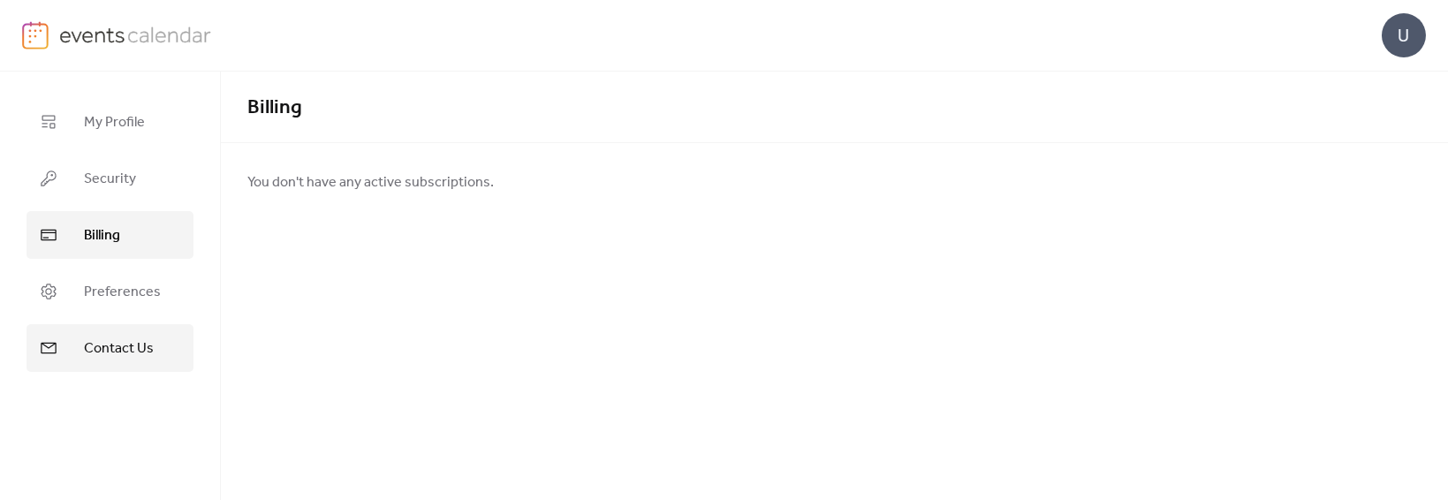
click at [110, 340] on span "Contact Us" at bounding box center [119, 348] width 70 height 21
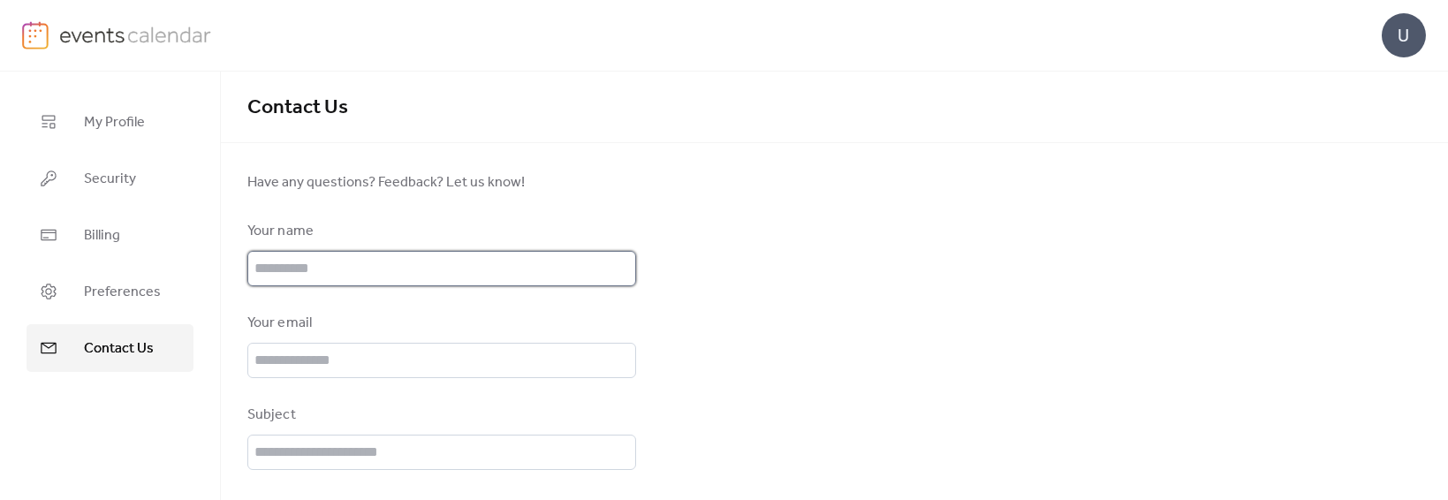
click at [403, 258] on input "text" at bounding box center [441, 268] width 389 height 35
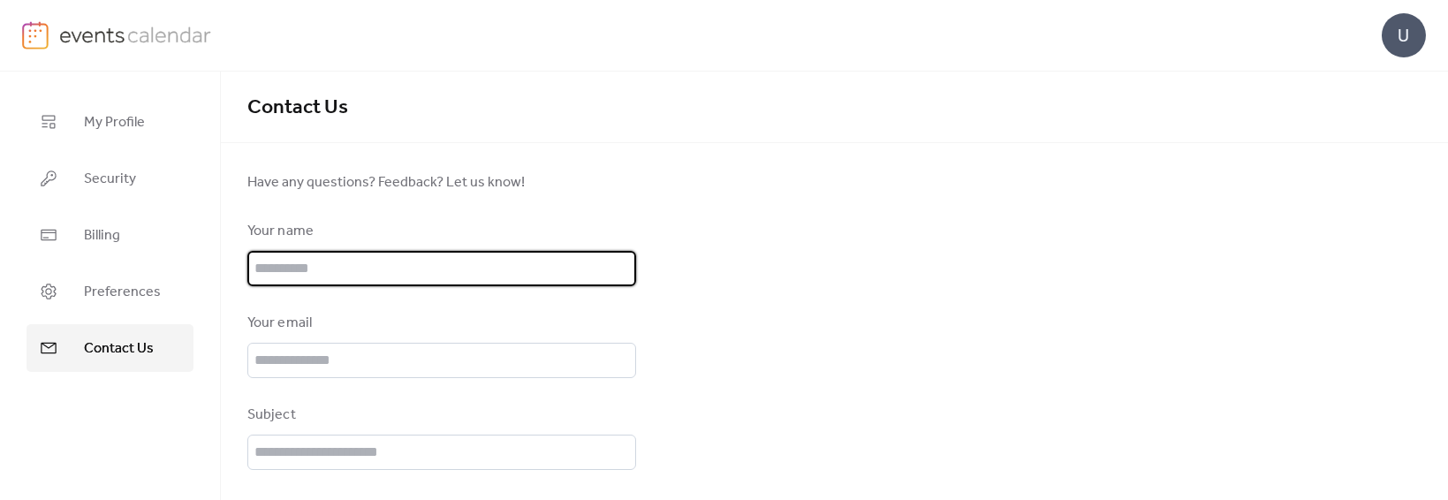
type input "**********"
click at [444, 368] on input "text" at bounding box center [441, 360] width 389 height 35
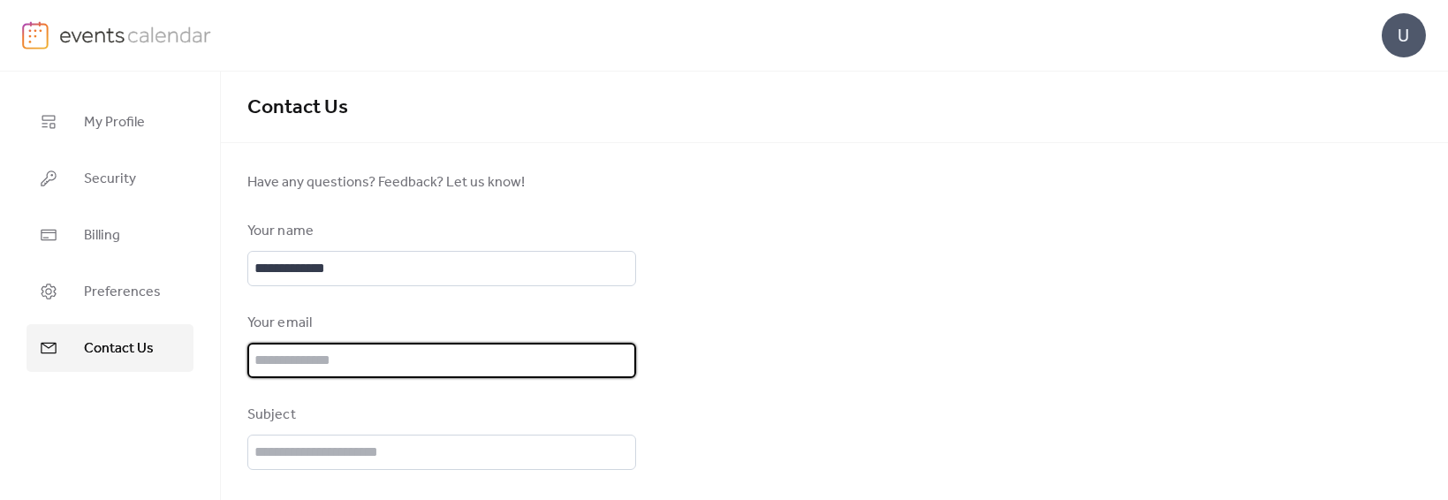
type input "**********"
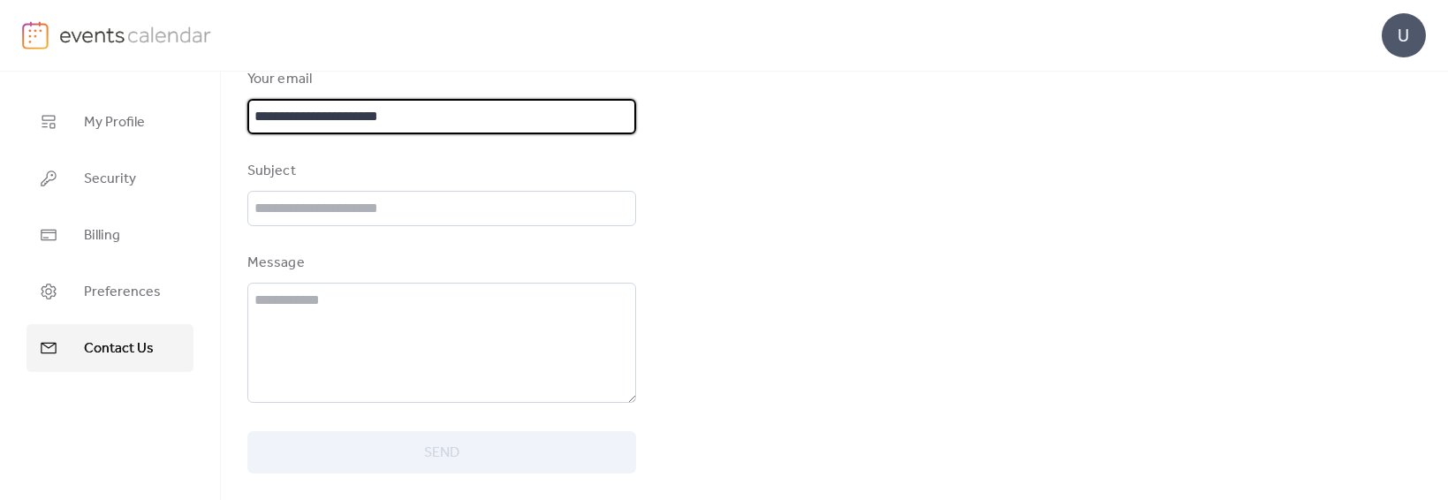
scroll to position [251, 0]
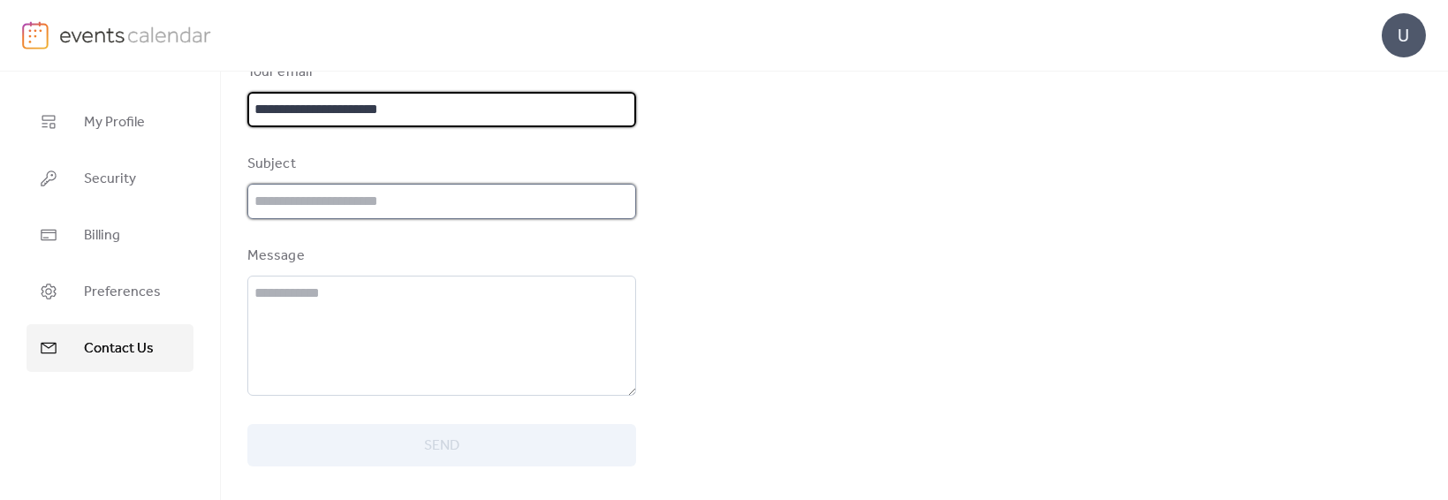
click at [495, 191] on input "text" at bounding box center [441, 201] width 389 height 35
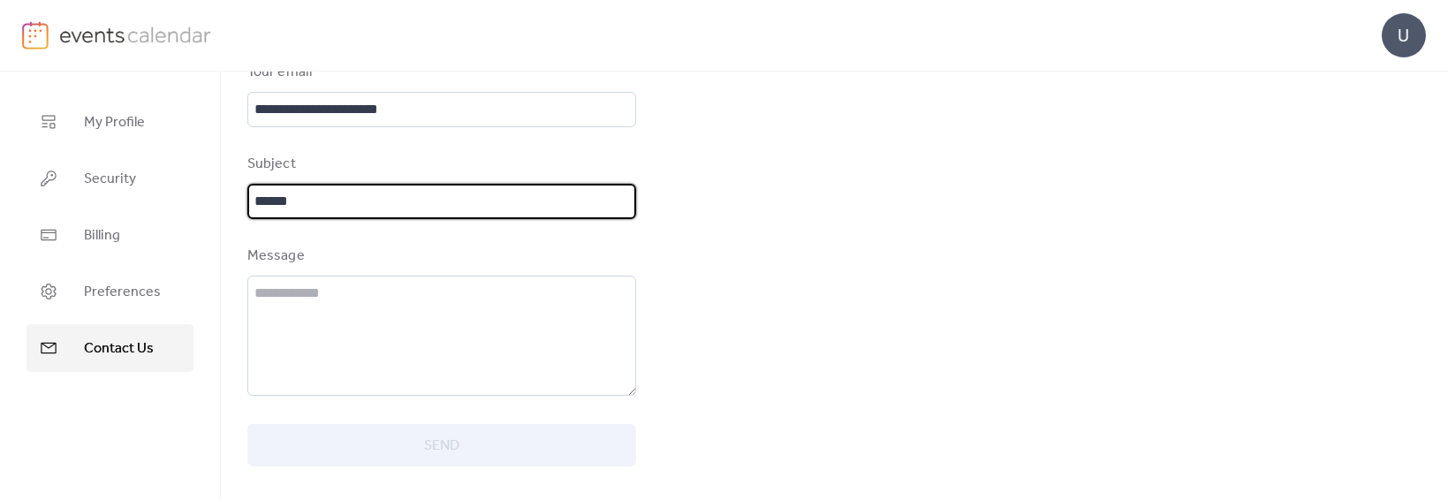
type input "******"
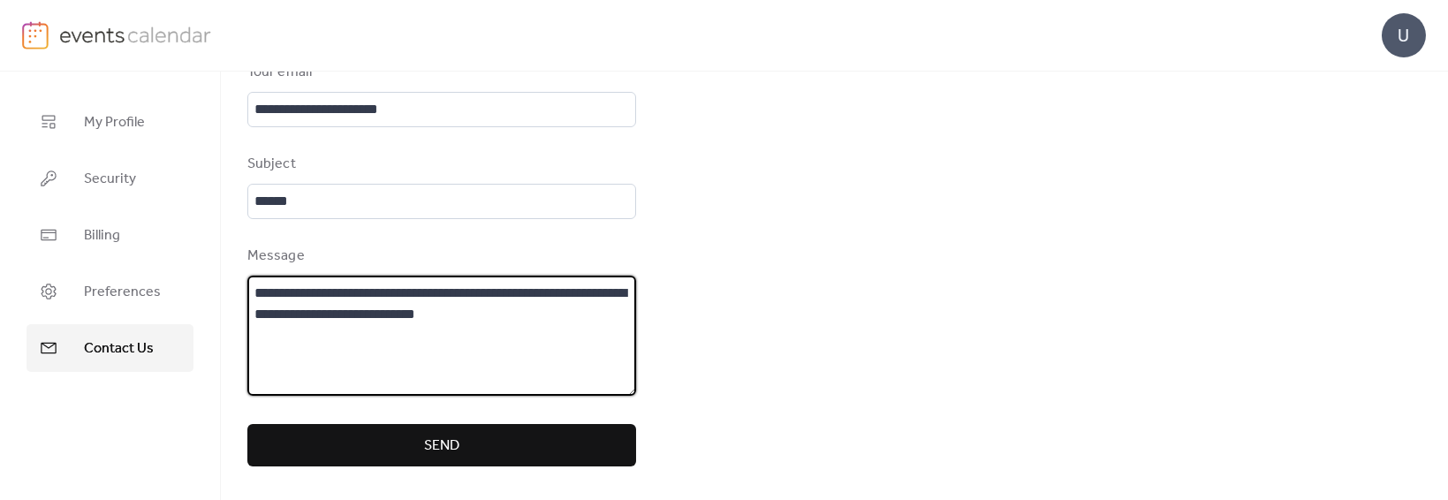
type textarea "**********"
click at [441, 436] on span "Send" at bounding box center [441, 446] width 35 height 21
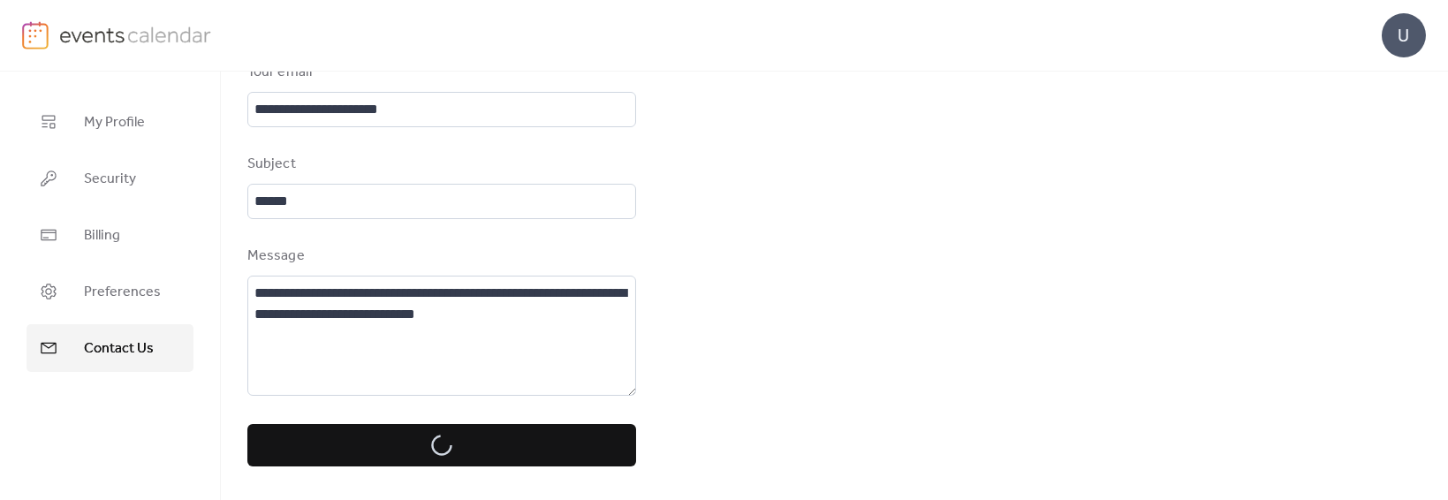
scroll to position [0, 0]
